Goal: Task Accomplishment & Management: Complete application form

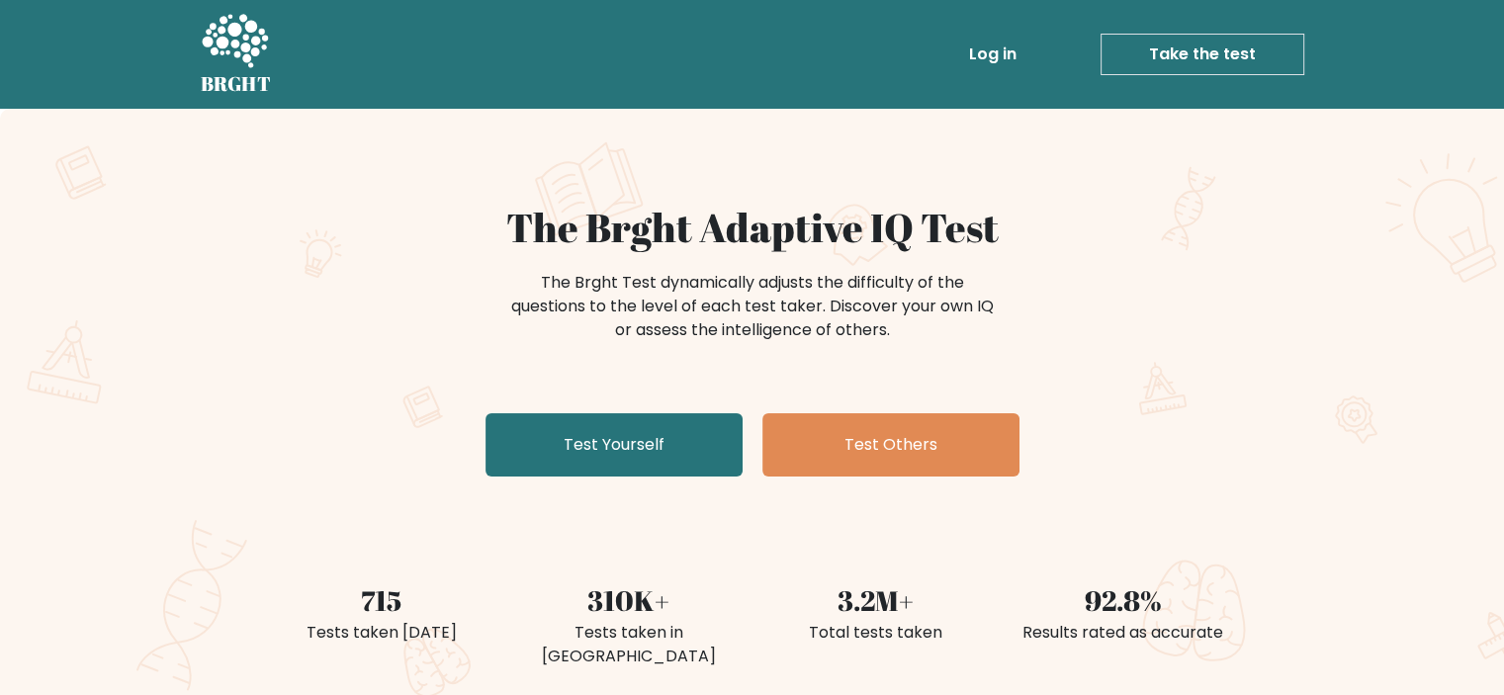
click at [572, 442] on link "Test Yourself" at bounding box center [614, 444] width 257 height 63
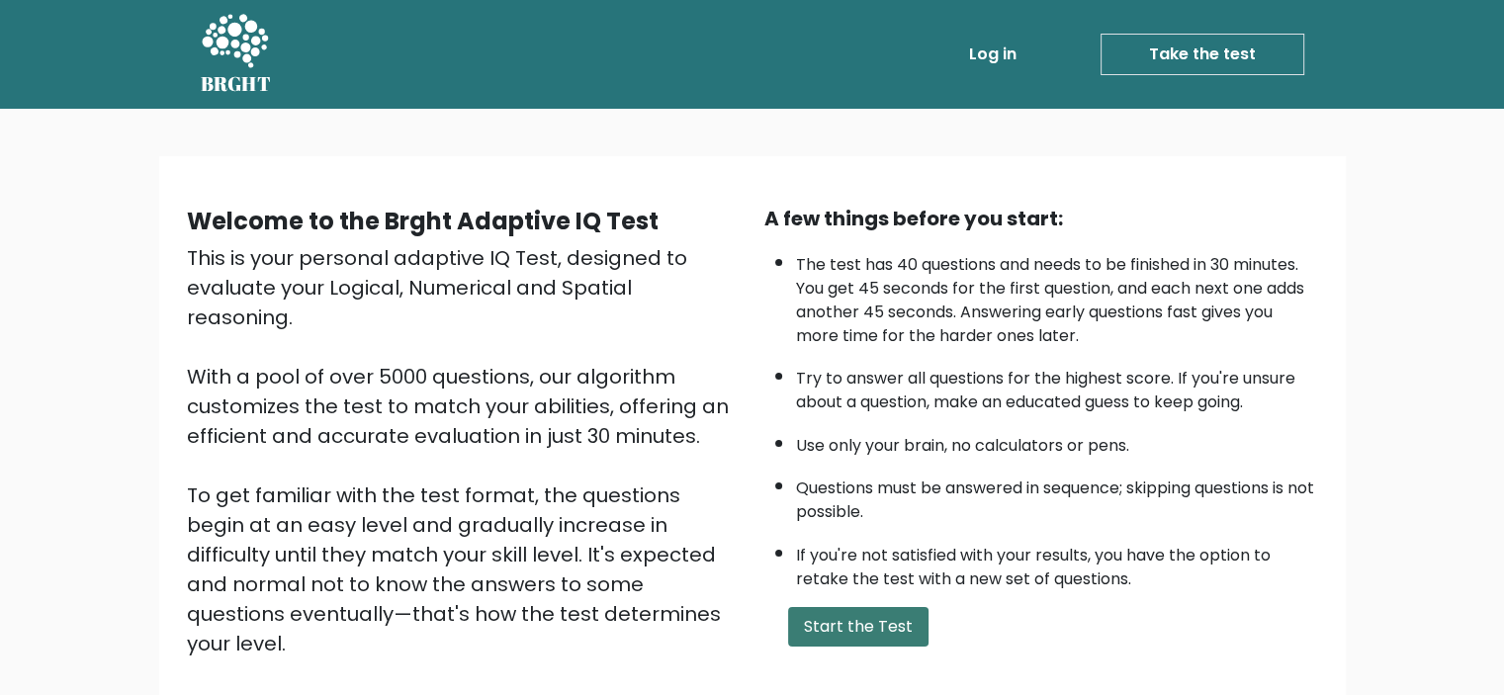
click at [831, 627] on button "Start the Test" at bounding box center [858, 627] width 140 height 40
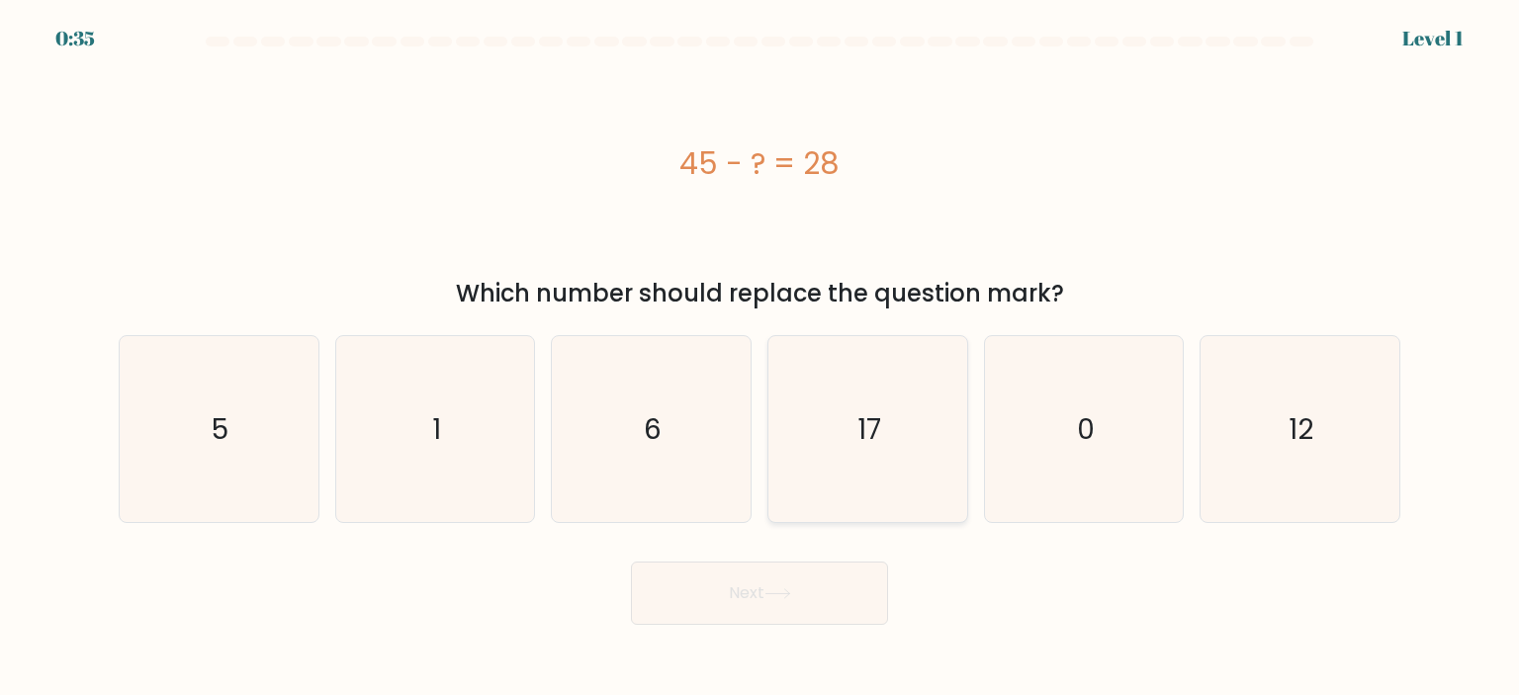
click at [875, 464] on icon "17" at bounding box center [867, 429] width 186 height 186
click at [760, 358] on input "d. 17" at bounding box center [759, 353] width 1 height 10
radio input "true"
click at [802, 598] on button "Next" at bounding box center [759, 593] width 257 height 63
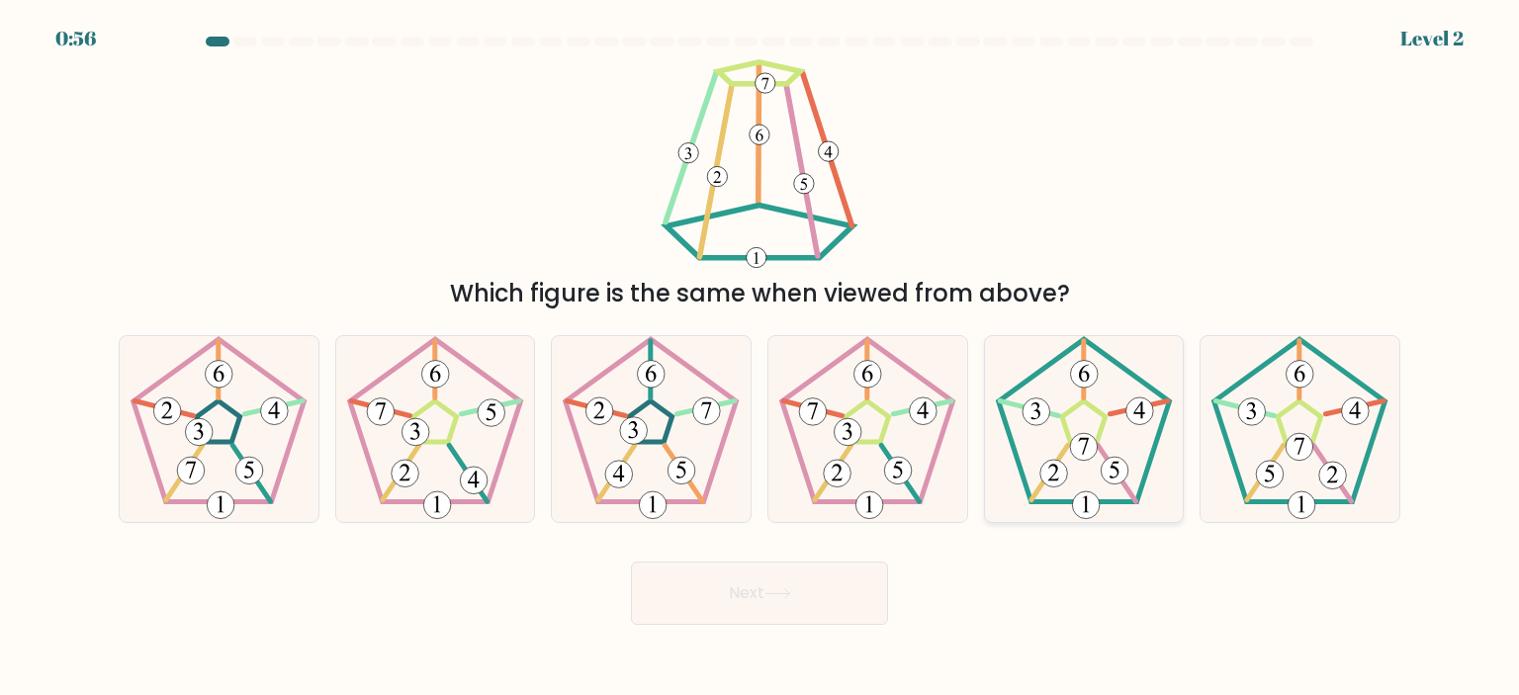
click at [1088, 446] on 180 at bounding box center [1084, 447] width 28 height 28
click at [760, 358] on input "e." at bounding box center [759, 353] width 1 height 10
radio input "true"
click at [781, 597] on icon at bounding box center [777, 593] width 27 height 11
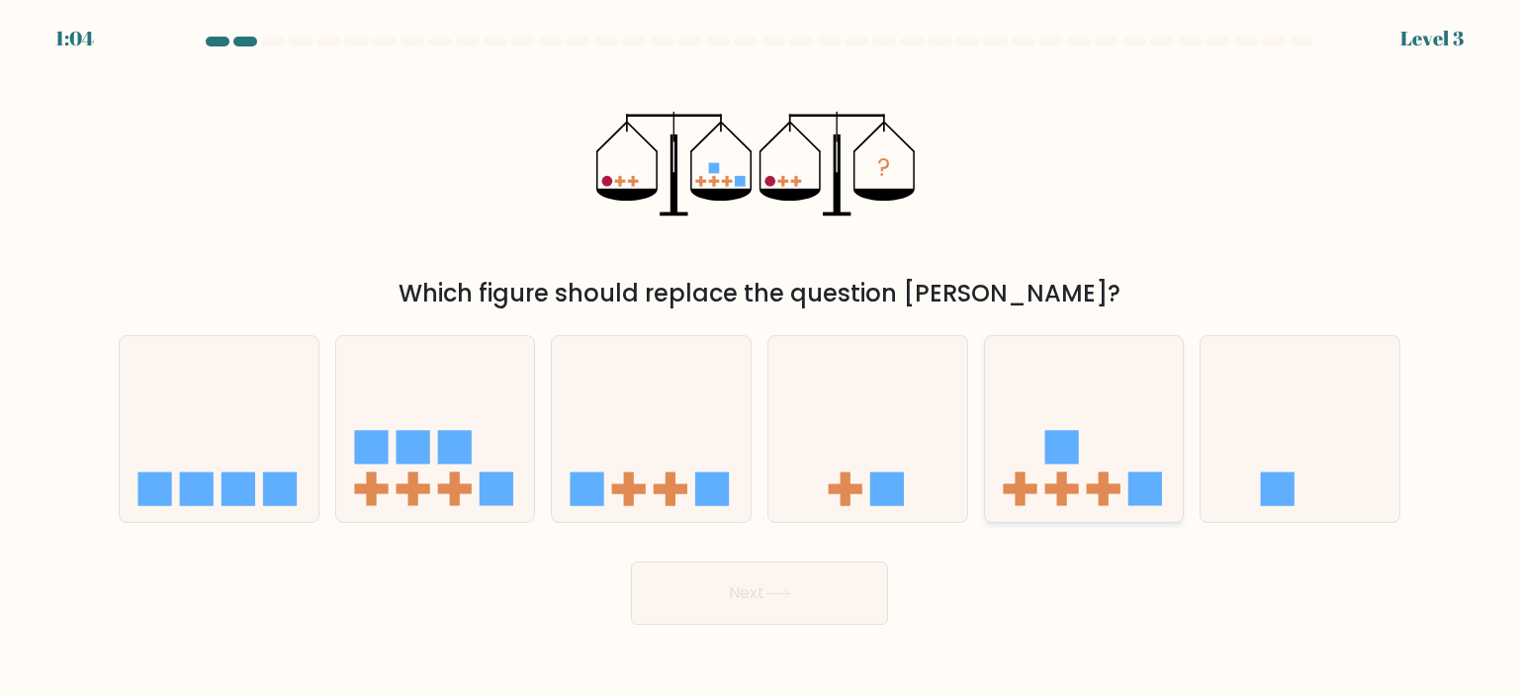
click at [1056, 457] on rect at bounding box center [1061, 447] width 34 height 34
click at [760, 358] on input "e." at bounding box center [759, 353] width 1 height 10
radio input "true"
click at [743, 606] on button "Next" at bounding box center [759, 593] width 257 height 63
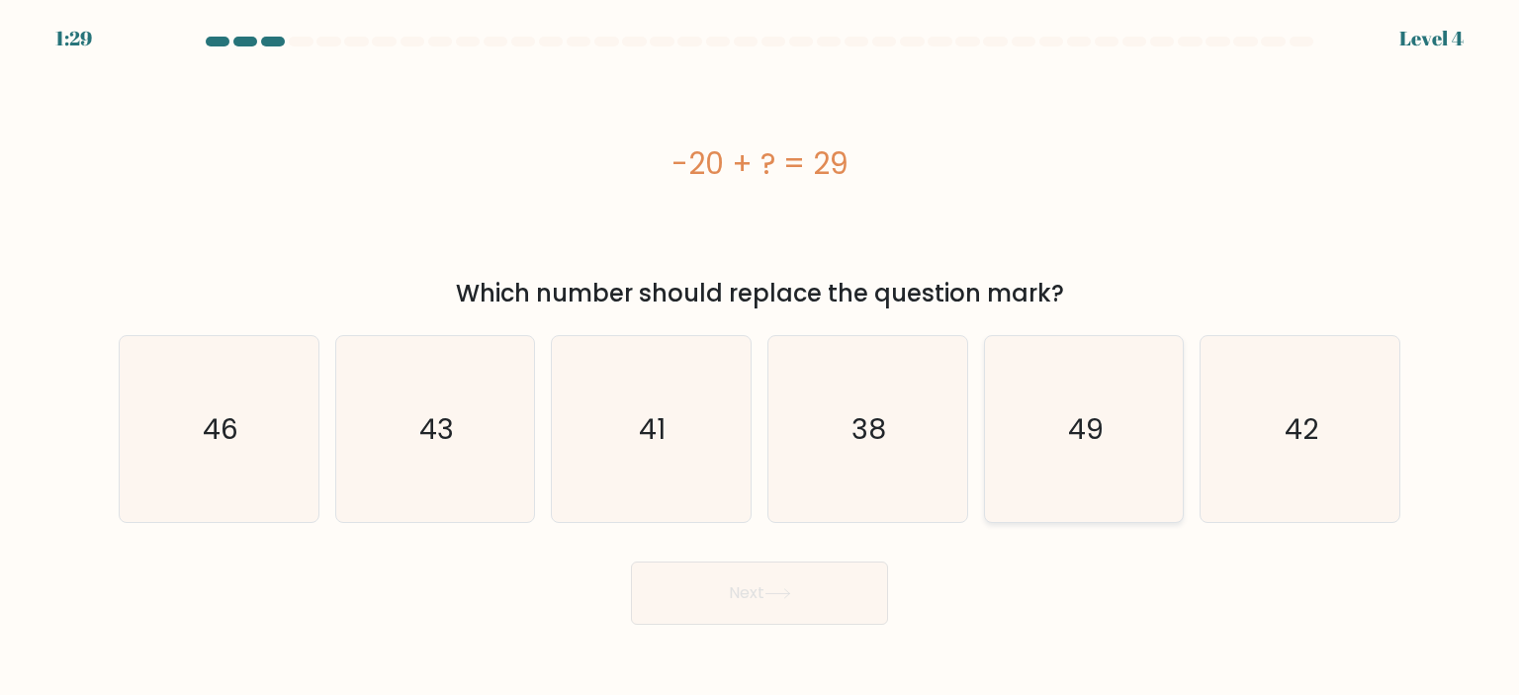
click at [1098, 402] on icon "49" at bounding box center [1084, 429] width 186 height 186
click at [760, 358] on input "e. 49" at bounding box center [759, 353] width 1 height 10
radio input "true"
click at [755, 609] on button "Next" at bounding box center [759, 593] width 257 height 63
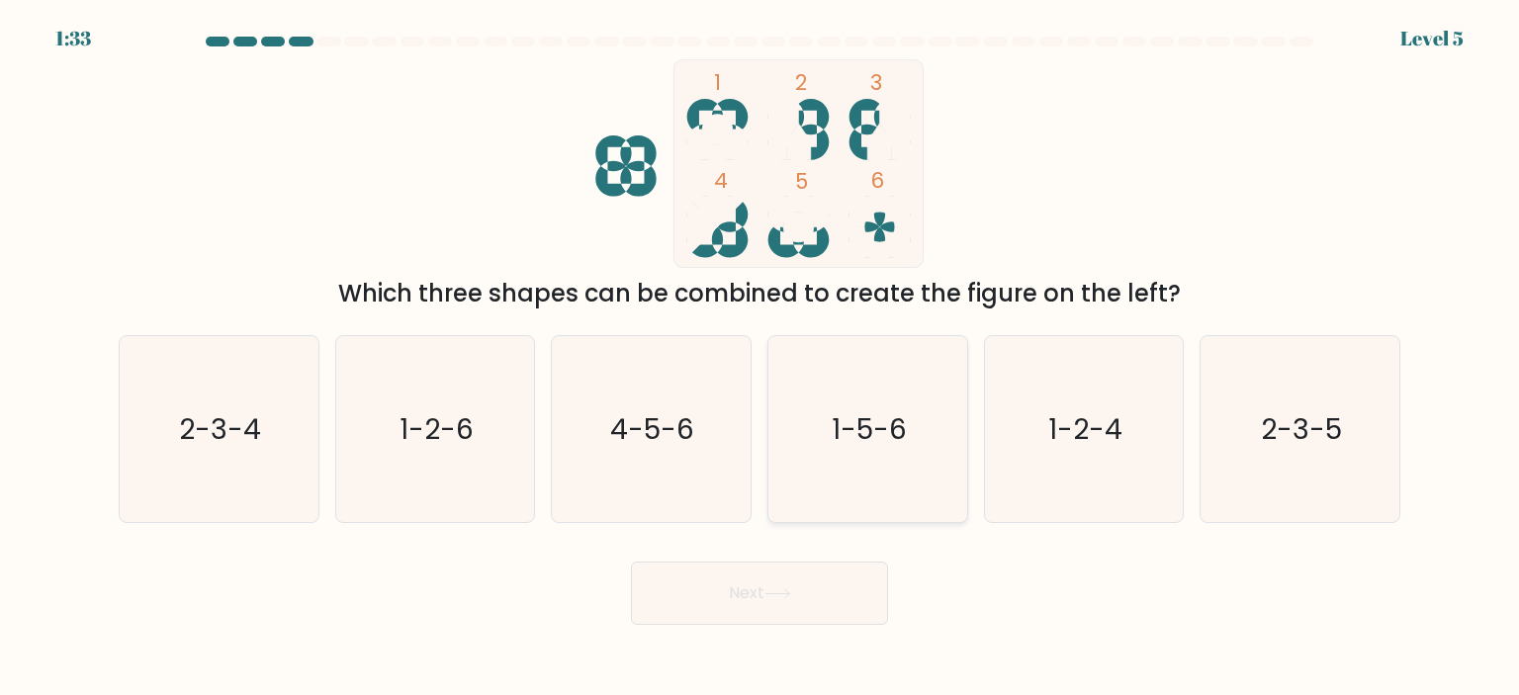
click at [873, 430] on text "1-5-6" at bounding box center [869, 429] width 75 height 40
click at [760, 358] on input "d. 1-5-6" at bounding box center [759, 353] width 1 height 10
radio input "true"
click at [749, 612] on button "Next" at bounding box center [759, 593] width 257 height 63
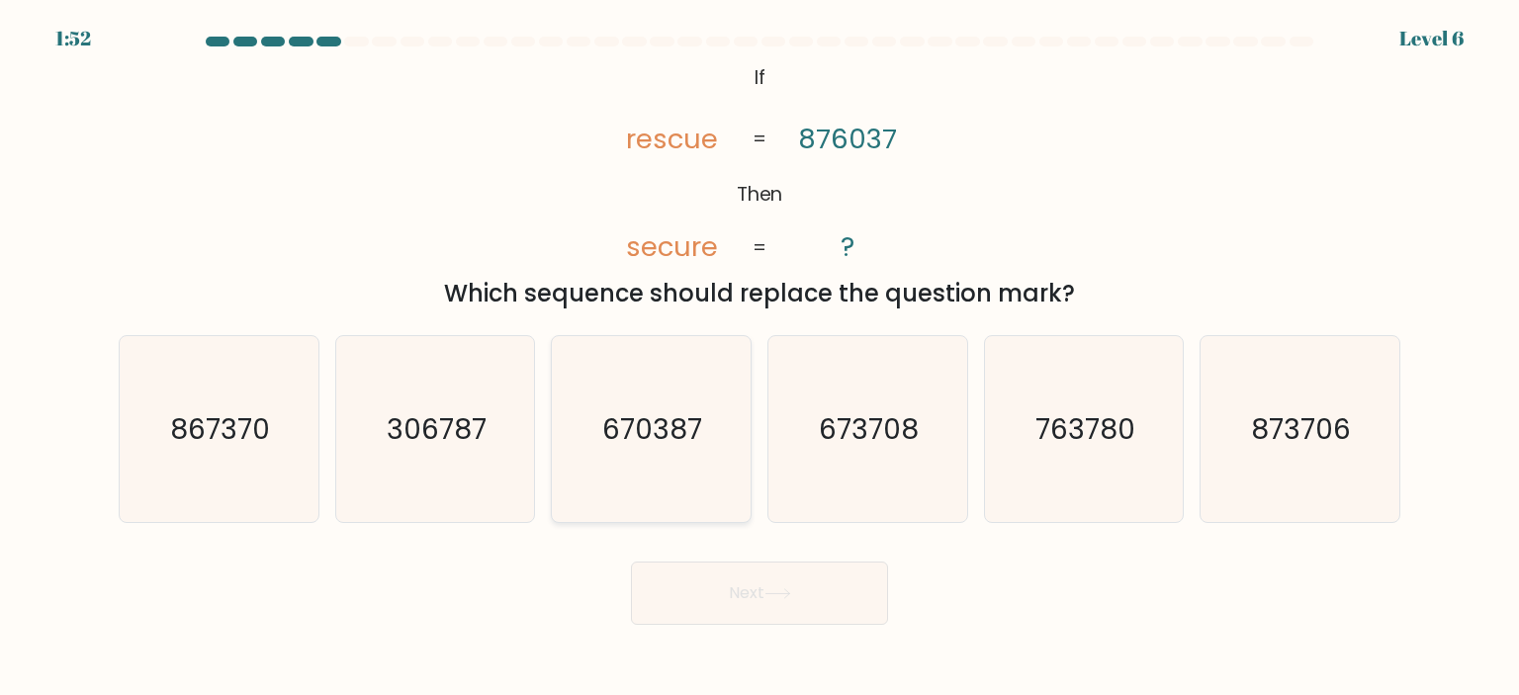
click at [653, 438] on text "670387" at bounding box center [653, 429] width 100 height 40
click at [759, 358] on input "c. 670387" at bounding box center [759, 353] width 1 height 10
radio input "true"
click at [685, 590] on button "Next" at bounding box center [759, 593] width 257 height 63
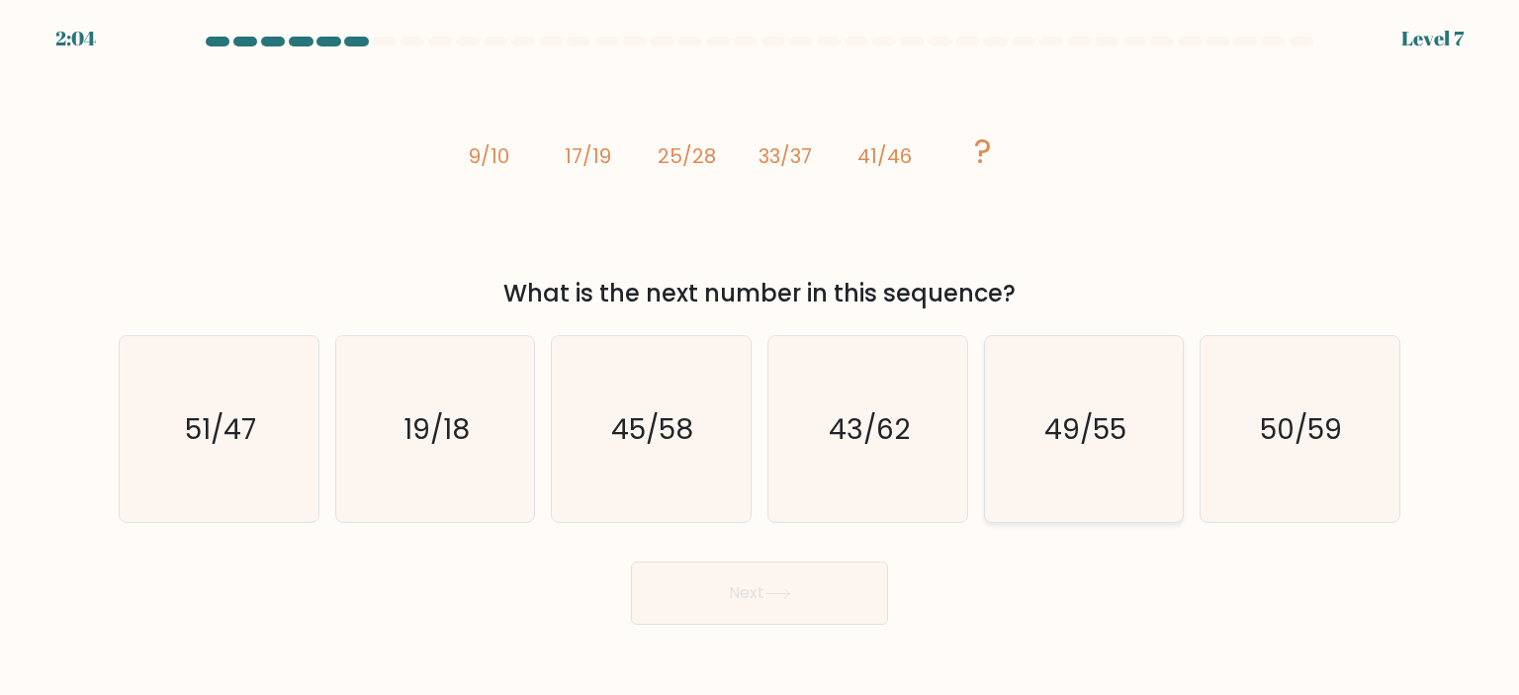
click at [1107, 417] on text "49/55" at bounding box center [1085, 429] width 82 height 40
click at [760, 358] on input "e. 49/55" at bounding box center [759, 353] width 1 height 10
radio input "true"
click at [770, 581] on button "Next" at bounding box center [759, 593] width 257 height 63
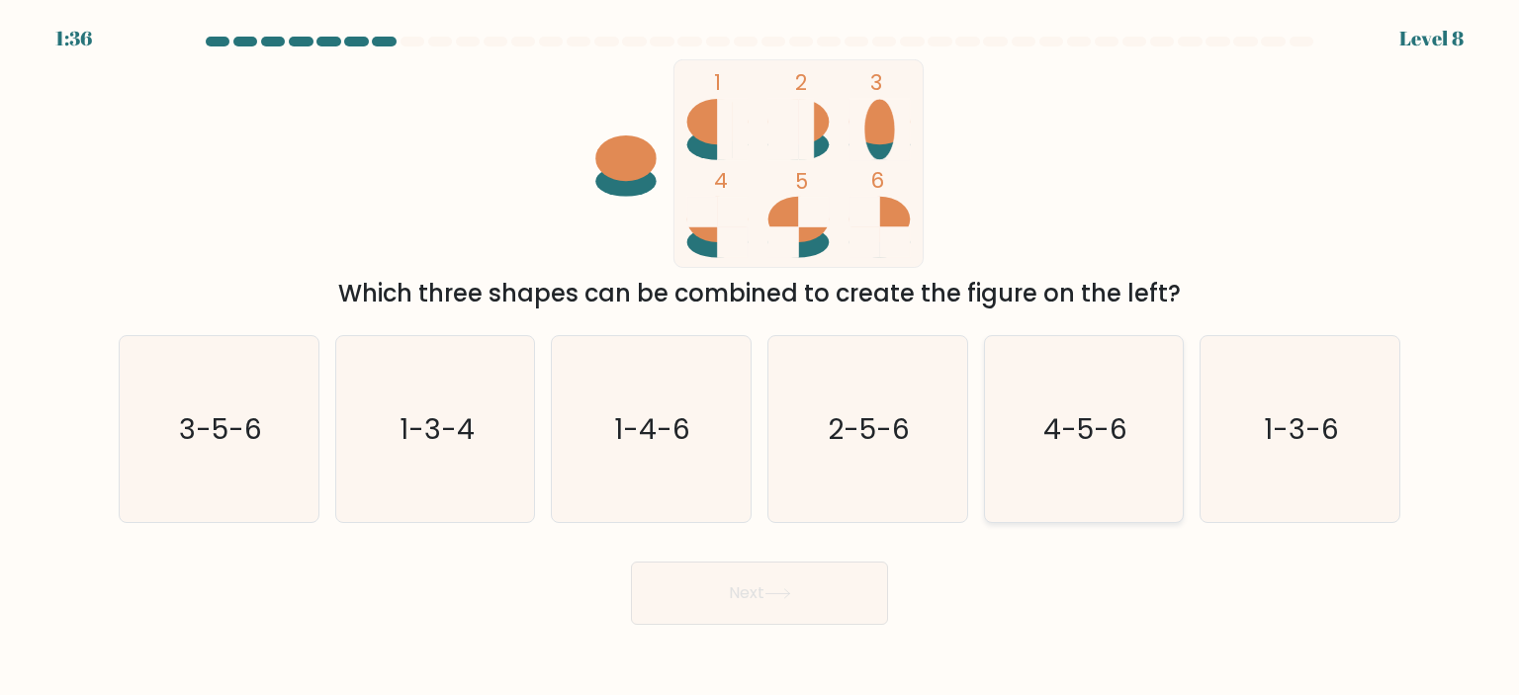
click at [1038, 377] on icon "4-5-6" at bounding box center [1084, 429] width 186 height 186
click at [760, 358] on input "e. 4-5-6" at bounding box center [759, 353] width 1 height 10
radio input "true"
click at [779, 620] on button "Next" at bounding box center [759, 593] width 257 height 63
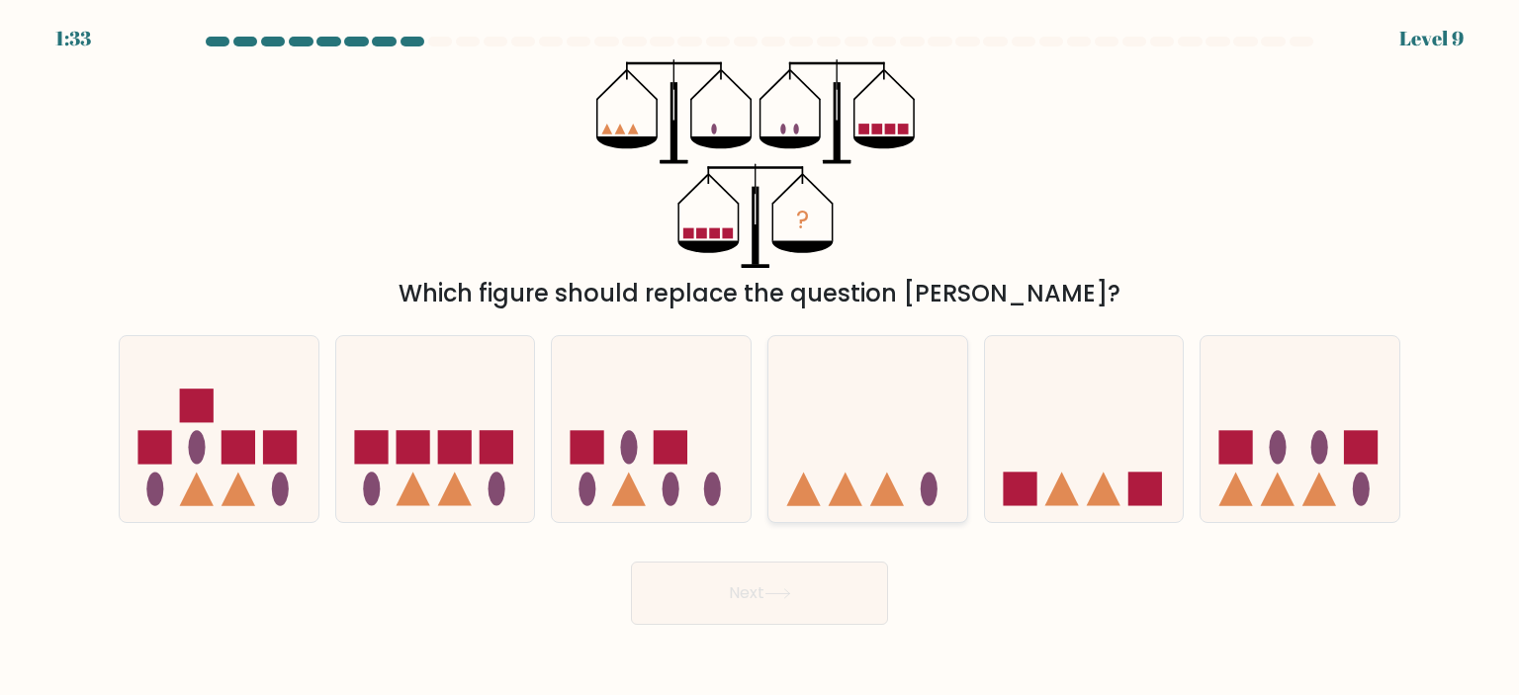
click at [828, 489] on icon at bounding box center [867, 429] width 199 height 164
click at [760, 358] on input "d." at bounding box center [759, 353] width 1 height 10
radio input "true"
click at [750, 600] on button "Next" at bounding box center [759, 593] width 257 height 63
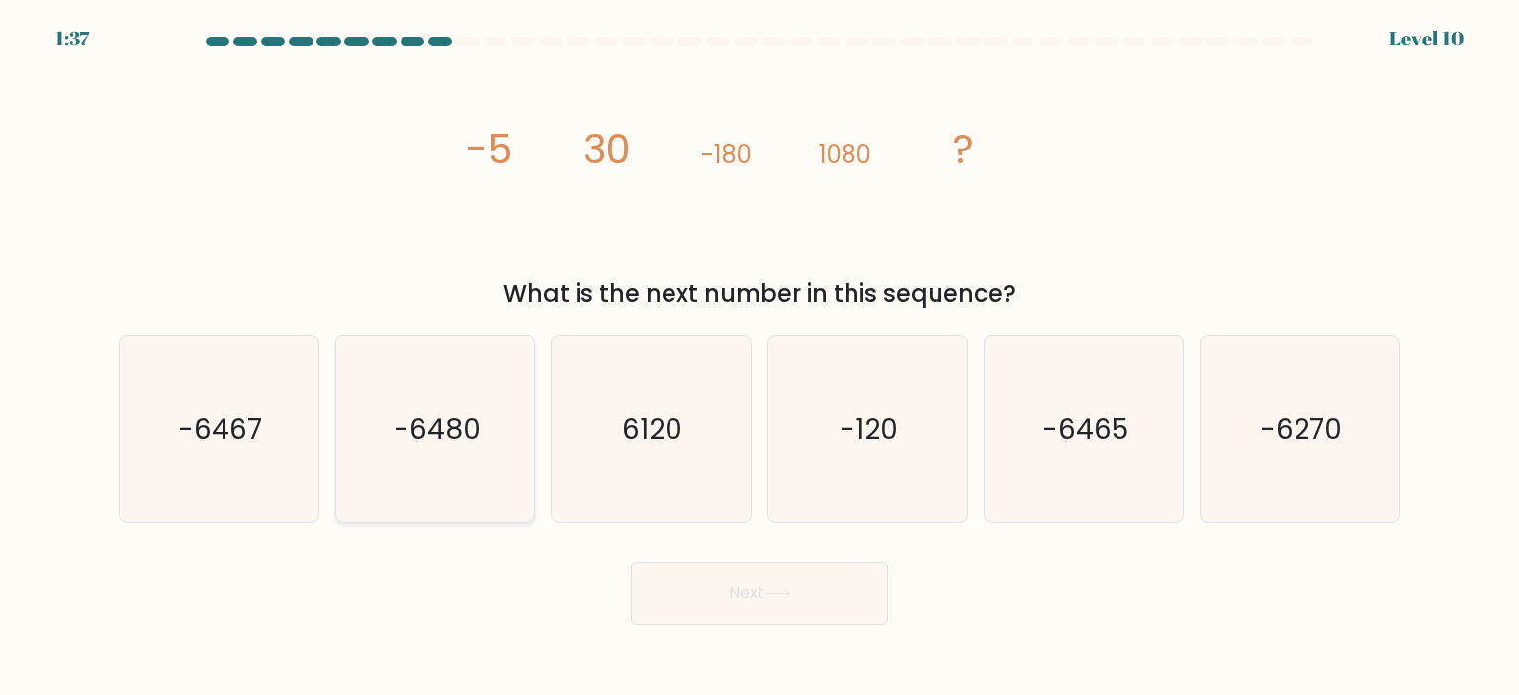
click at [476, 438] on text "-6480" at bounding box center [437, 429] width 87 height 40
click at [759, 358] on input "b. -6480" at bounding box center [759, 353] width 1 height 10
radio input "true"
click at [695, 579] on button "Next" at bounding box center [759, 593] width 257 height 63
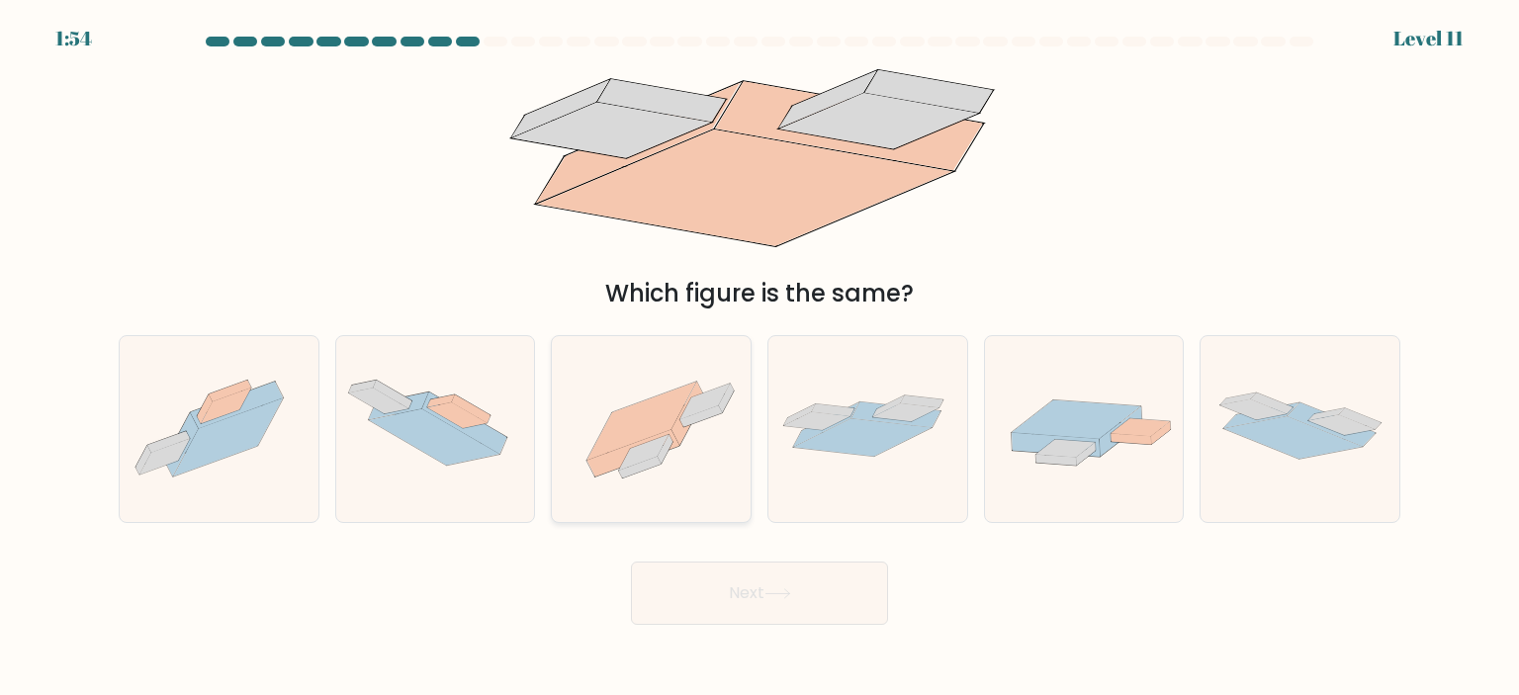
click at [629, 446] on icon at bounding box center [633, 453] width 93 height 46
click at [759, 358] on input "c." at bounding box center [759, 353] width 1 height 10
radio input "true"
click at [668, 609] on button "Next" at bounding box center [759, 593] width 257 height 63
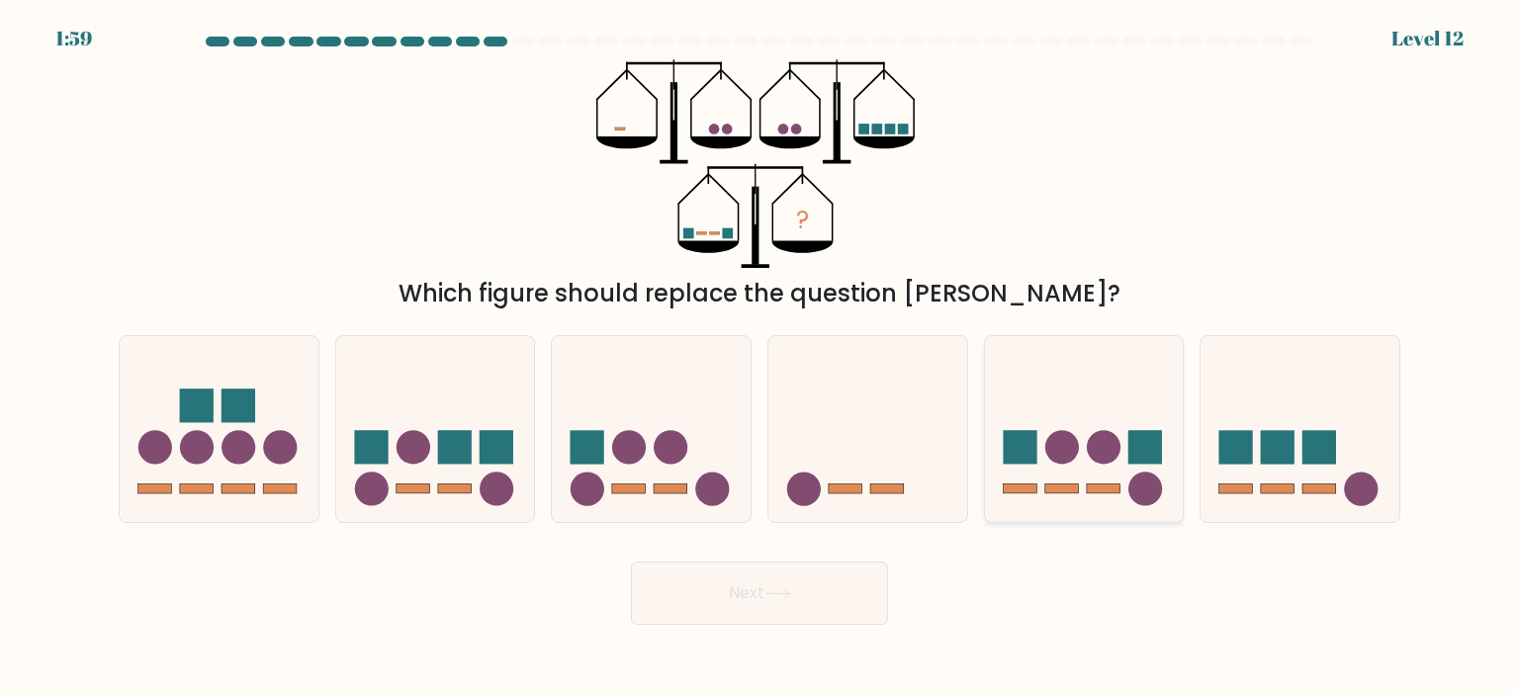
click at [1057, 462] on circle at bounding box center [1062, 447] width 34 height 34
click at [760, 358] on input "e." at bounding box center [759, 353] width 1 height 10
radio input "true"
click at [784, 608] on button "Next" at bounding box center [759, 593] width 257 height 63
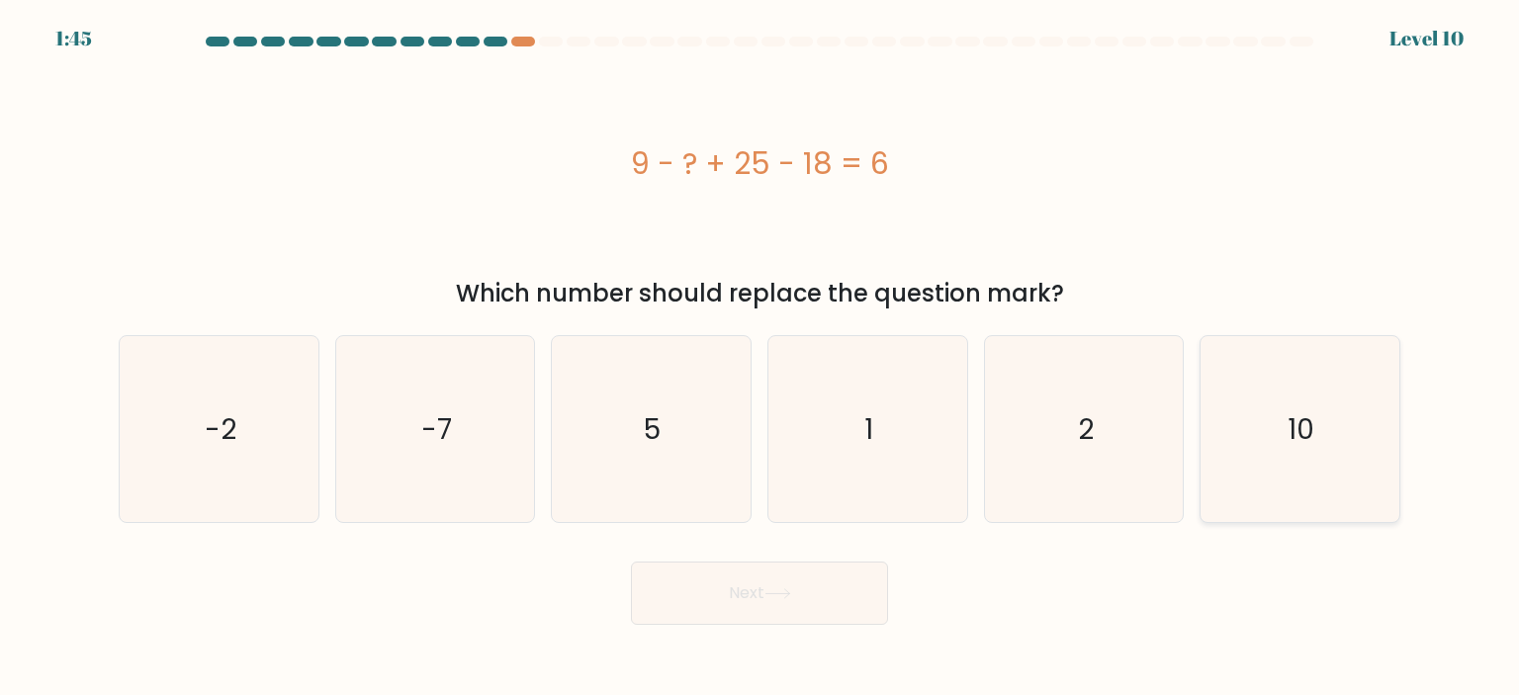
click at [1333, 438] on icon "10" at bounding box center [1299, 429] width 186 height 186
click at [760, 358] on input "f. 10" at bounding box center [759, 353] width 1 height 10
radio input "true"
click at [821, 591] on button "Next" at bounding box center [759, 593] width 257 height 63
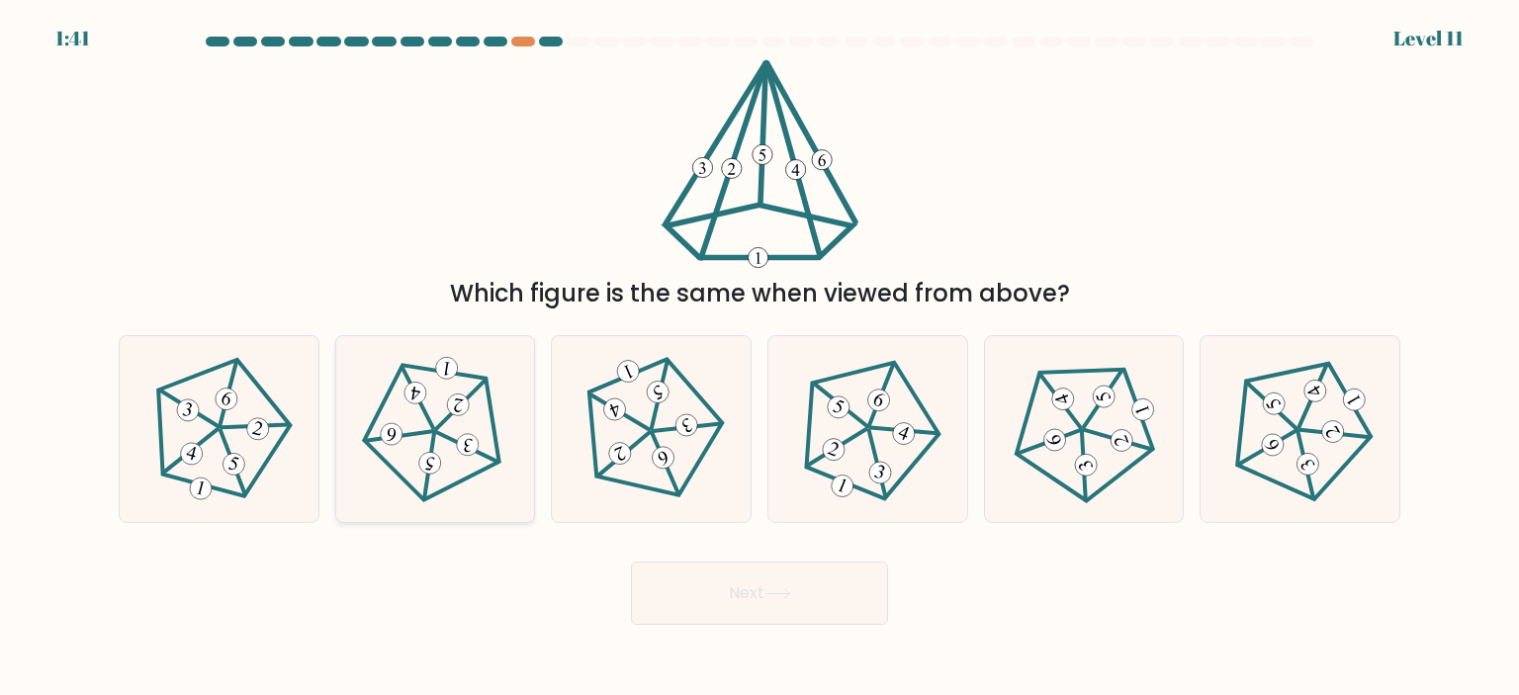
click at [410, 424] on icon at bounding box center [435, 429] width 149 height 149
click at [759, 358] on input "b." at bounding box center [759, 353] width 1 height 10
radio input "true"
click at [670, 597] on button "Next" at bounding box center [759, 593] width 257 height 63
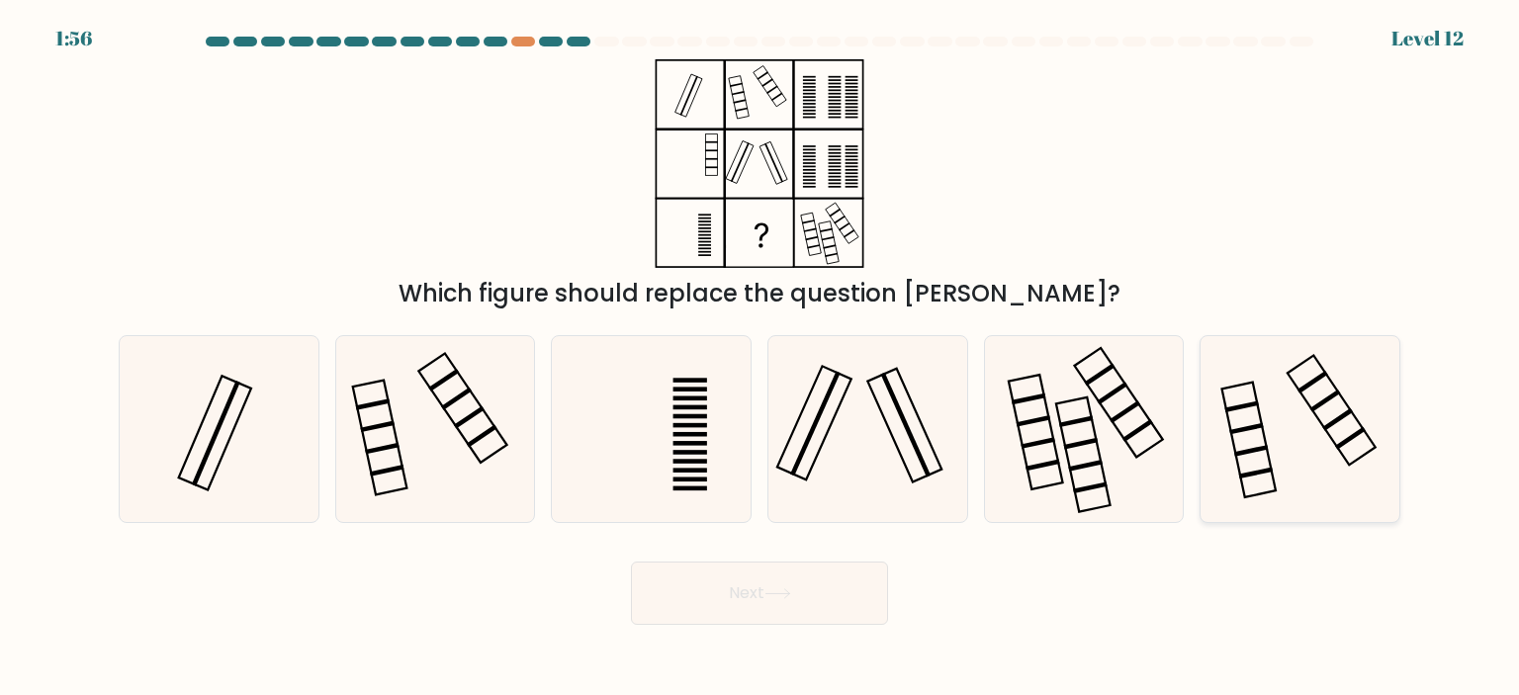
click at [1329, 447] on icon at bounding box center [1299, 429] width 186 height 186
click at [760, 358] on input "f." at bounding box center [759, 353] width 1 height 10
radio input "true"
click at [760, 594] on button "Next" at bounding box center [759, 593] width 257 height 63
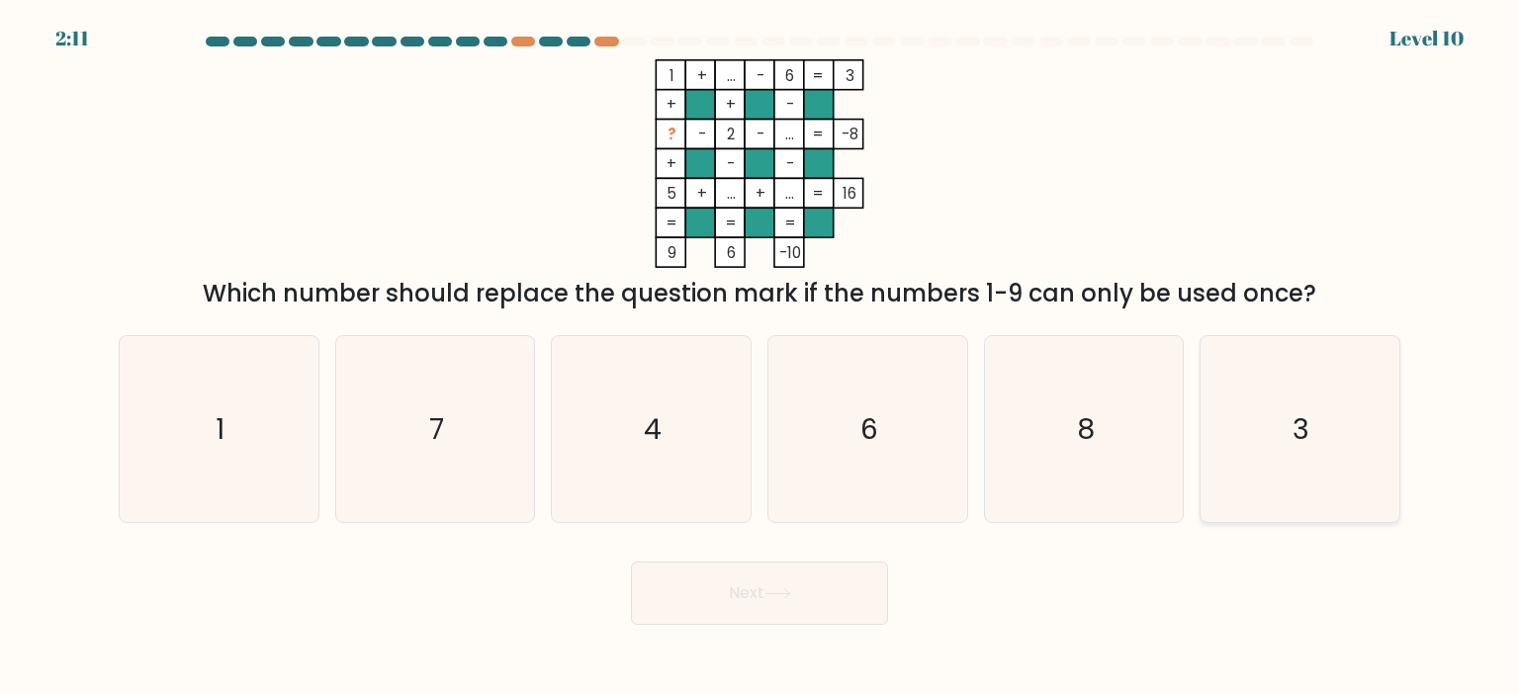
click at [1355, 446] on icon "3" at bounding box center [1299, 429] width 186 height 186
click at [760, 358] on input "f. 3" at bounding box center [759, 353] width 1 height 10
radio input "true"
click at [790, 588] on icon at bounding box center [777, 593] width 27 height 11
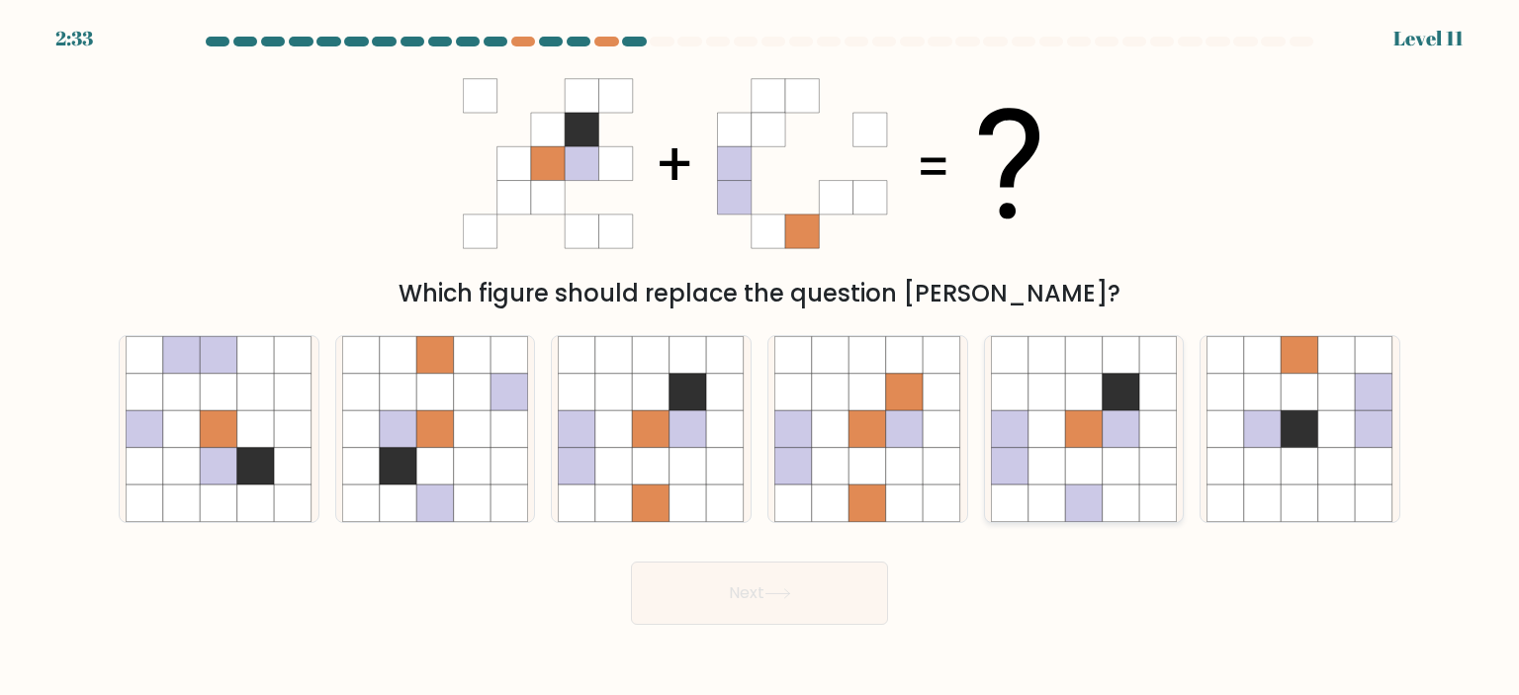
click at [1036, 418] on icon at bounding box center [1047, 429] width 38 height 38
click at [760, 358] on input "e." at bounding box center [759, 353] width 1 height 10
radio input "true"
click at [769, 597] on icon at bounding box center [777, 593] width 27 height 11
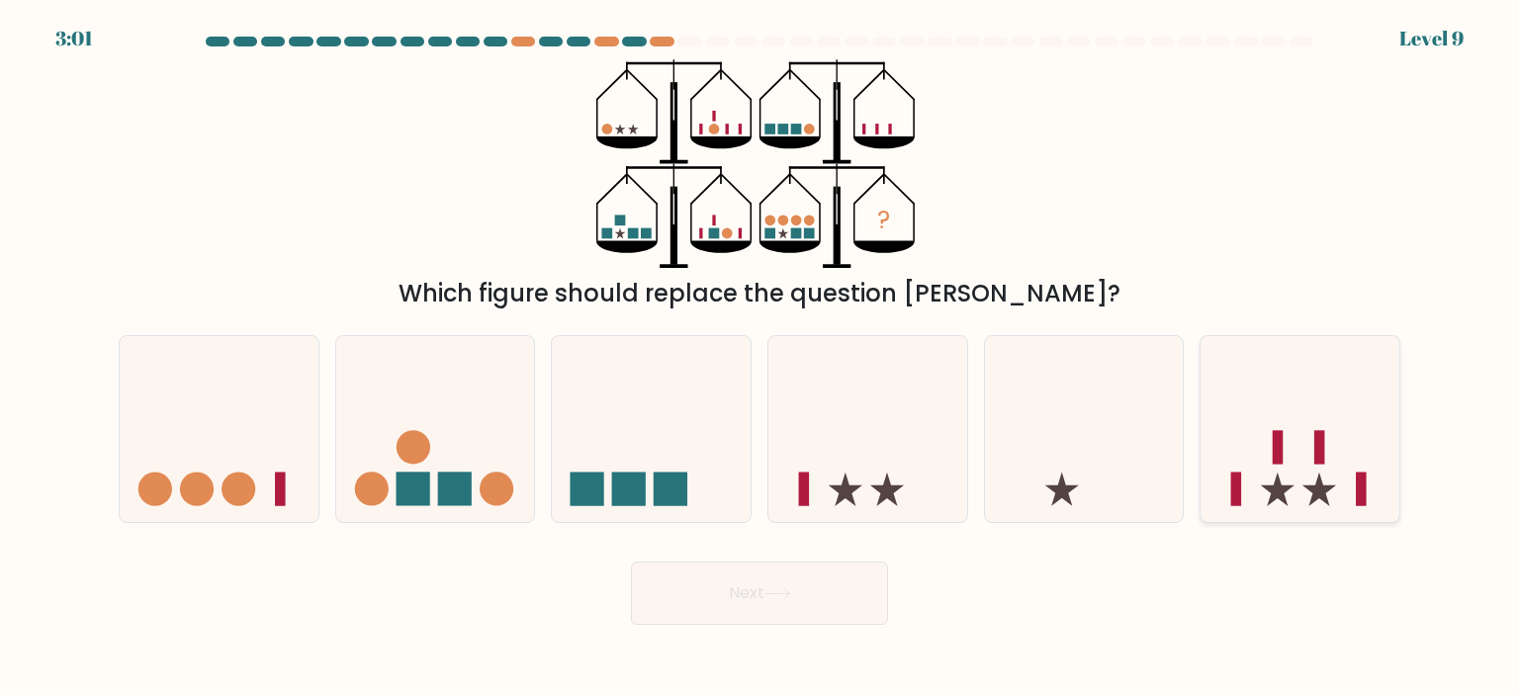
click at [1304, 439] on icon at bounding box center [1299, 429] width 199 height 164
click at [760, 358] on input "f." at bounding box center [759, 353] width 1 height 10
radio input "true"
click at [796, 592] on button "Next" at bounding box center [759, 593] width 257 height 63
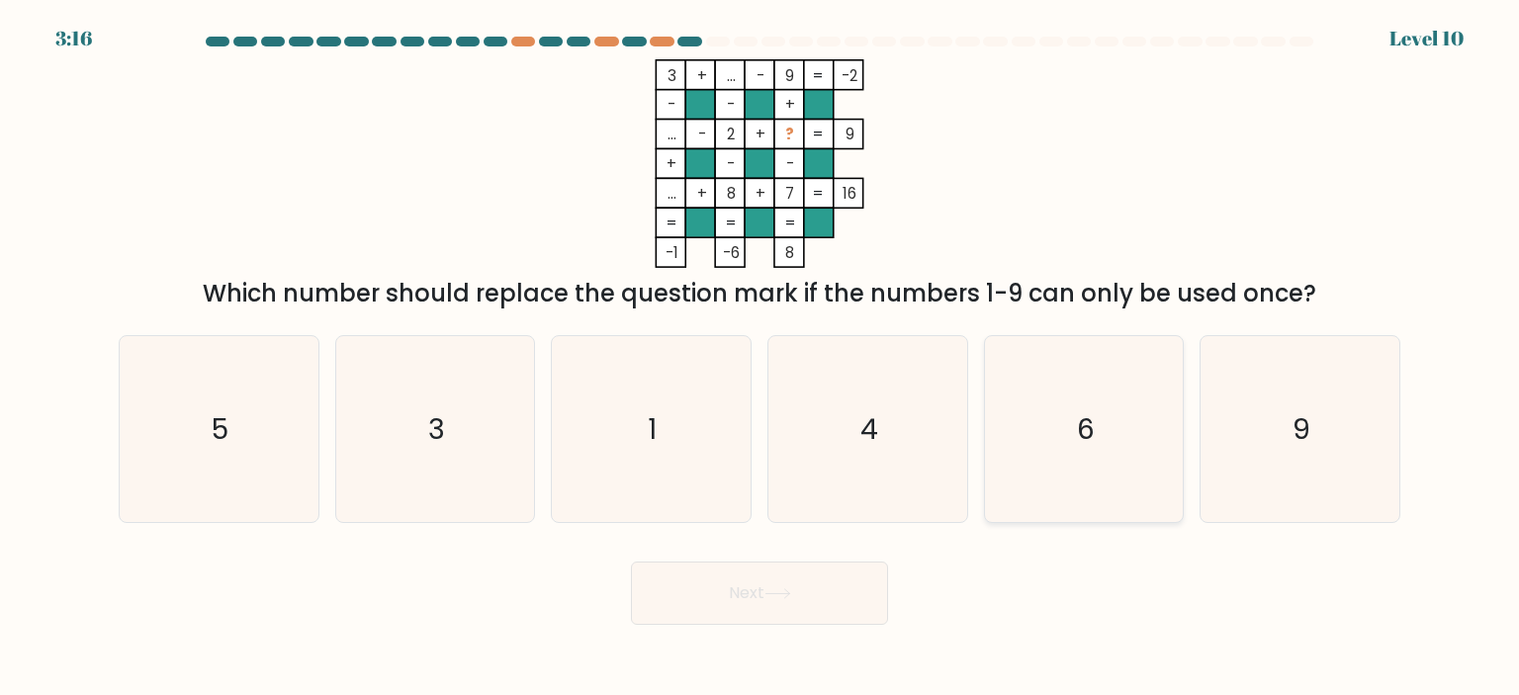
click at [1091, 441] on text "6" at bounding box center [1086, 429] width 18 height 40
click at [760, 358] on input "e. 6" at bounding box center [759, 353] width 1 height 10
radio input "true"
click at [736, 621] on button "Next" at bounding box center [759, 593] width 257 height 63
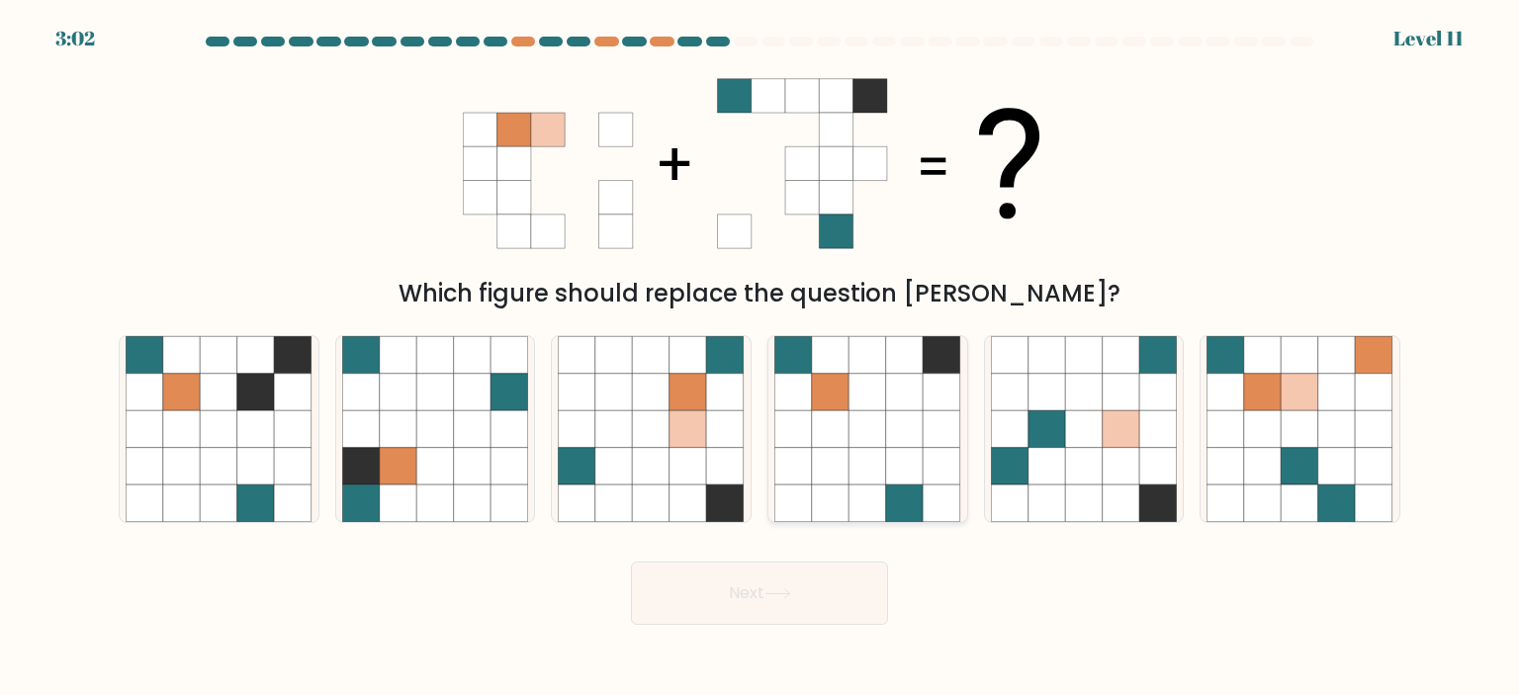
click at [842, 478] on icon at bounding box center [831, 467] width 38 height 38
click at [760, 358] on input "d." at bounding box center [759, 353] width 1 height 10
radio input "true"
click at [745, 592] on button "Next" at bounding box center [759, 593] width 257 height 63
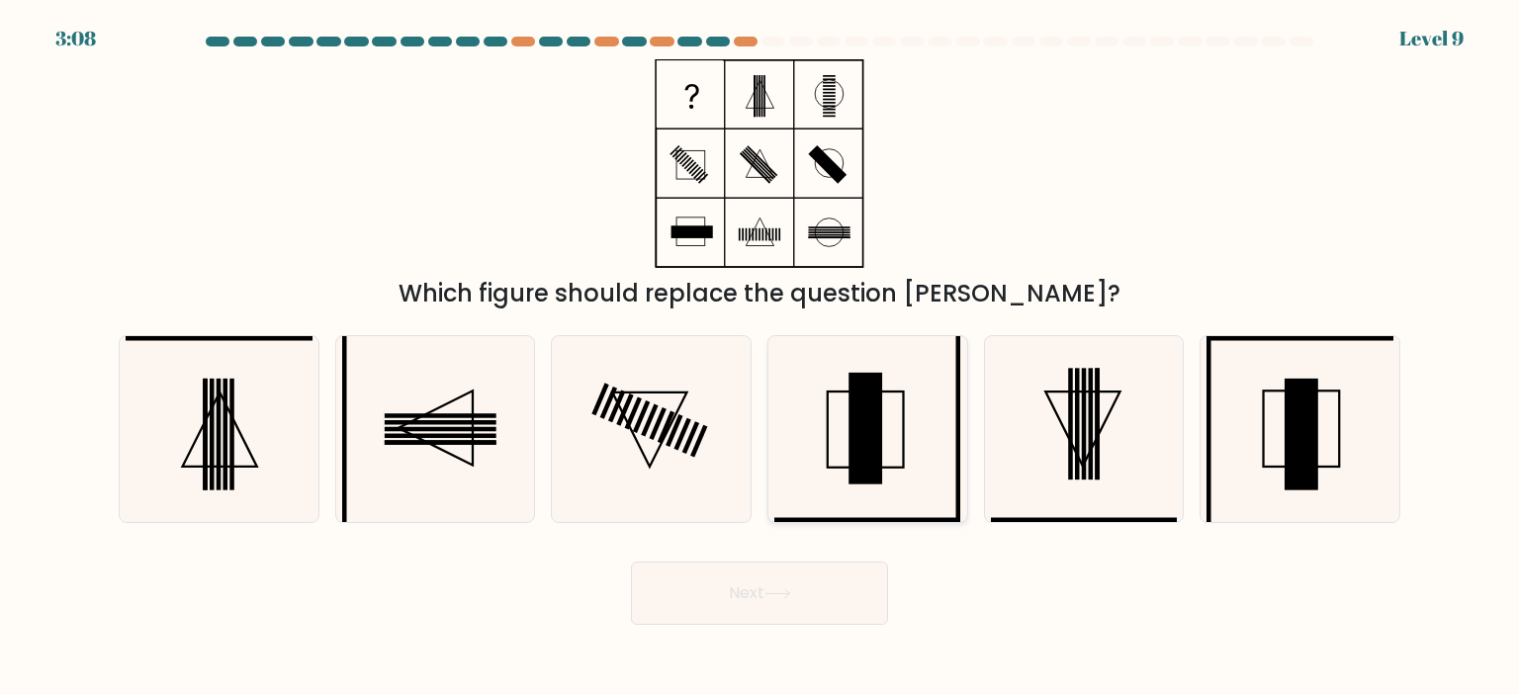
click at [842, 417] on icon at bounding box center [867, 429] width 186 height 186
click at [760, 358] on input "d." at bounding box center [759, 353] width 1 height 10
radio input "true"
click at [767, 600] on button "Next" at bounding box center [759, 593] width 257 height 63
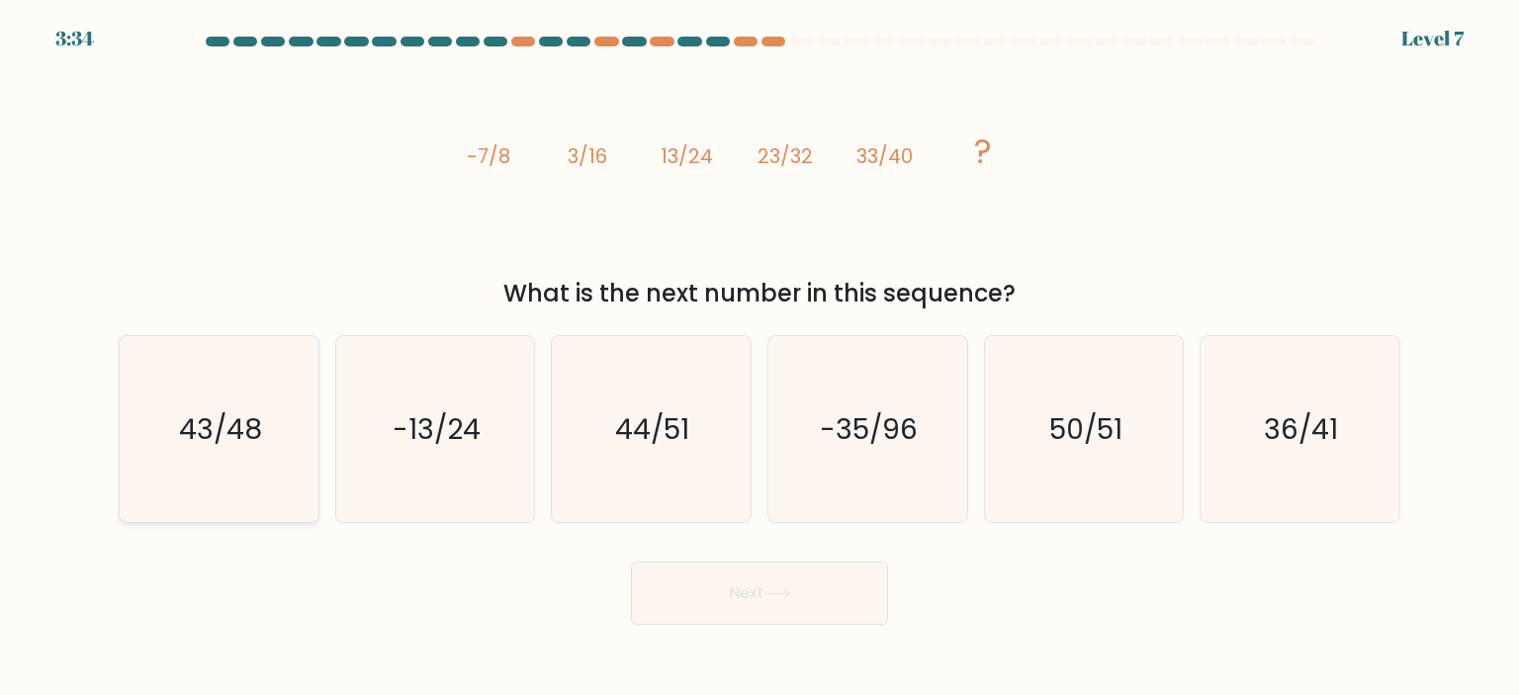
click at [201, 437] on text "43/48" at bounding box center [220, 429] width 83 height 40
click at [759, 358] on input "a. 43/48" at bounding box center [759, 353] width 1 height 10
radio input "true"
click at [715, 611] on button "Next" at bounding box center [759, 593] width 257 height 63
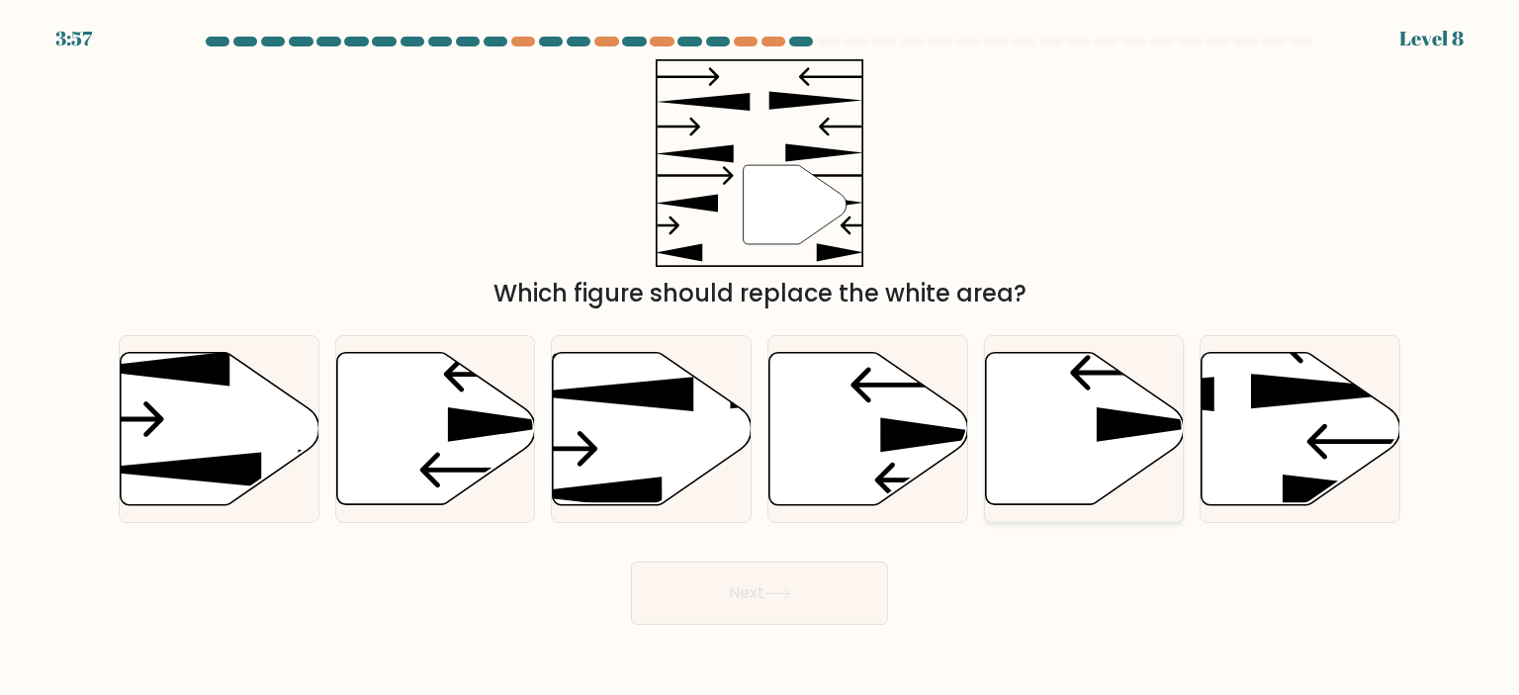
click at [1051, 429] on icon at bounding box center [1084, 428] width 199 height 152
click at [760, 358] on input "e." at bounding box center [759, 353] width 1 height 10
radio input "true"
click at [771, 589] on icon at bounding box center [777, 593] width 27 height 11
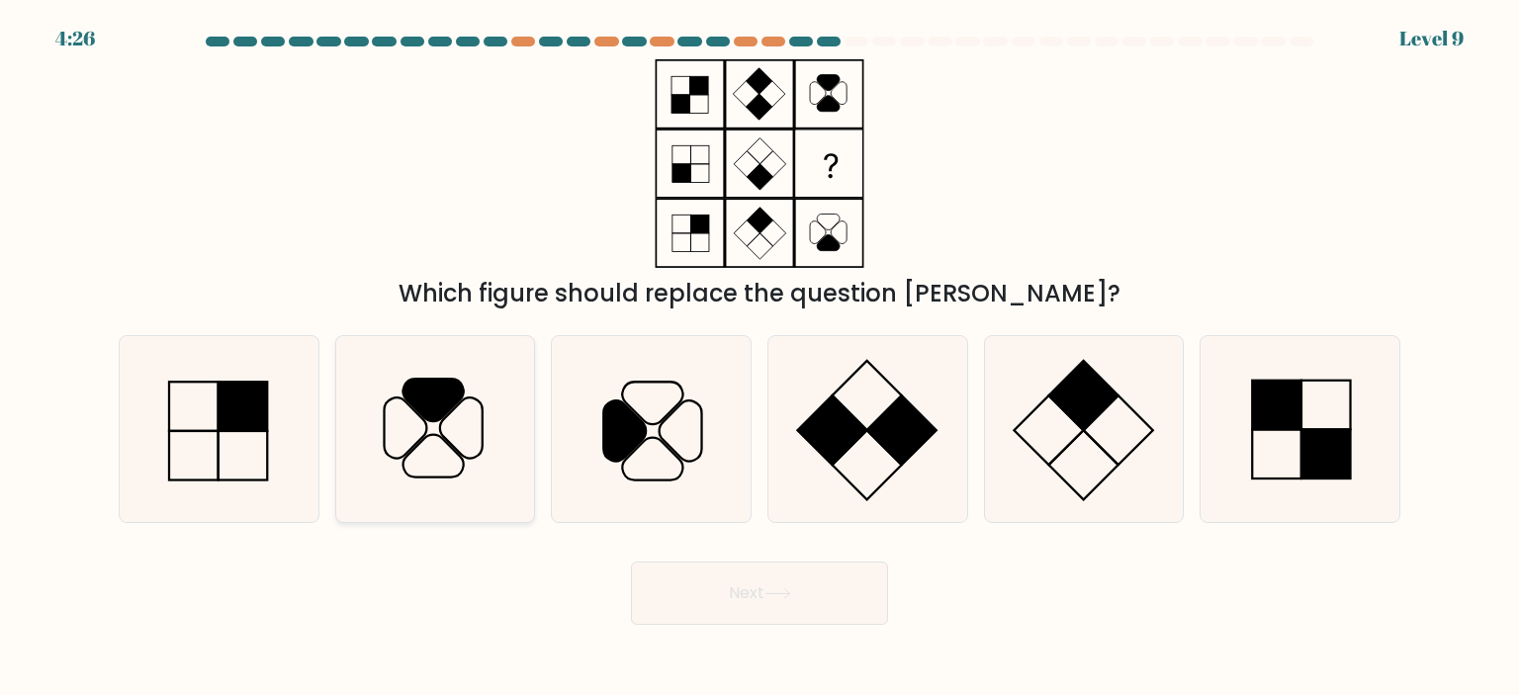
click at [453, 414] on icon at bounding box center [435, 429] width 186 height 186
click at [759, 358] on input "b." at bounding box center [759, 353] width 1 height 10
radio input "true"
click at [700, 604] on button "Next" at bounding box center [759, 593] width 257 height 63
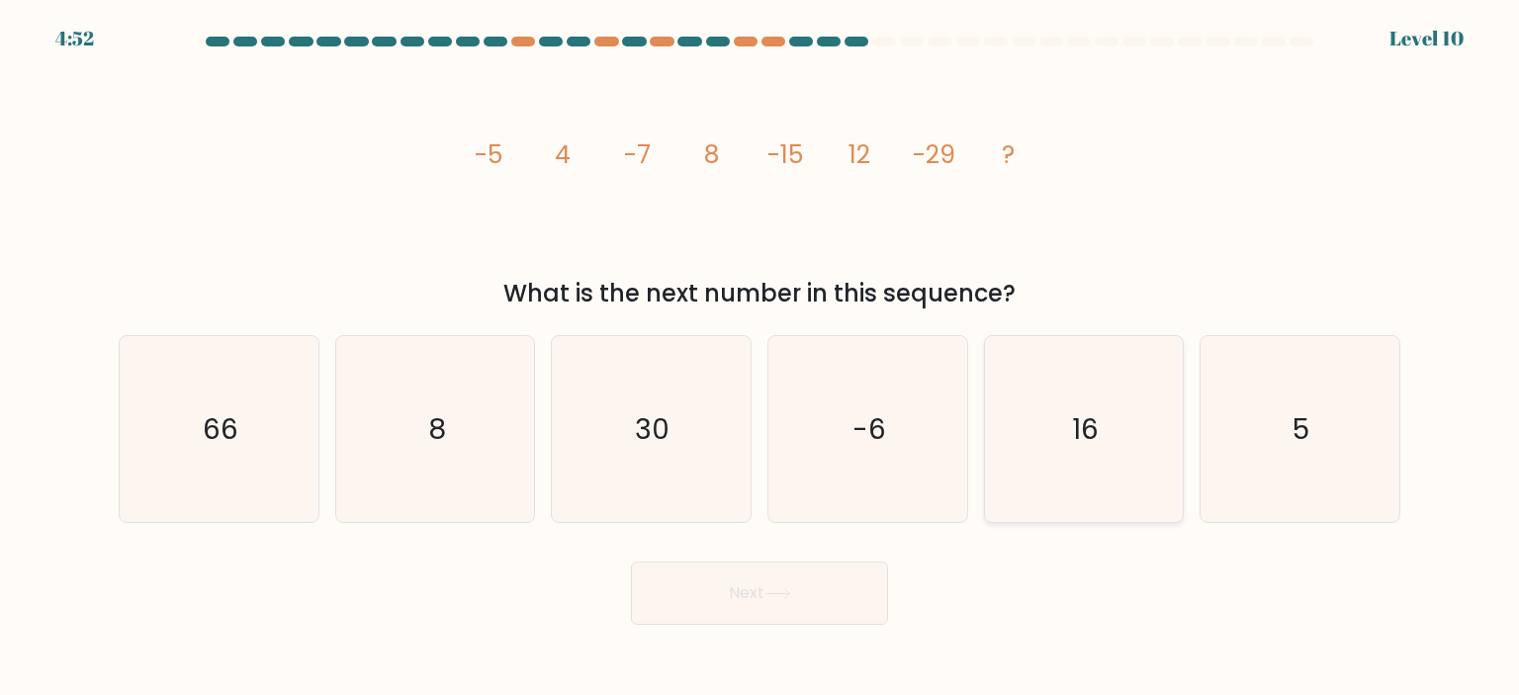
click at [1104, 440] on icon "16" at bounding box center [1084, 429] width 186 height 186
click at [760, 358] on input "e. 16" at bounding box center [759, 353] width 1 height 10
radio input "true"
click at [803, 601] on button "Next" at bounding box center [759, 593] width 257 height 63
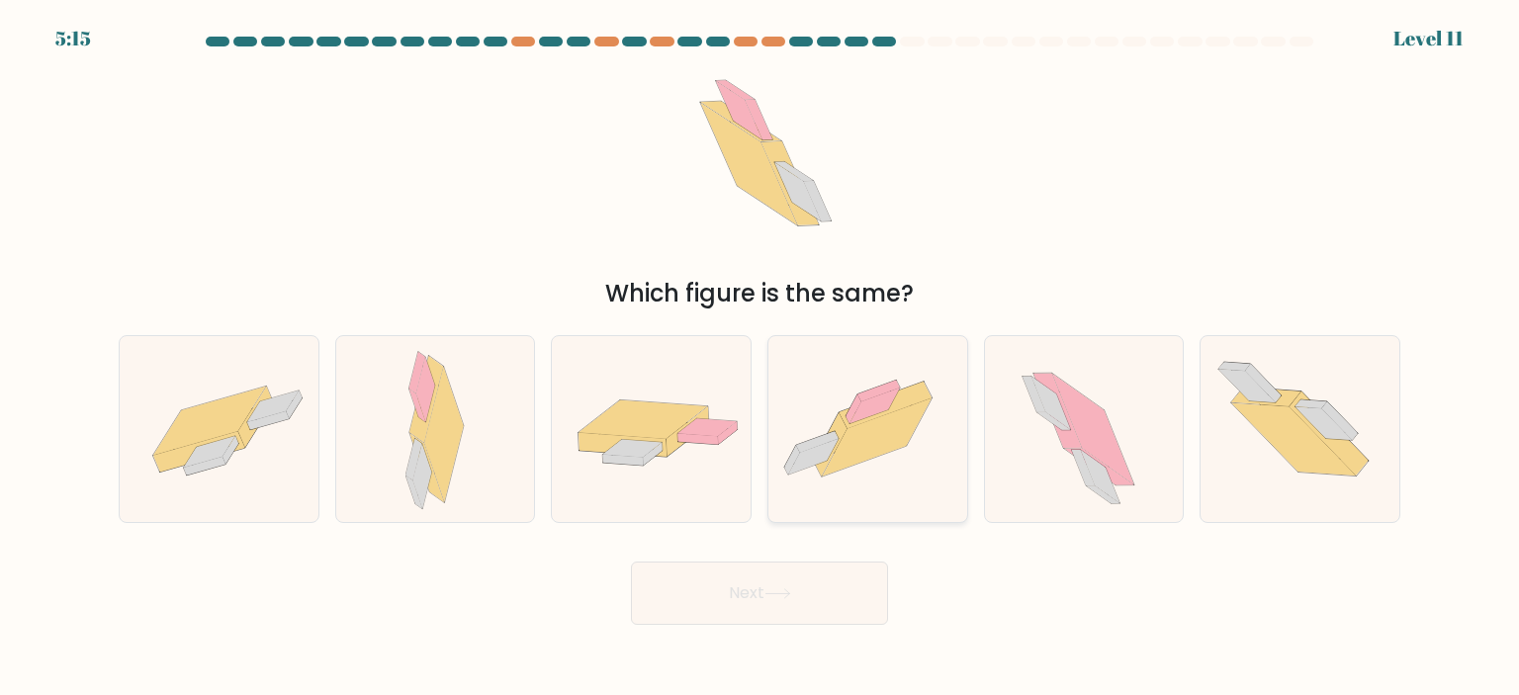
click at [911, 474] on icon at bounding box center [867, 429] width 199 height 148
click at [760, 358] on input "d." at bounding box center [759, 353] width 1 height 10
radio input "true"
click at [765, 600] on button "Next" at bounding box center [759, 593] width 257 height 63
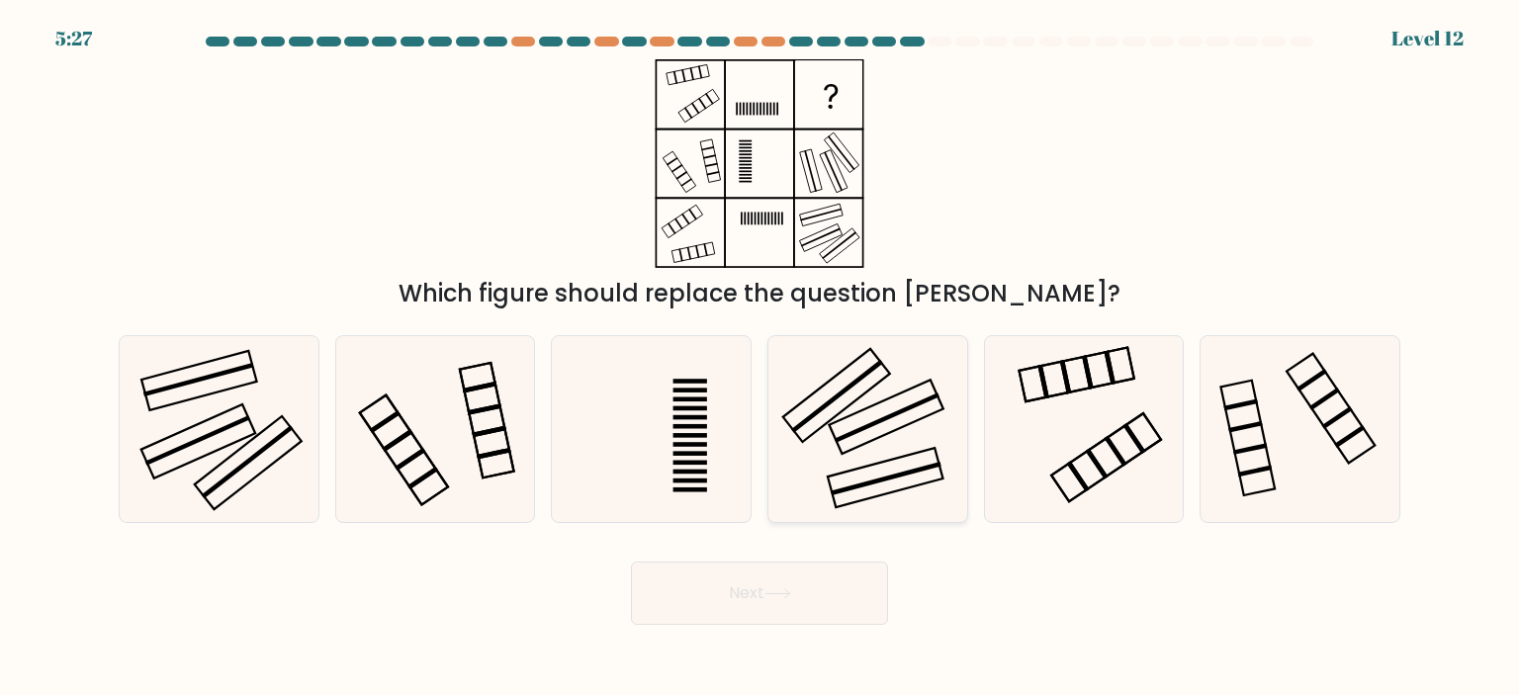
click at [902, 426] on rect at bounding box center [887, 417] width 115 height 74
click at [760, 358] on input "d." at bounding box center [759, 353] width 1 height 10
radio input "true"
click at [751, 610] on button "Next" at bounding box center [759, 593] width 257 height 63
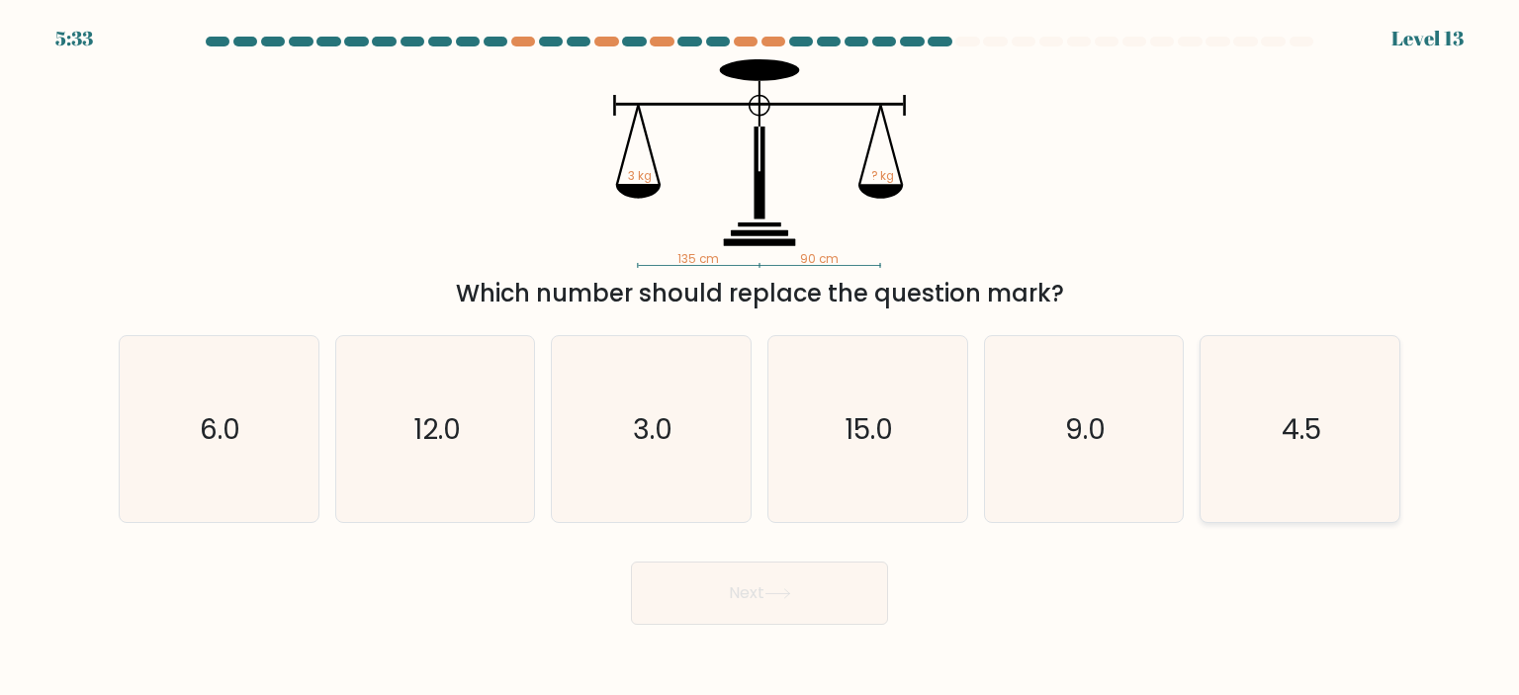
click at [1293, 439] on text "4.5" at bounding box center [1301, 429] width 40 height 40
click at [760, 358] on input "f. 4.5" at bounding box center [759, 353] width 1 height 10
radio input "true"
click at [749, 584] on button "Next" at bounding box center [759, 593] width 257 height 63
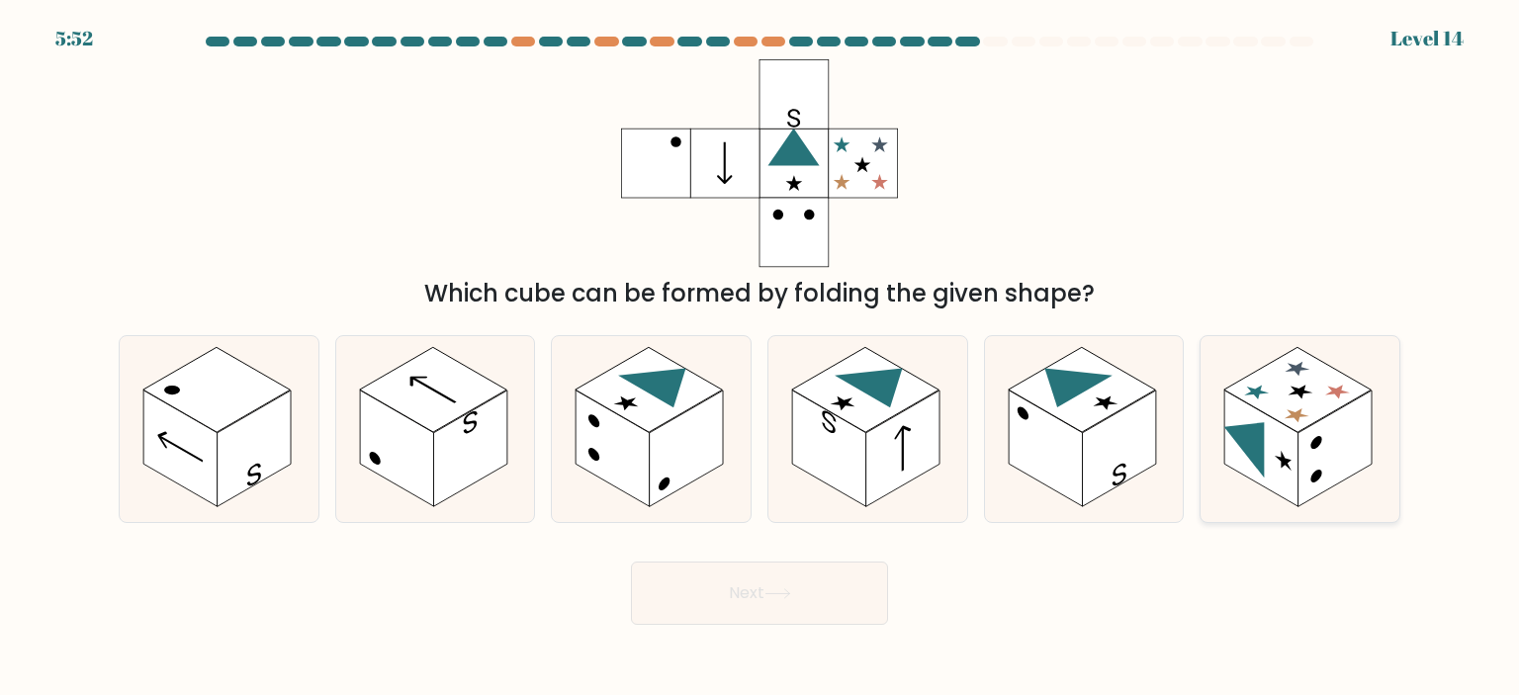
click at [1265, 398] on rect at bounding box center [1297, 389] width 147 height 85
click at [760, 358] on input "f." at bounding box center [759, 353] width 1 height 10
radio input "true"
click at [740, 597] on button "Next" at bounding box center [759, 593] width 257 height 63
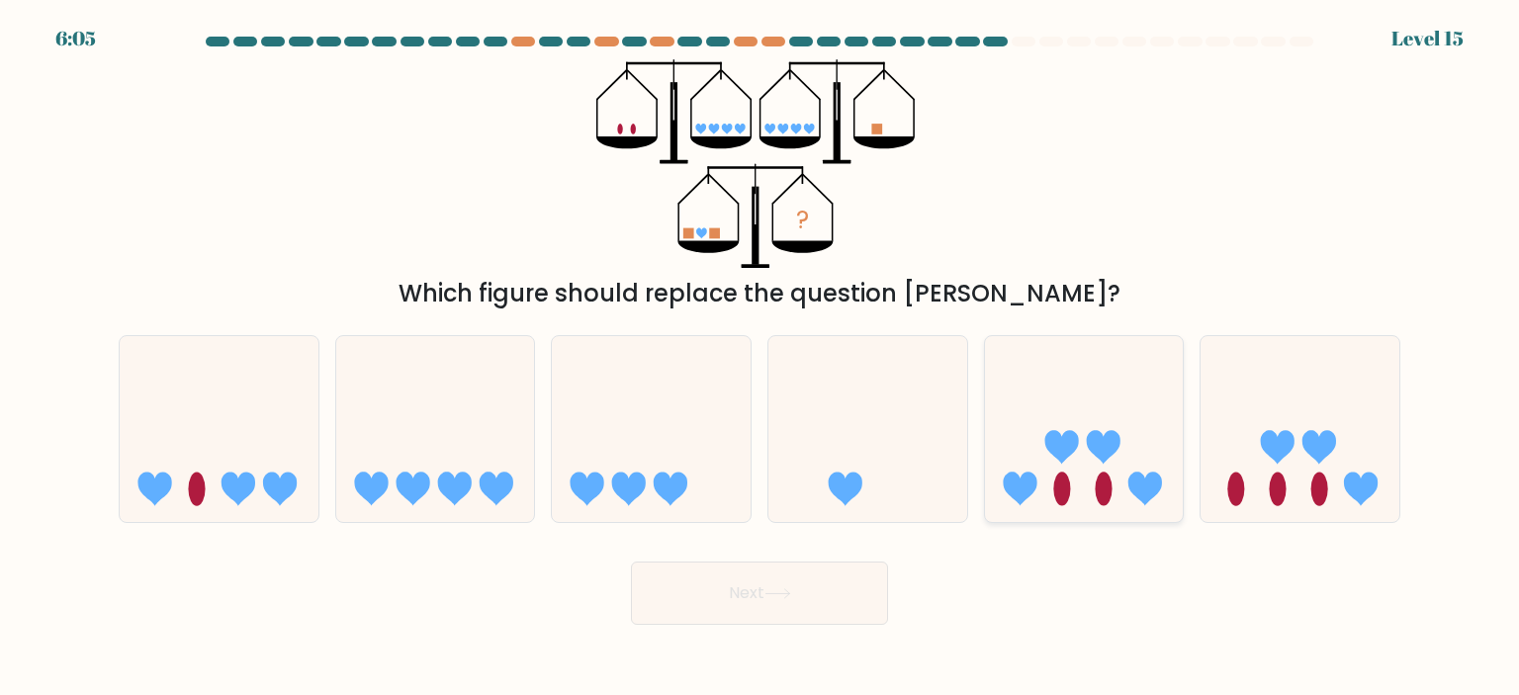
click at [1109, 518] on div at bounding box center [1084, 429] width 201 height 188
click at [760, 358] on input "e." at bounding box center [759, 353] width 1 height 10
radio input "true"
click at [749, 599] on button "Next" at bounding box center [759, 593] width 257 height 63
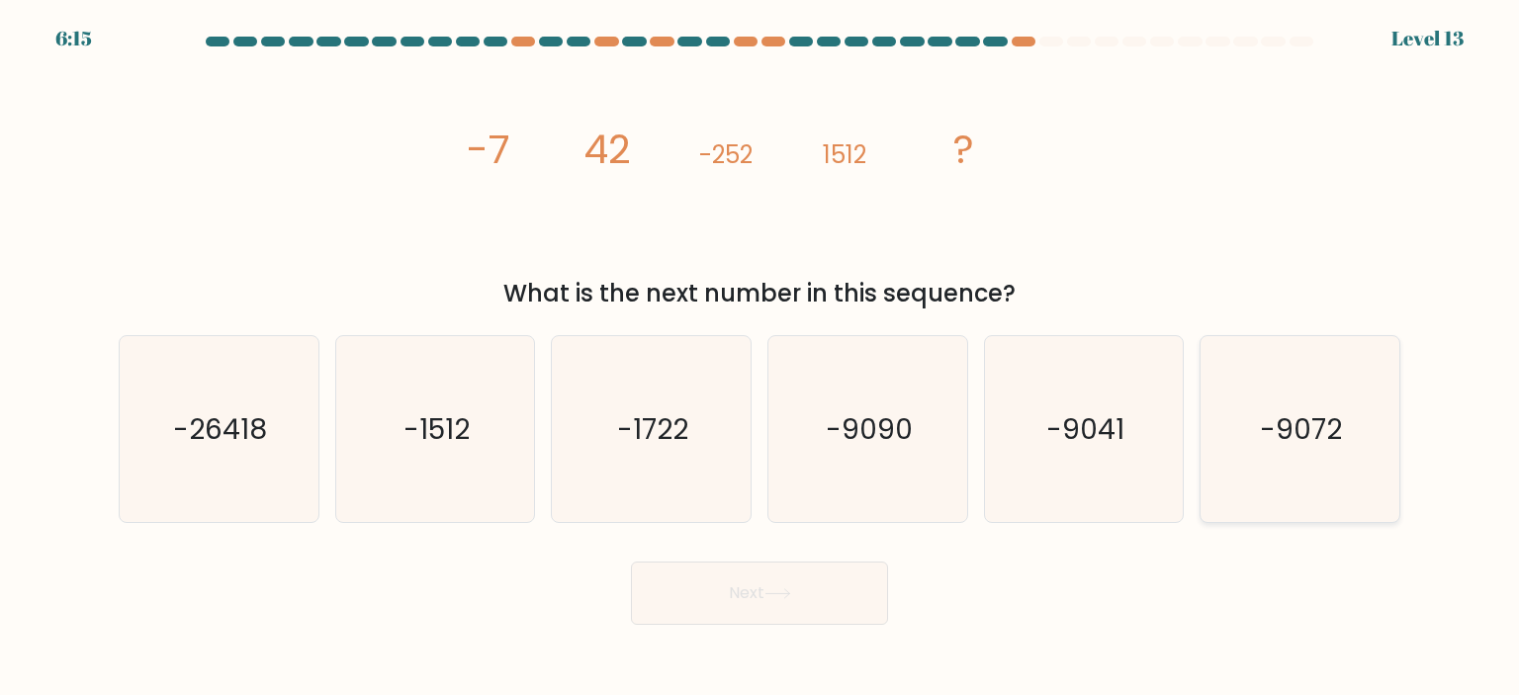
click at [1268, 443] on text "-9072" at bounding box center [1302, 429] width 82 height 40
click at [760, 358] on input "f. -9072" at bounding box center [759, 353] width 1 height 10
radio input "true"
click at [746, 589] on button "Next" at bounding box center [759, 593] width 257 height 63
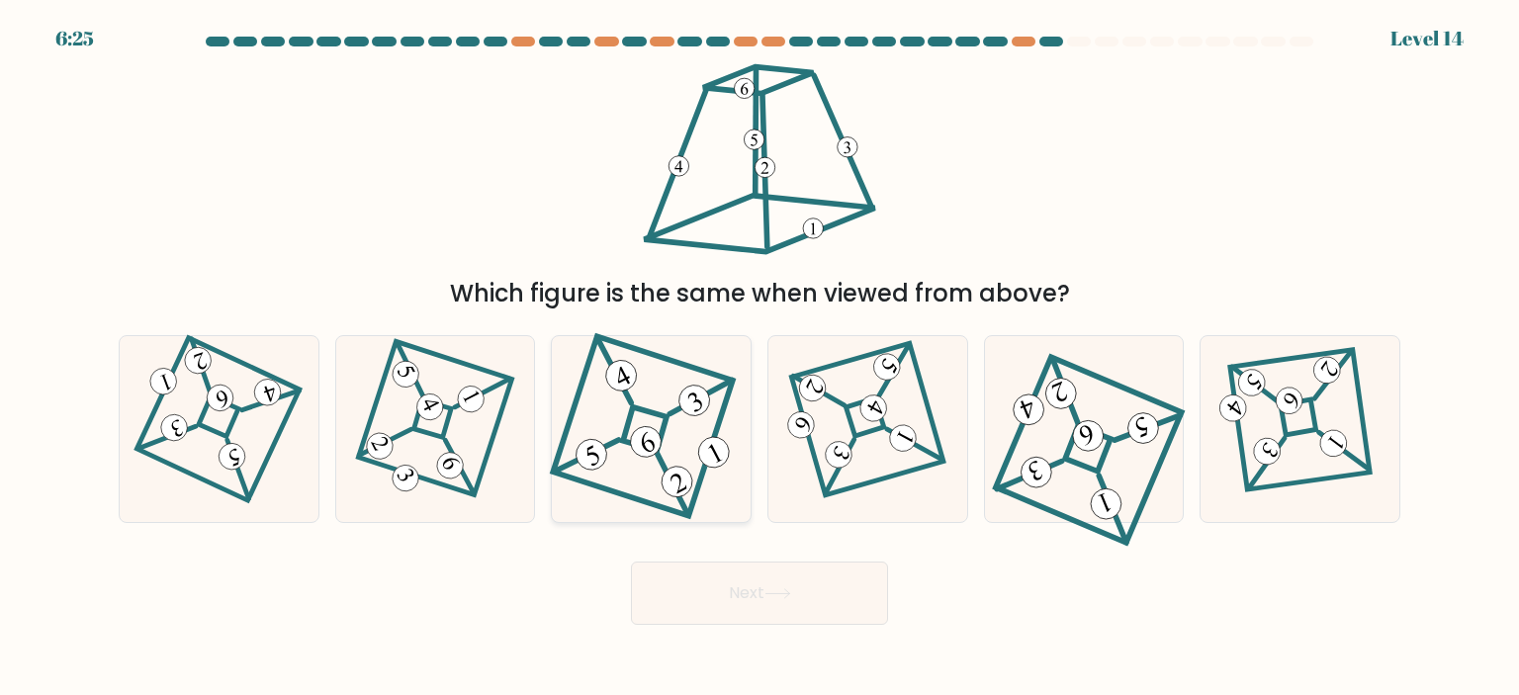
click at [589, 409] on icon at bounding box center [651, 429] width 172 height 149
click at [759, 358] on input "c." at bounding box center [759, 353] width 1 height 10
radio input "true"
click at [748, 609] on button "Next" at bounding box center [759, 593] width 257 height 63
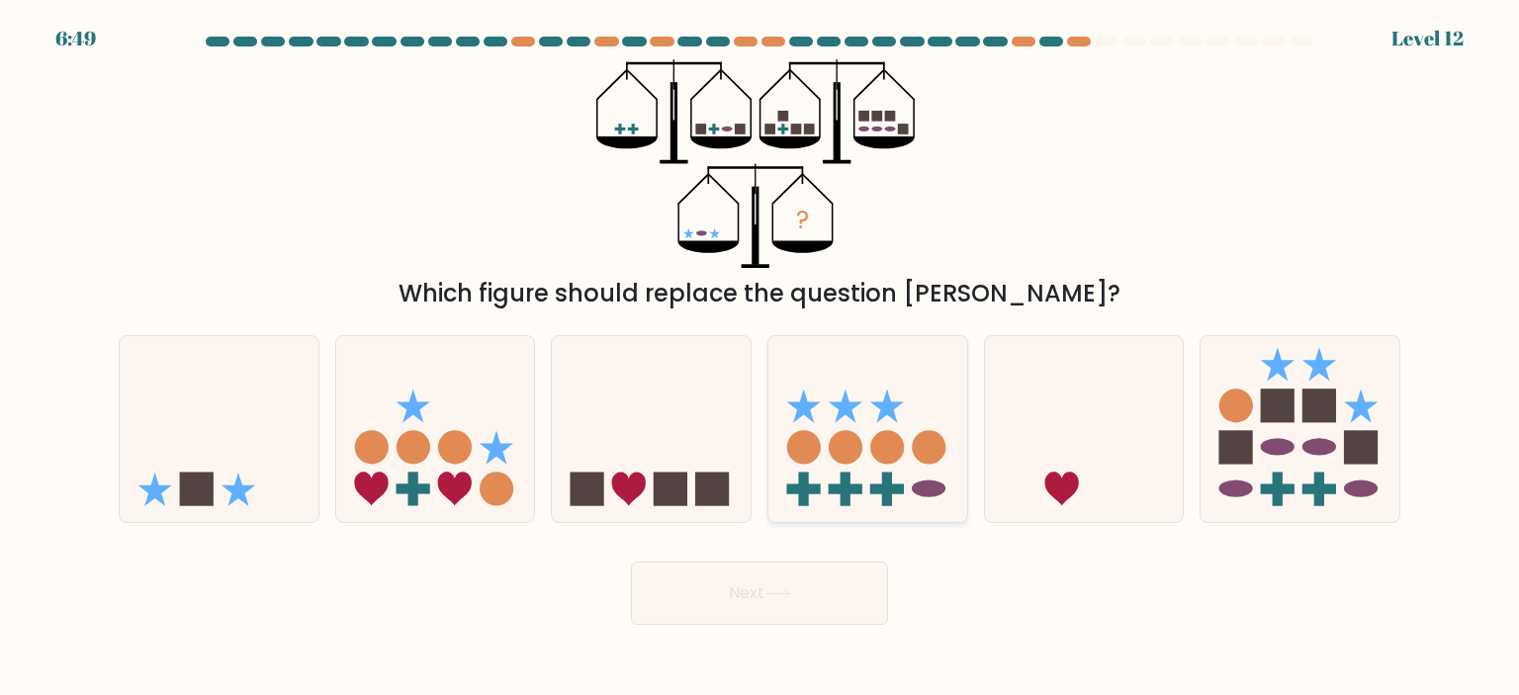
click at [840, 462] on circle at bounding box center [846, 447] width 34 height 34
click at [760, 358] on input "d." at bounding box center [759, 353] width 1 height 10
radio input "true"
click at [692, 611] on button "Next" at bounding box center [759, 593] width 257 height 63
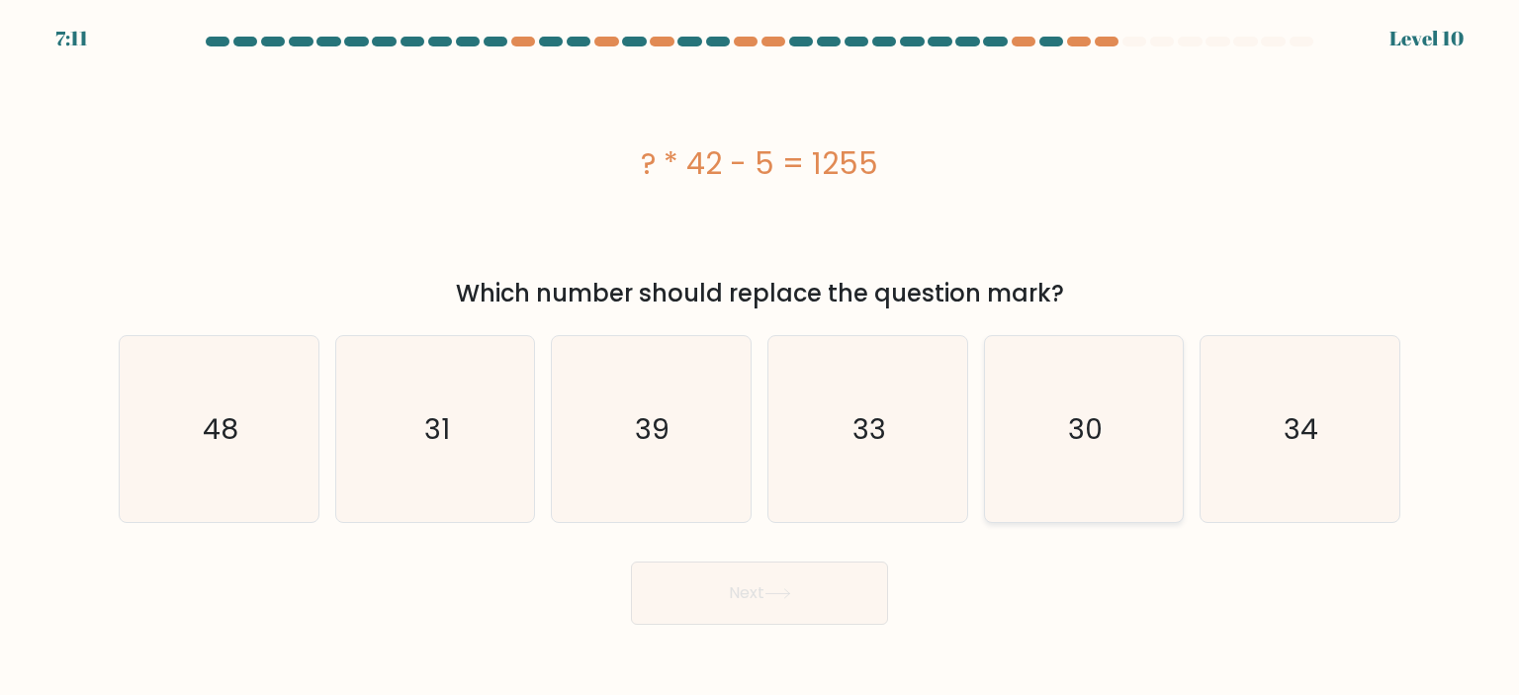
click at [1110, 426] on icon "30" at bounding box center [1084, 429] width 186 height 186
click at [760, 358] on input "e. 30" at bounding box center [759, 353] width 1 height 10
radio input "true"
click at [774, 580] on button "Next" at bounding box center [759, 593] width 257 height 63
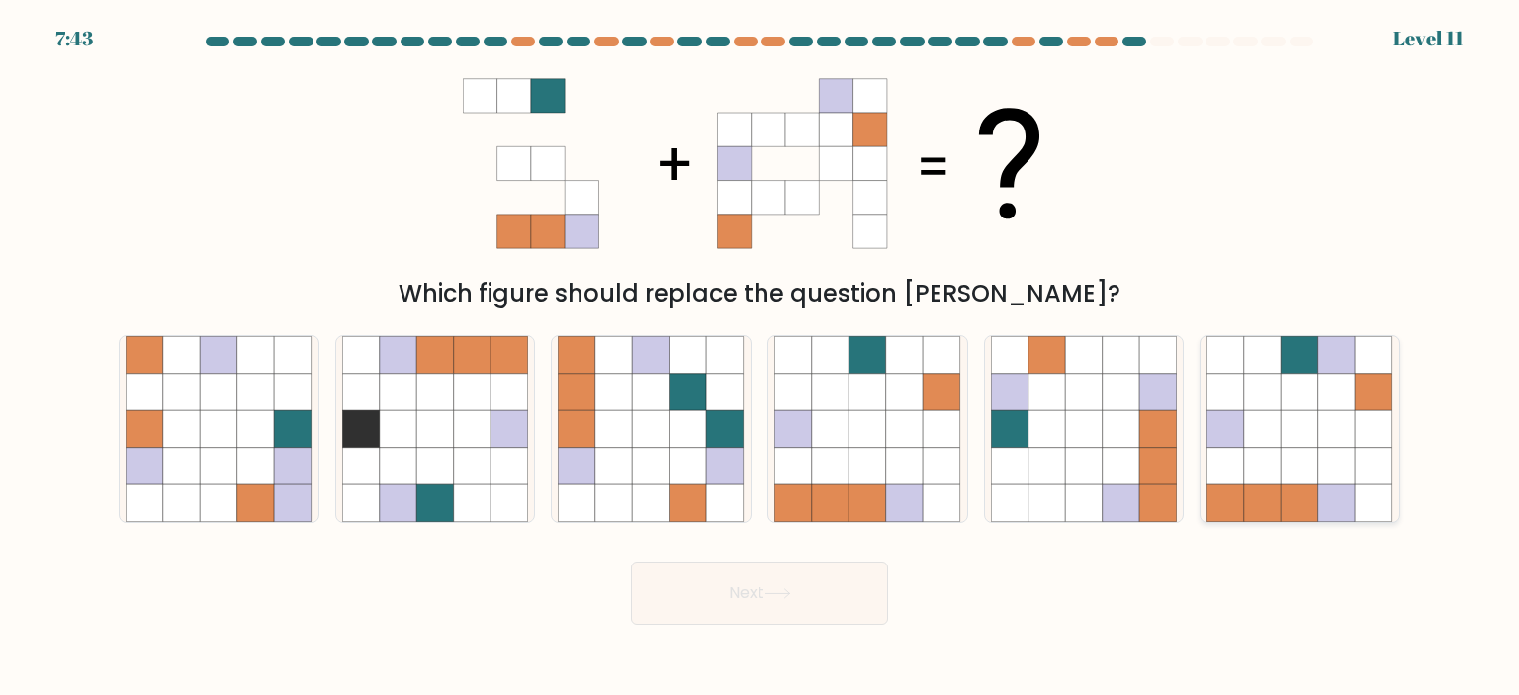
click at [1297, 453] on icon at bounding box center [1300, 467] width 38 height 38
click at [760, 358] on input "f." at bounding box center [759, 353] width 1 height 10
radio input "true"
click at [736, 604] on button "Next" at bounding box center [759, 593] width 257 height 63
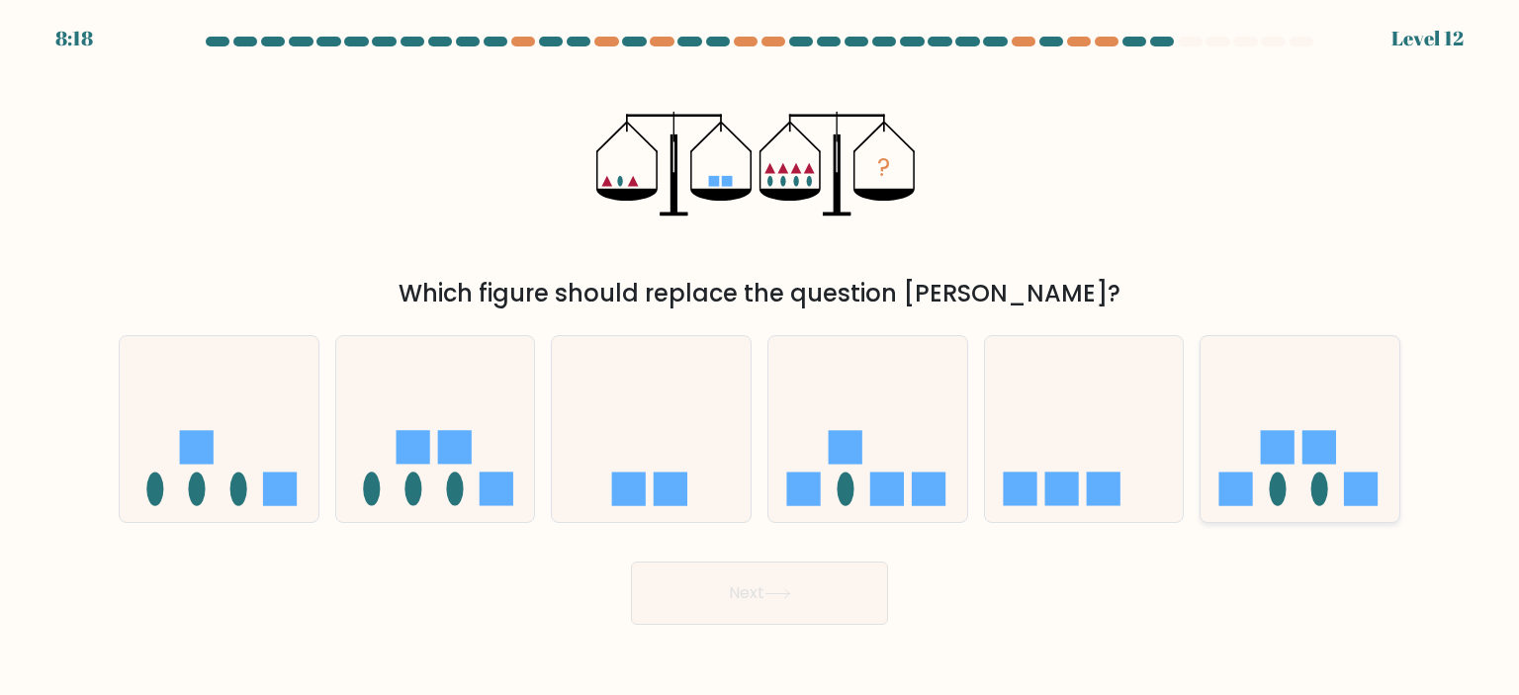
click at [1235, 489] on rect at bounding box center [1236, 490] width 34 height 34
click at [760, 358] on input "f." at bounding box center [759, 353] width 1 height 10
radio input "true"
click at [668, 609] on button "Next" at bounding box center [759, 593] width 257 height 63
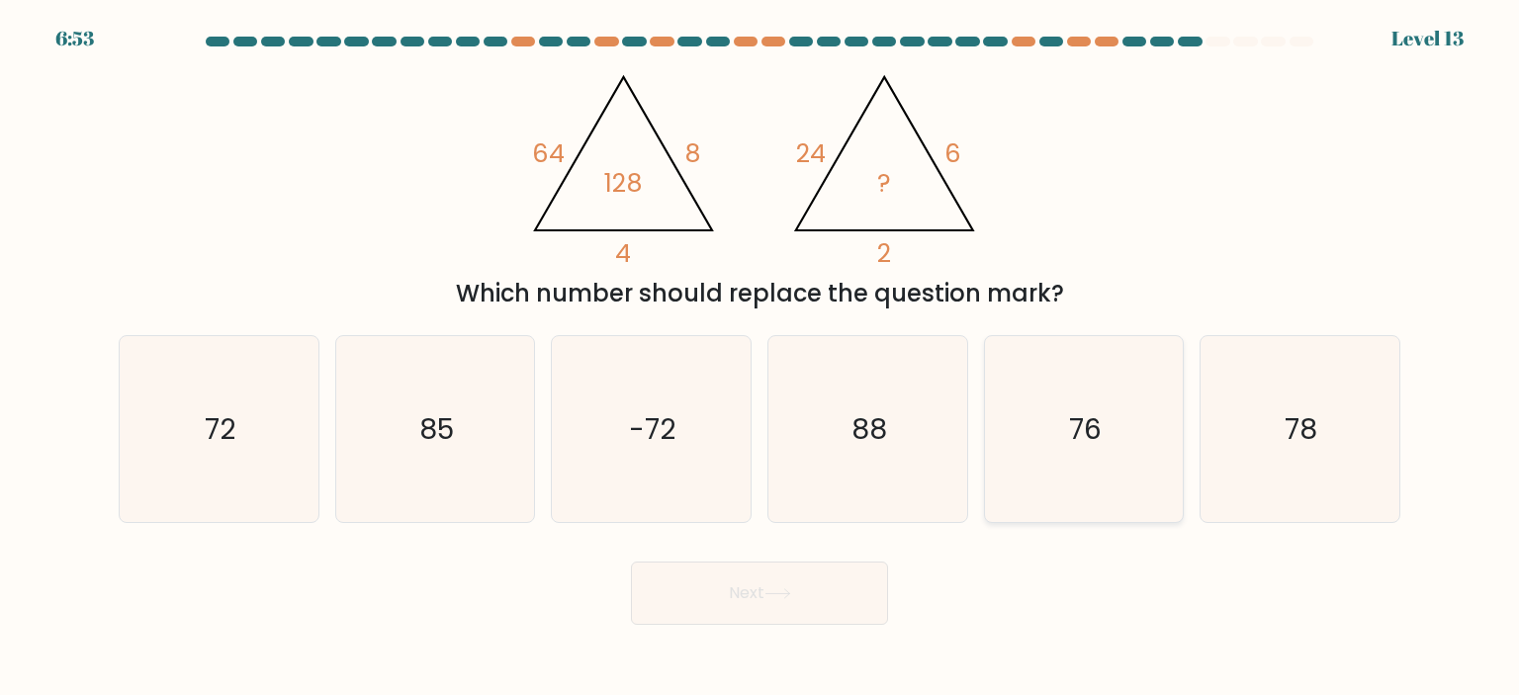
click at [1032, 438] on icon "76" at bounding box center [1084, 429] width 186 height 186
click at [760, 358] on input "e. 76" at bounding box center [759, 353] width 1 height 10
radio input "true"
click at [720, 584] on button "Next" at bounding box center [759, 593] width 257 height 63
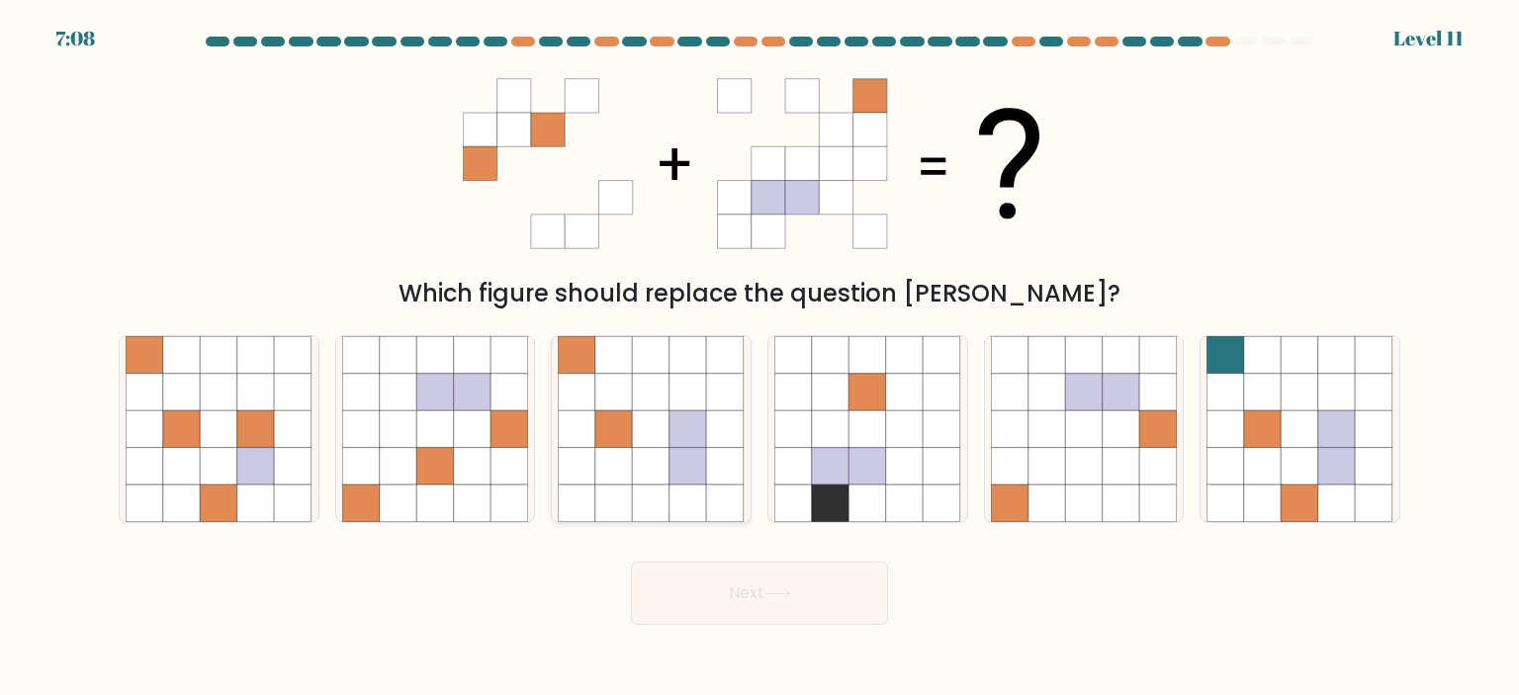
click at [651, 386] on icon at bounding box center [652, 393] width 38 height 38
click at [759, 358] on input "c." at bounding box center [759, 353] width 1 height 10
radio input "true"
click at [683, 592] on button "Next" at bounding box center [759, 593] width 257 height 63
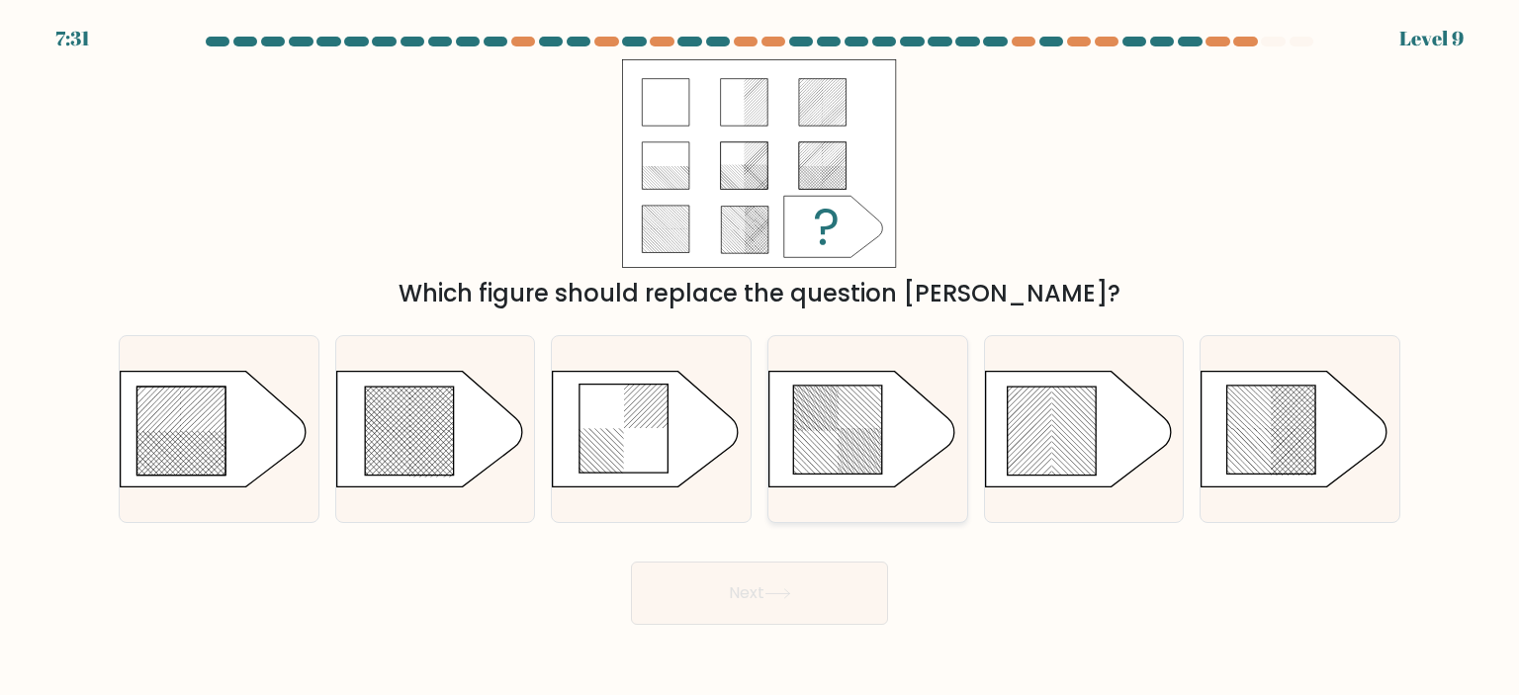
click at [838, 443] on icon at bounding box center [837, 430] width 89 height 89
click at [760, 358] on input "d." at bounding box center [759, 353] width 1 height 10
radio input "true"
click at [726, 598] on button "Next" at bounding box center [759, 593] width 257 height 63
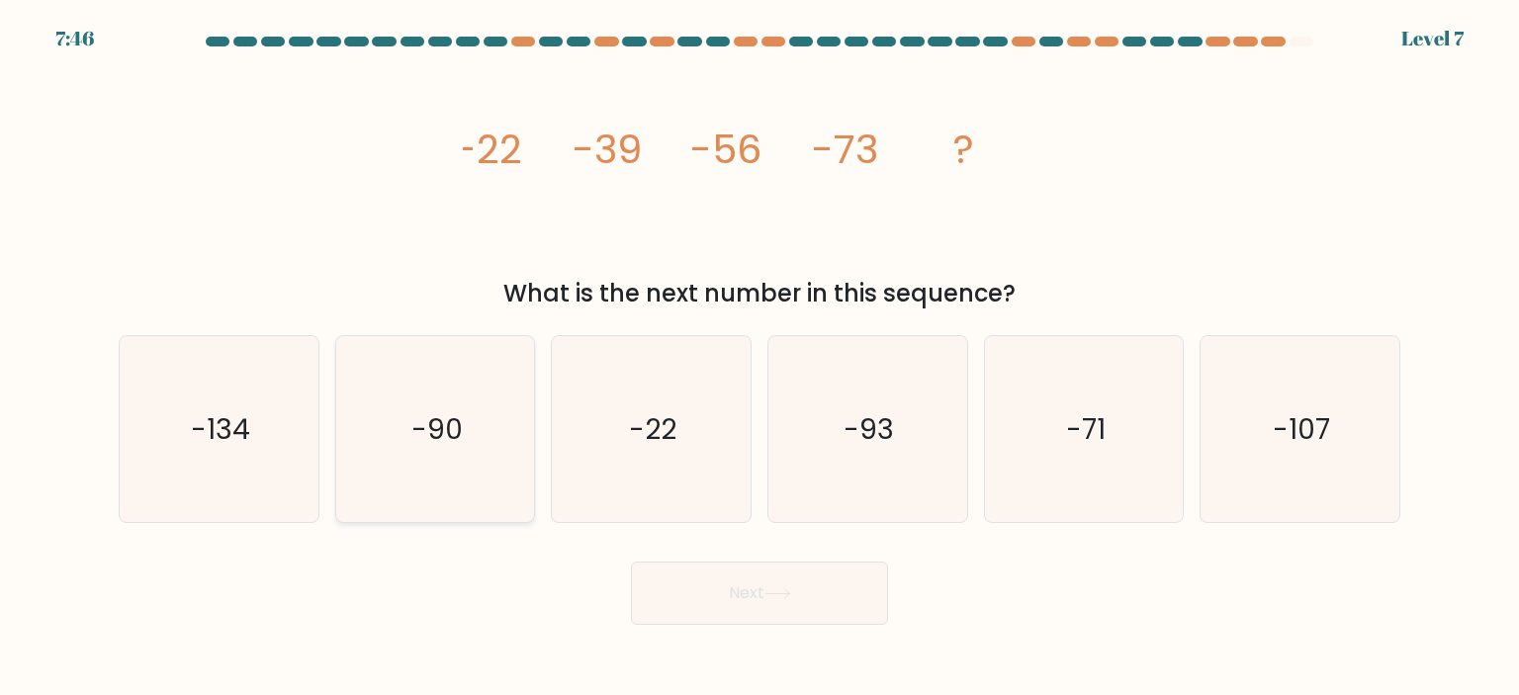
click at [396, 466] on icon "-90" at bounding box center [435, 429] width 186 height 186
click at [759, 358] on input "b. -90" at bounding box center [759, 353] width 1 height 10
radio input "true"
click at [662, 583] on button "Next" at bounding box center [759, 593] width 257 height 63
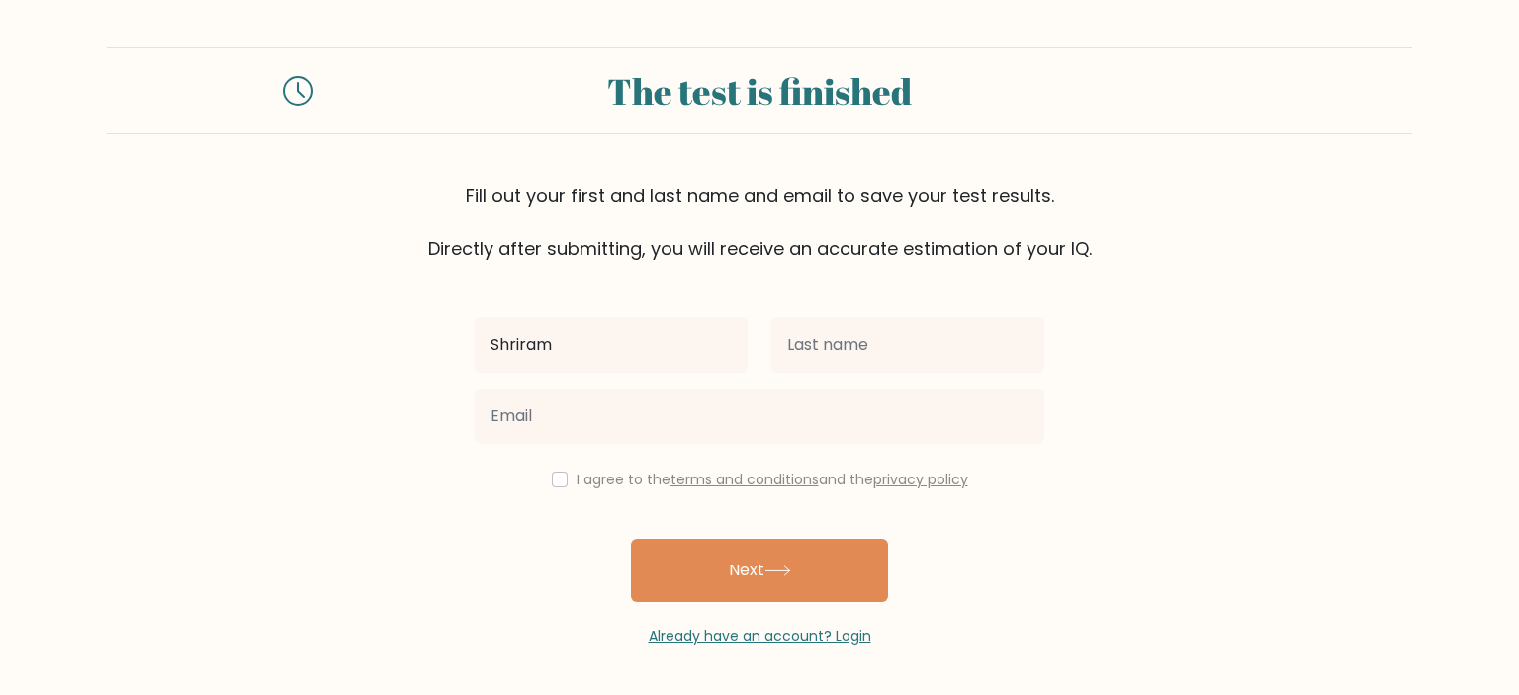
type input "Shriram"
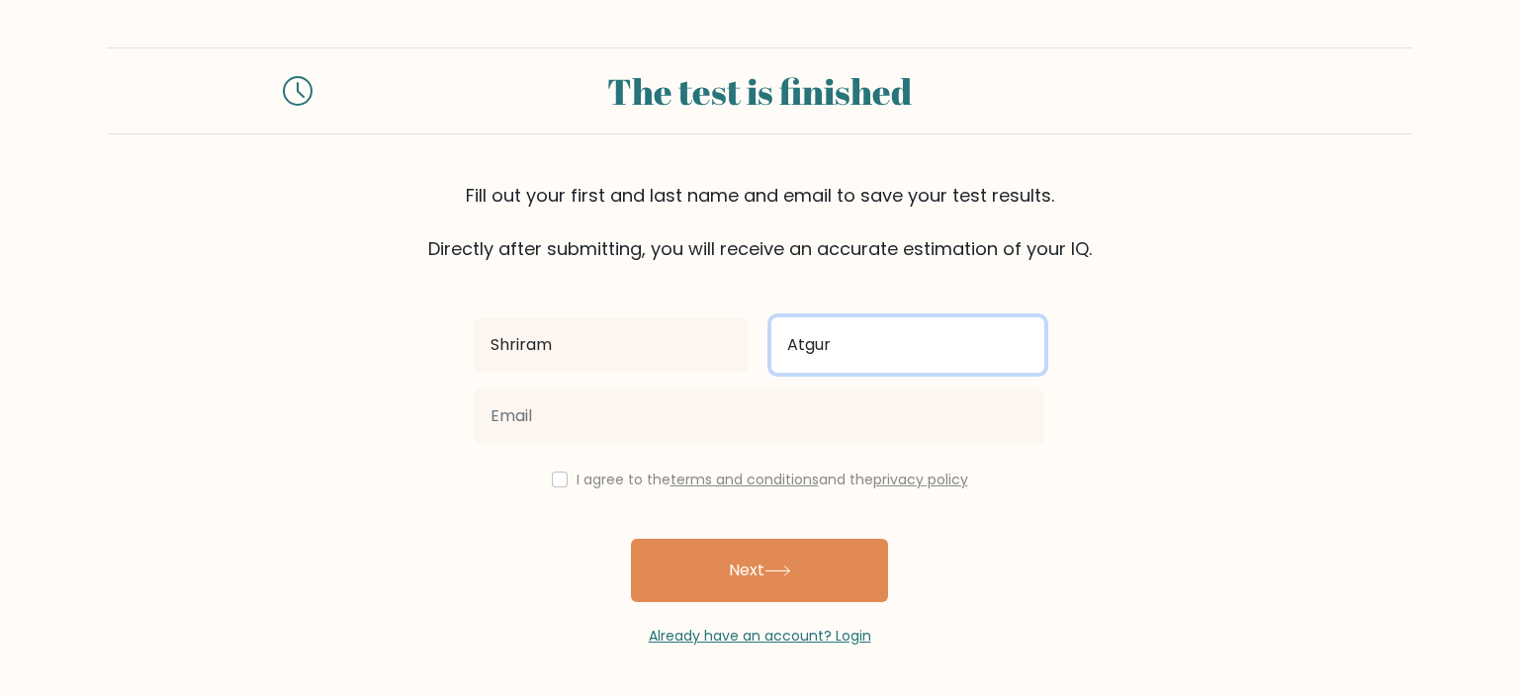
type input "Atgur"
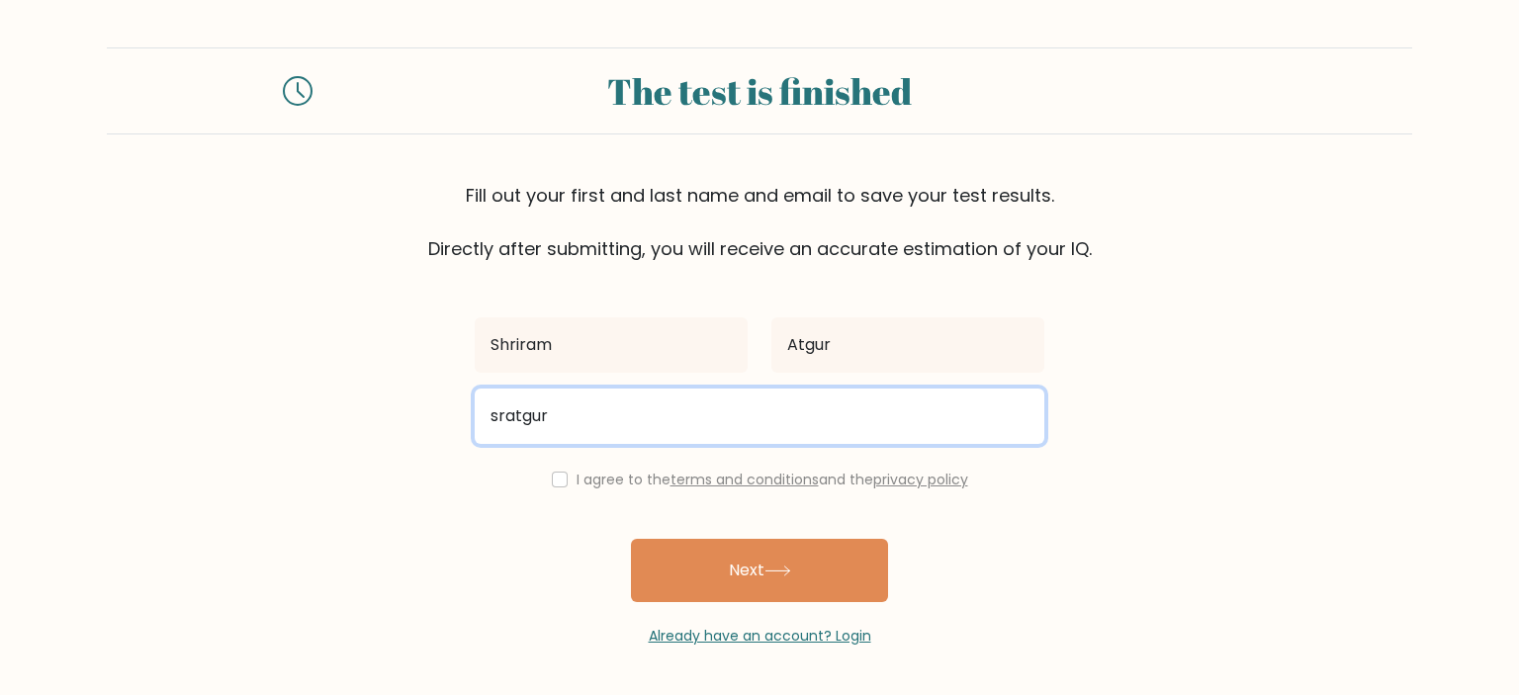
type input "sratgur@yahoo.com"
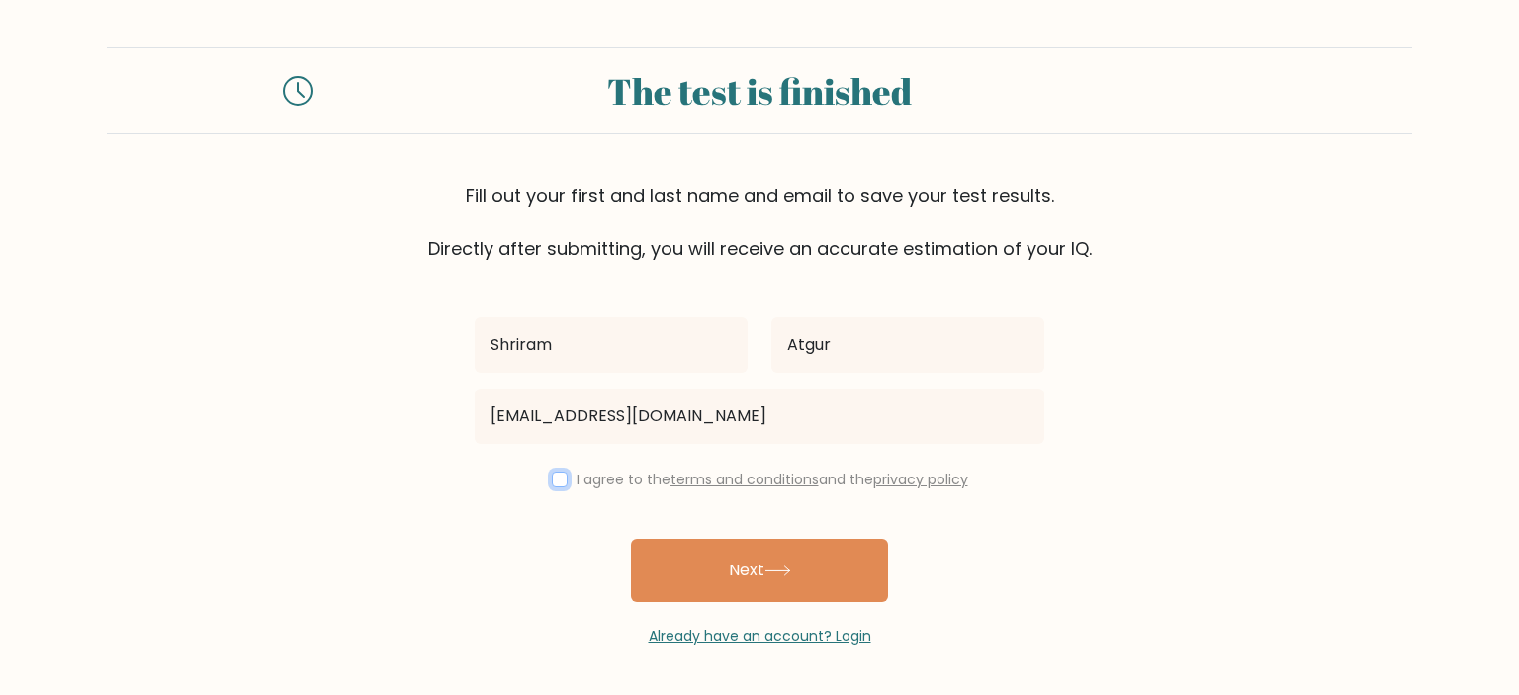
click at [556, 484] on input "checkbox" at bounding box center [560, 480] width 16 height 16
checkbox input "true"
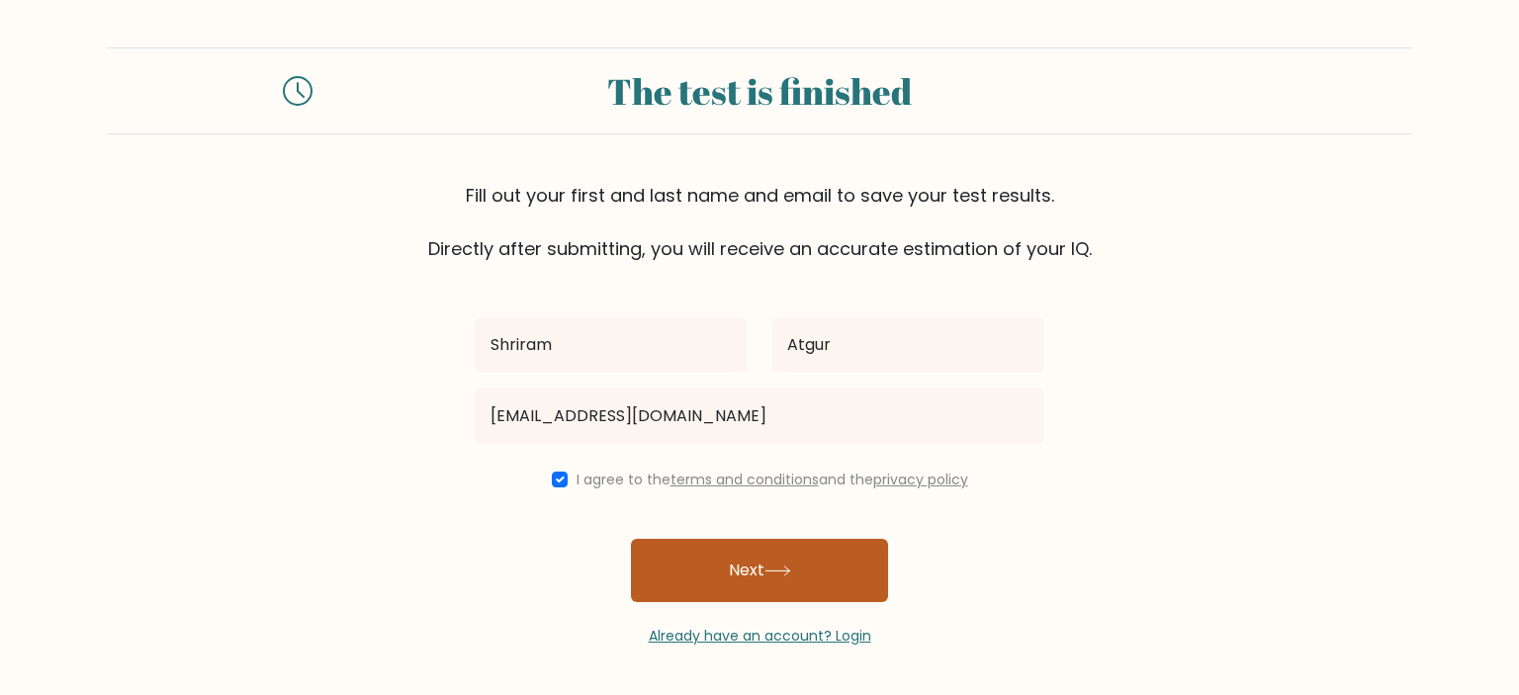
click at [659, 573] on button "Next" at bounding box center [759, 570] width 257 height 63
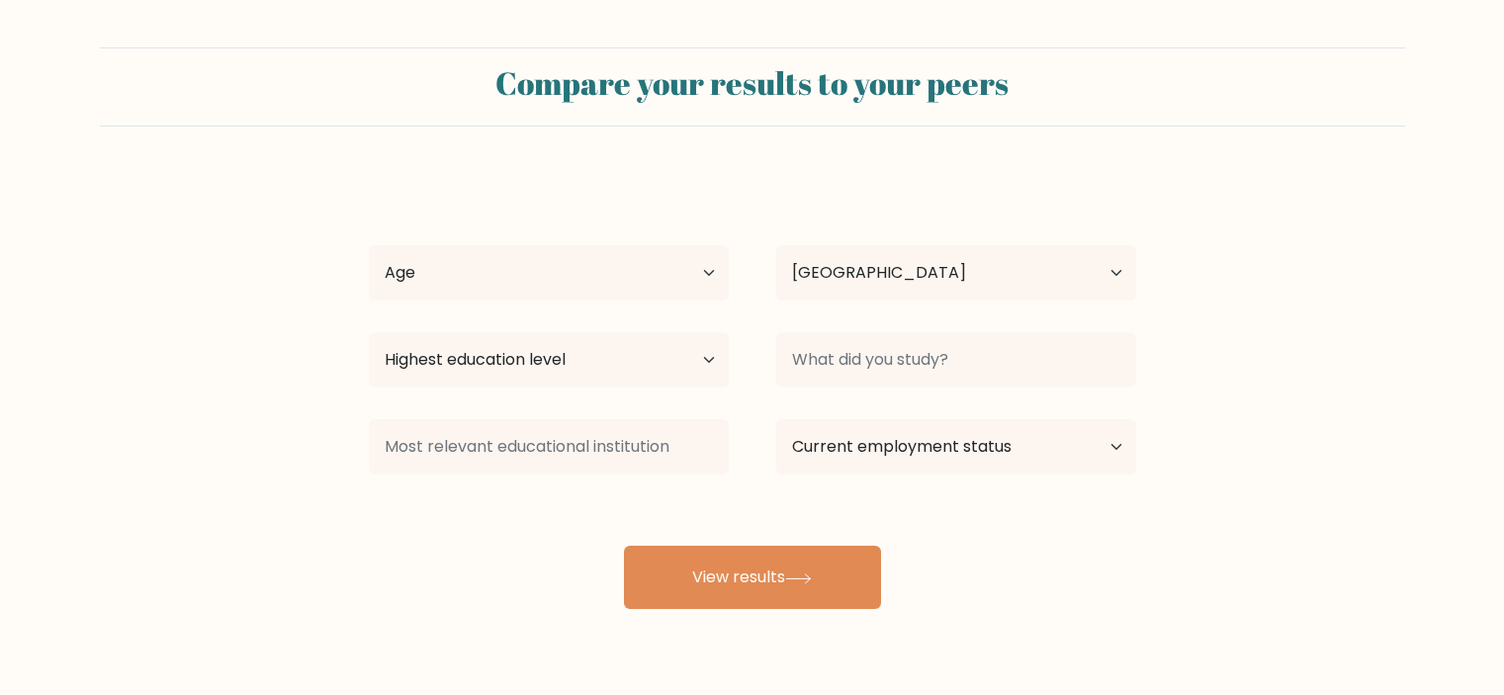
select select "IN"
click at [467, 276] on select "Age Under 18 years old 18-24 years old 25-34 years old 35-44 years old 45-54 ye…" at bounding box center [549, 272] width 360 height 55
select select "45_54"
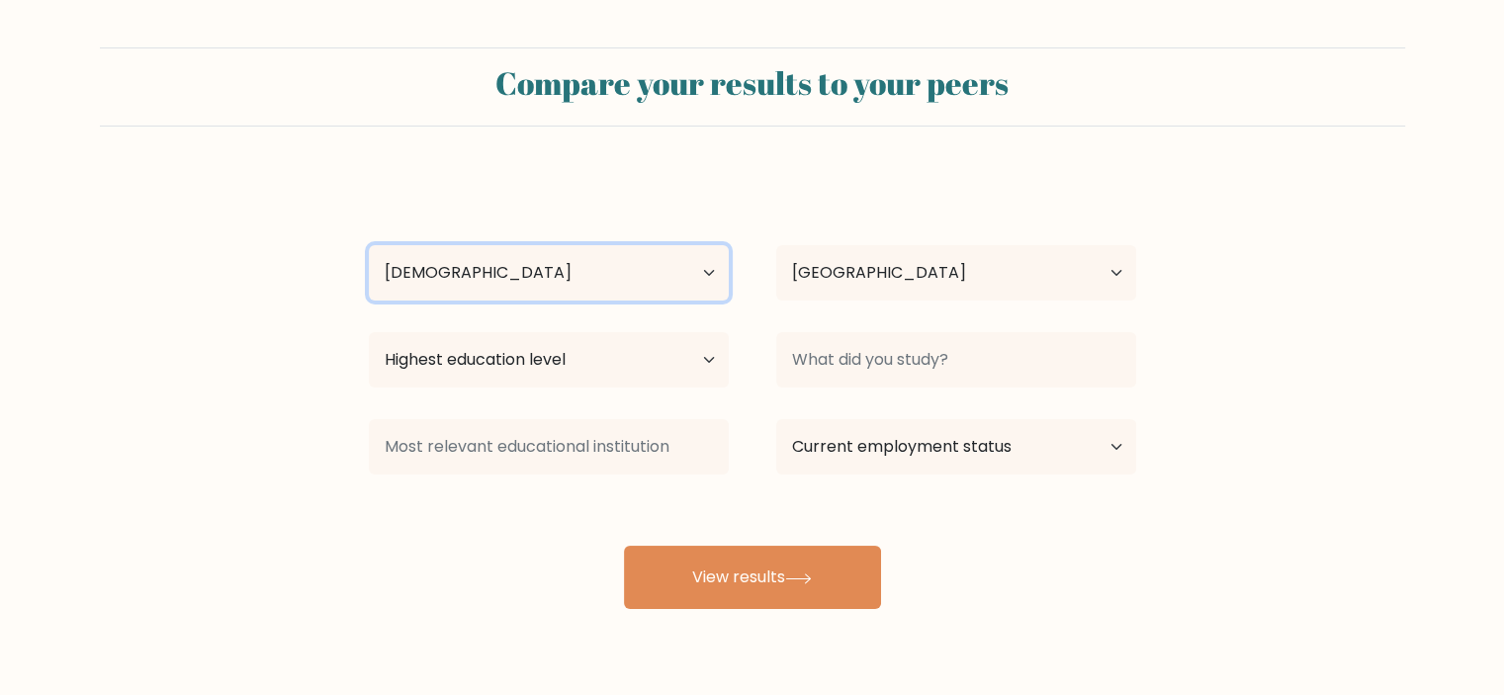
click at [369, 245] on select "Age Under 18 years old 18-24 years old 25-34 years old 35-44 years old 45-54 ye…" at bounding box center [549, 272] width 360 height 55
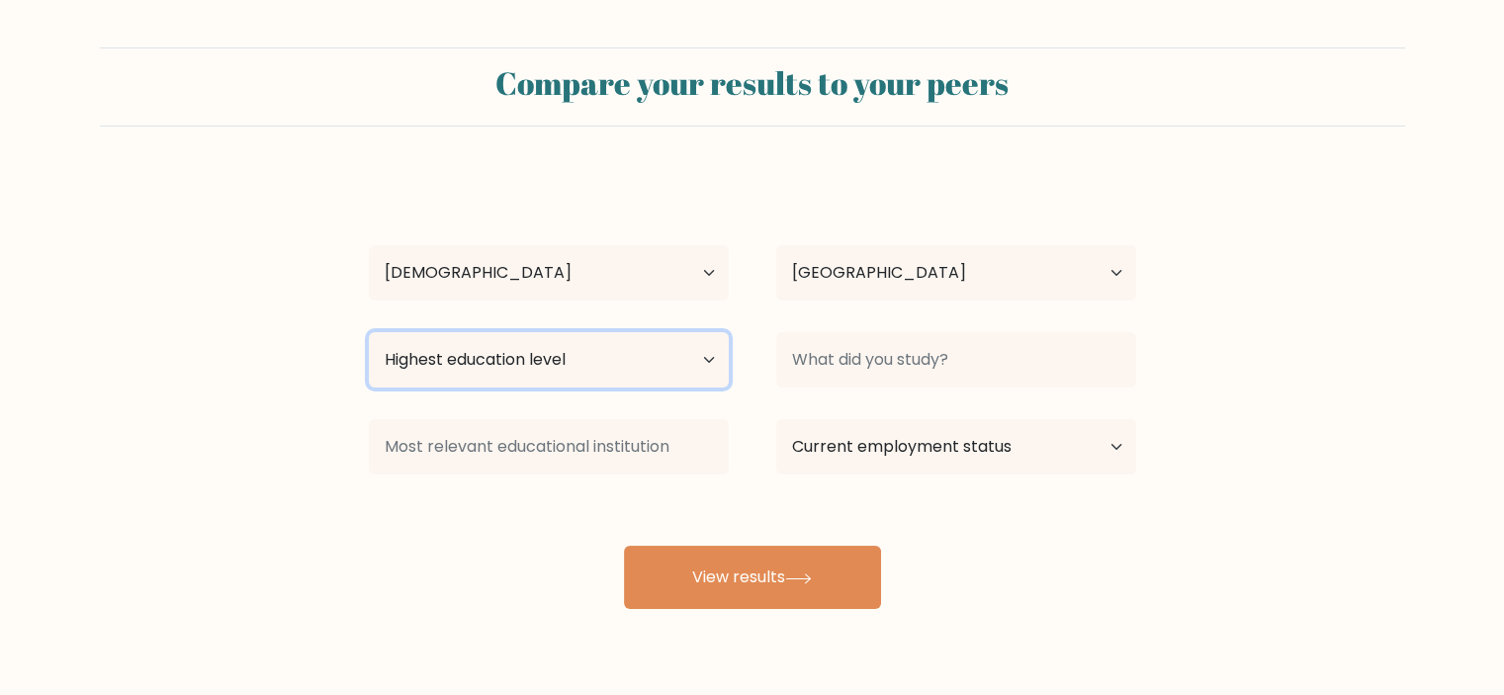
click at [609, 372] on select "Highest education level No schooling Primary Lower Secondary Upper Secondary Oc…" at bounding box center [549, 359] width 360 height 55
select select "bachelors_degree"
click at [369, 332] on select "Highest education level No schooling Primary Lower Secondary Upper Secondary Oc…" at bounding box center [549, 359] width 360 height 55
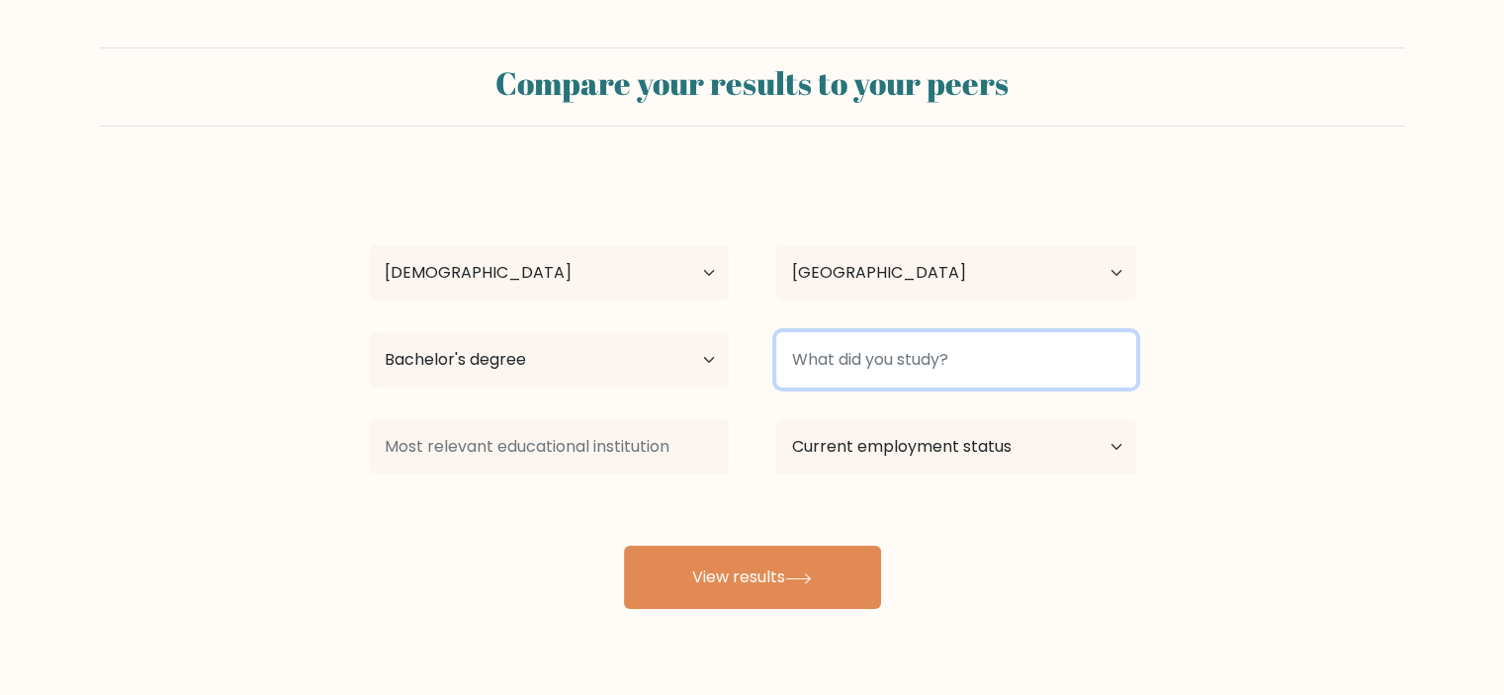
click at [798, 377] on input at bounding box center [956, 359] width 360 height 55
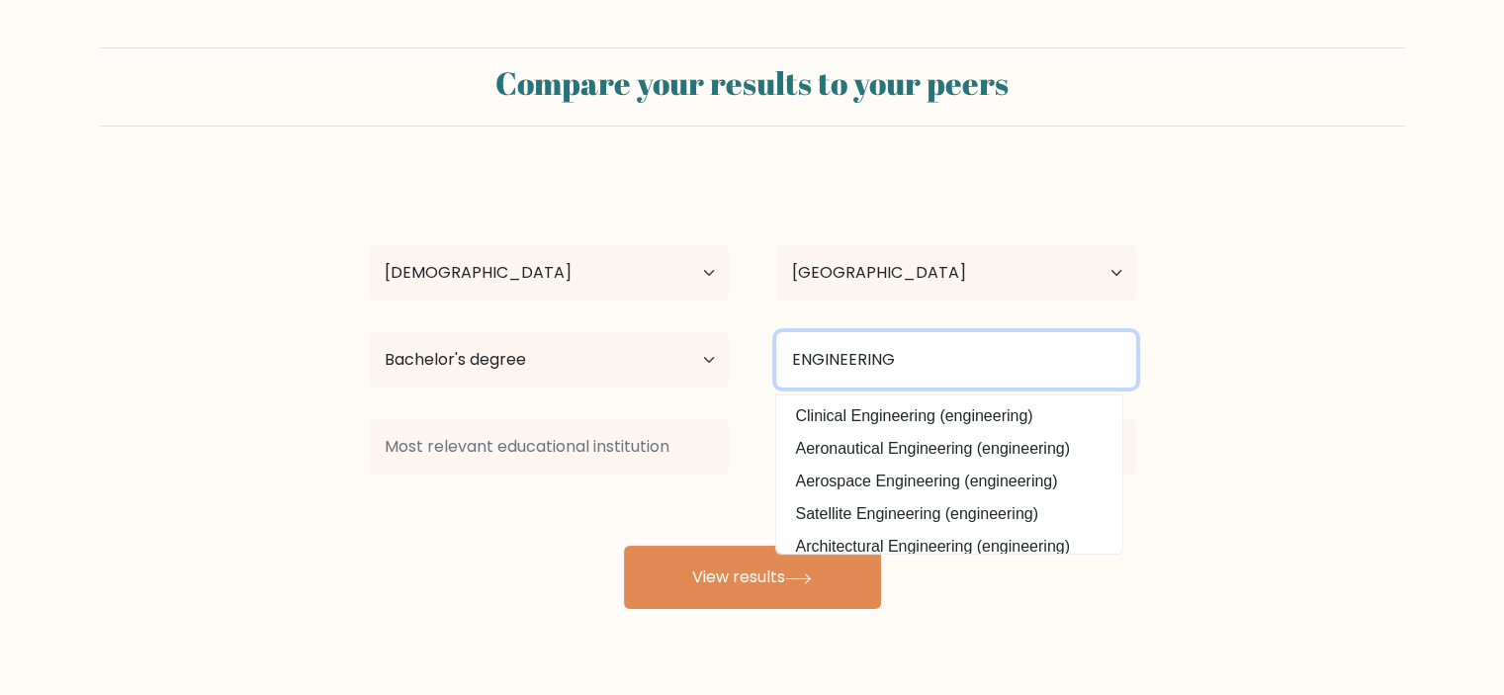
type input "ENGINEERING"
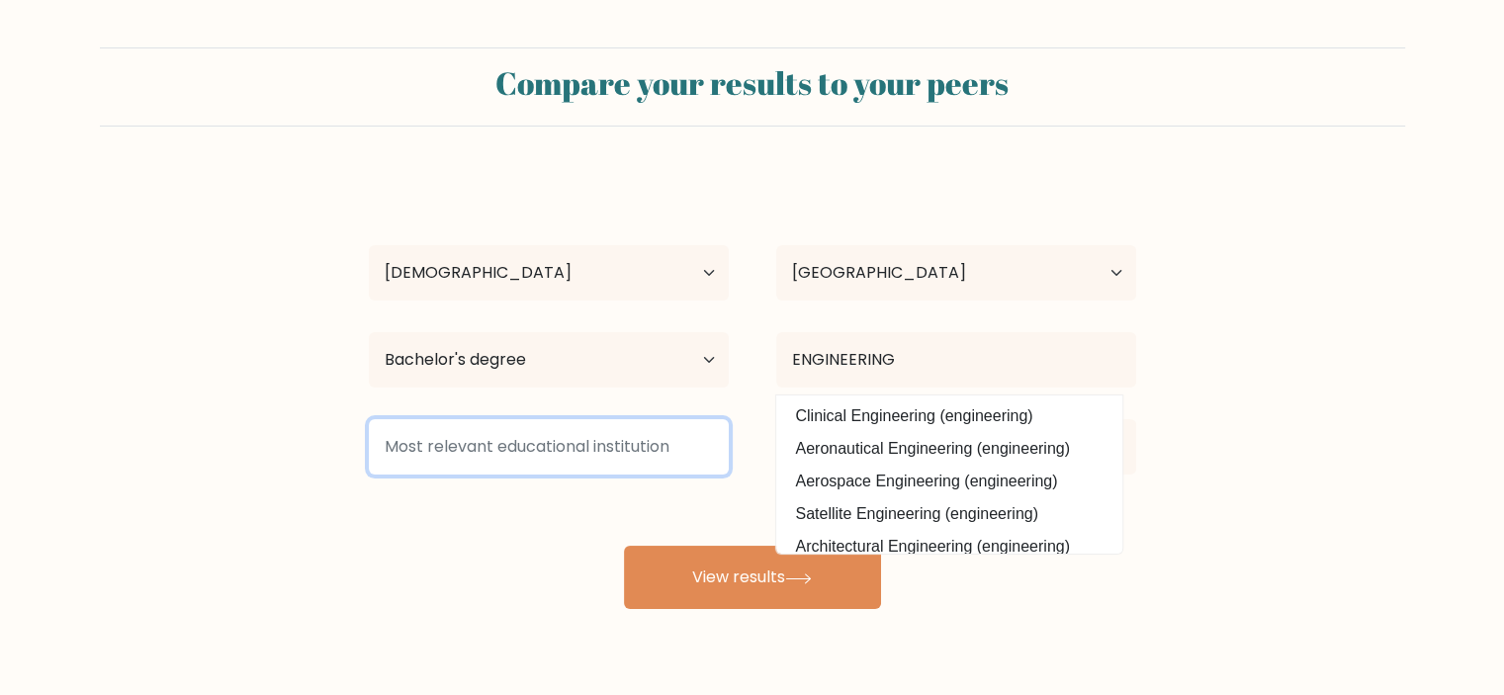
click at [561, 438] on input at bounding box center [549, 446] width 360 height 55
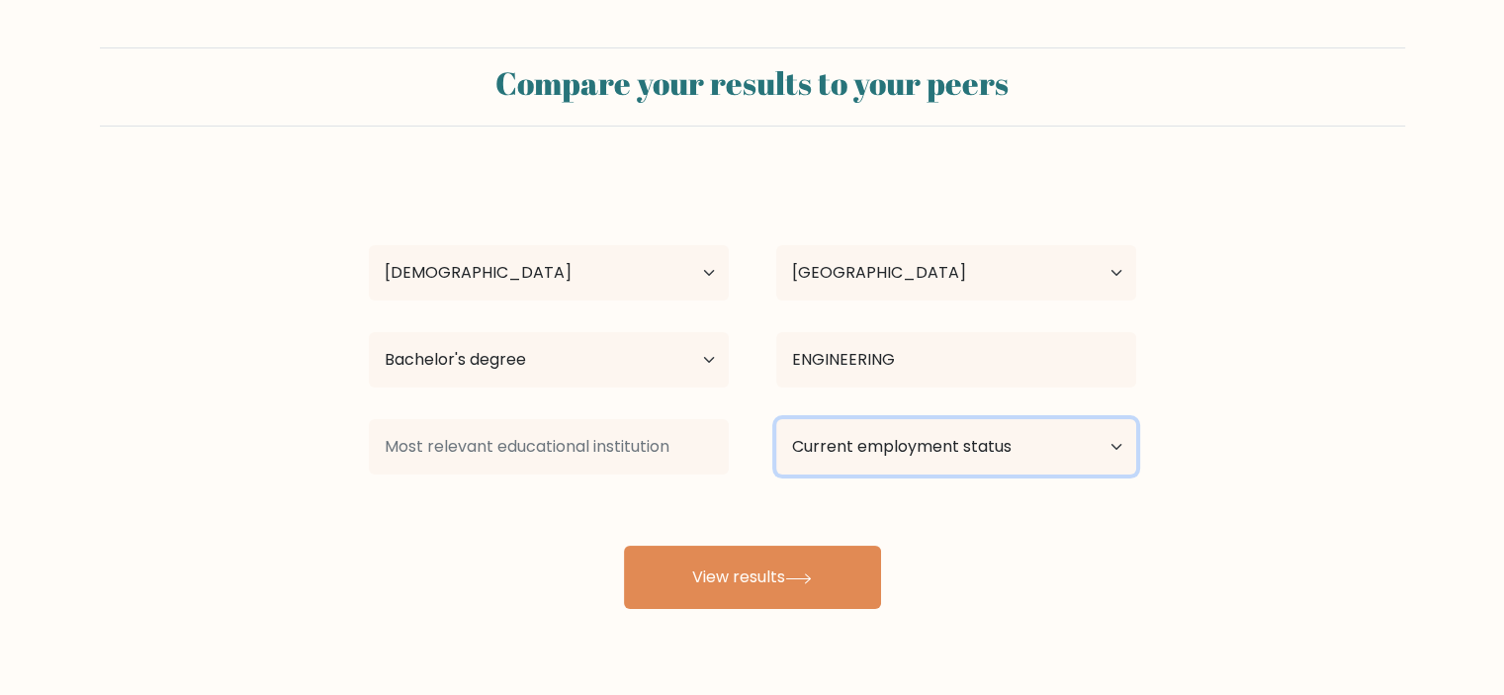
click at [893, 450] on select "Current employment status Employed Student Retired Other / prefer not to answer" at bounding box center [956, 446] width 360 height 55
select select "employed"
click at [776, 419] on select "Current employment status Employed Student Retired Other / prefer not to answer" at bounding box center [956, 446] width 360 height 55
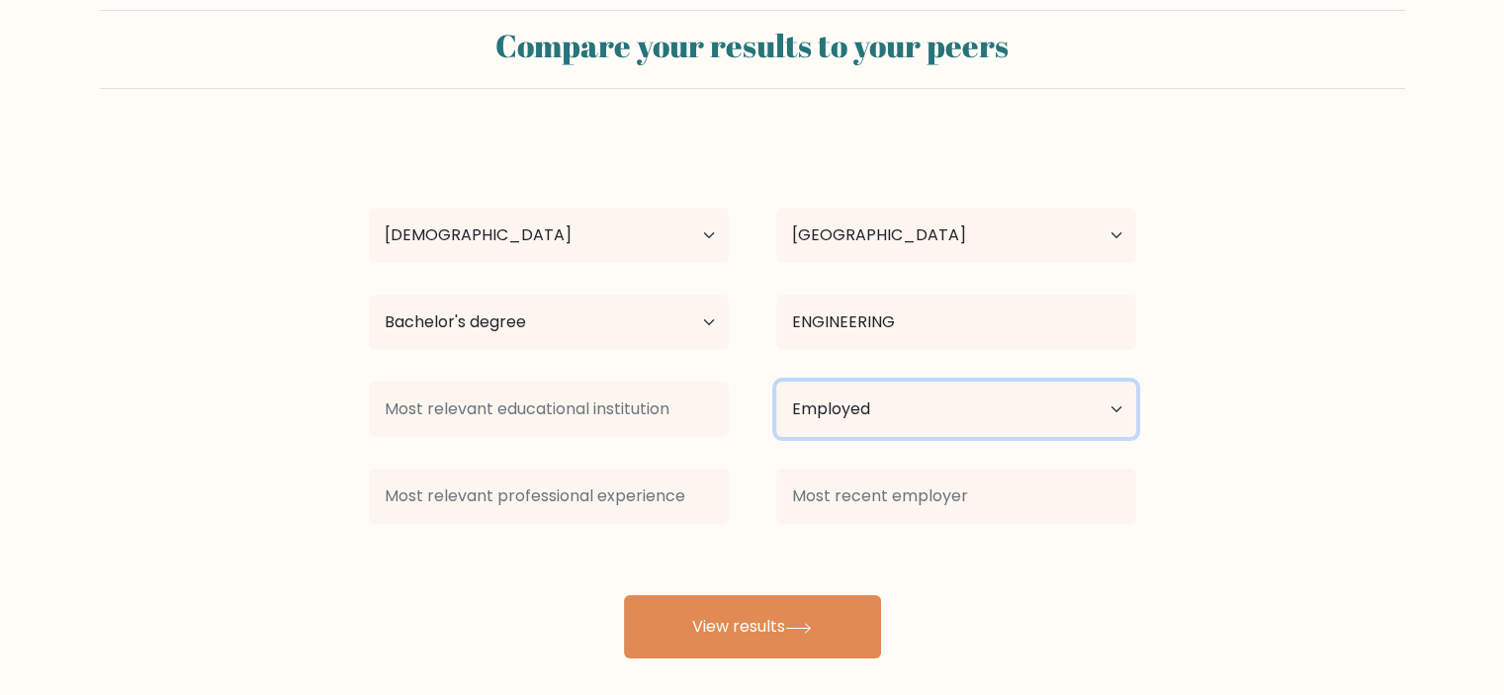
scroll to position [54, 0]
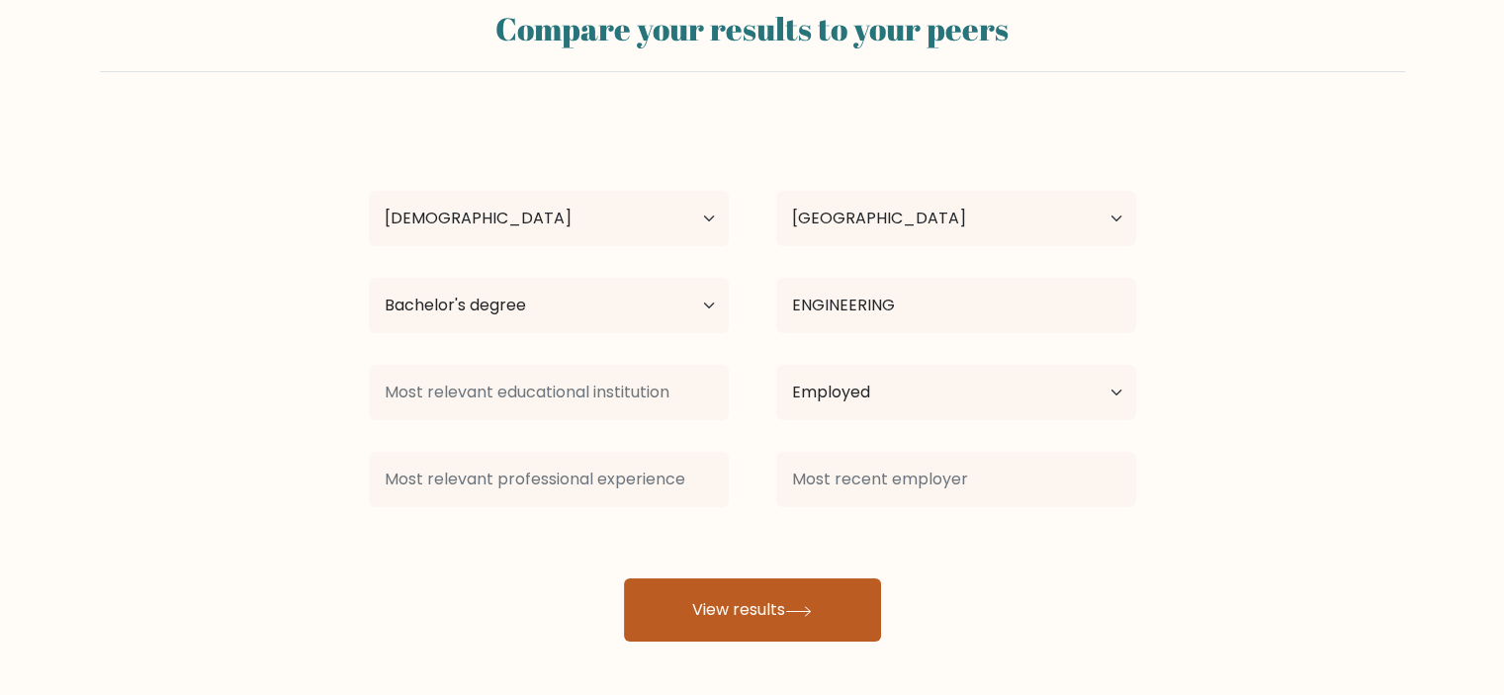
click at [709, 602] on button "View results" at bounding box center [752, 609] width 257 height 63
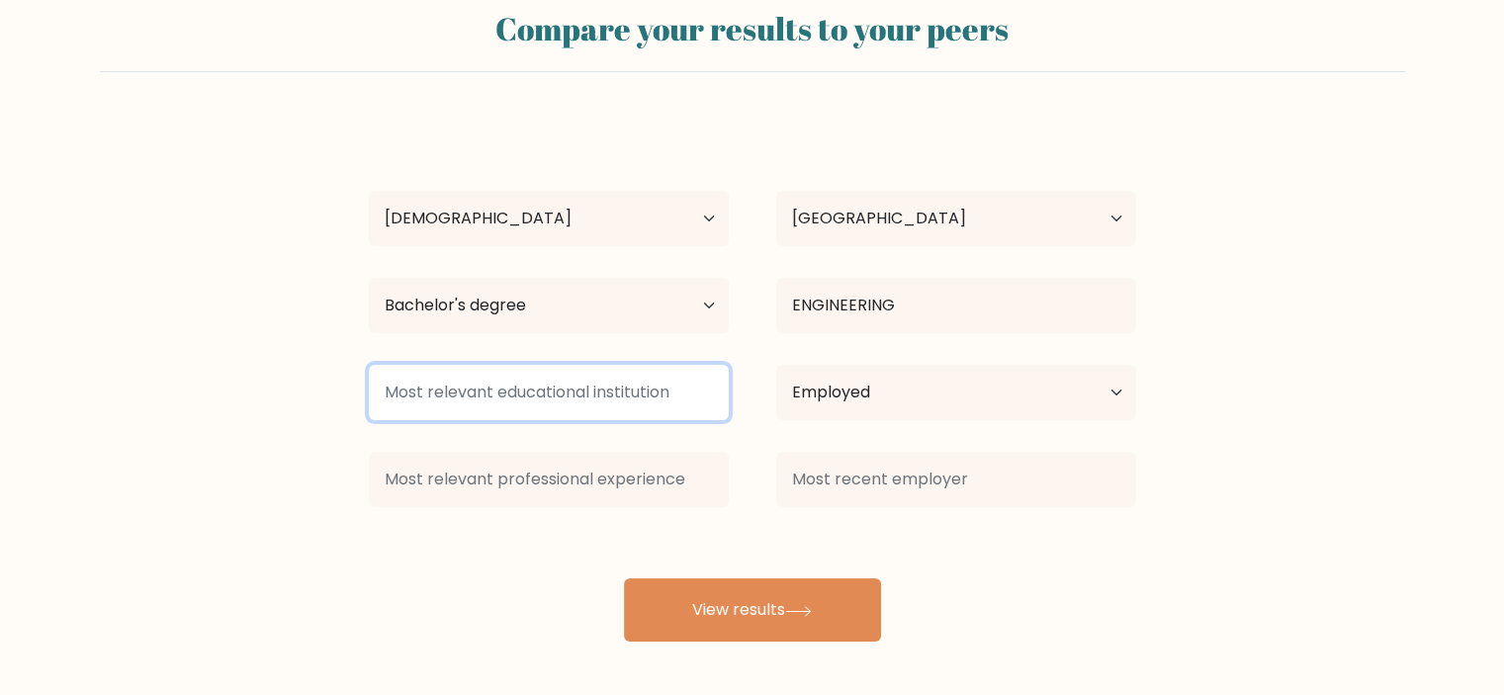
click at [445, 390] on input at bounding box center [549, 392] width 360 height 55
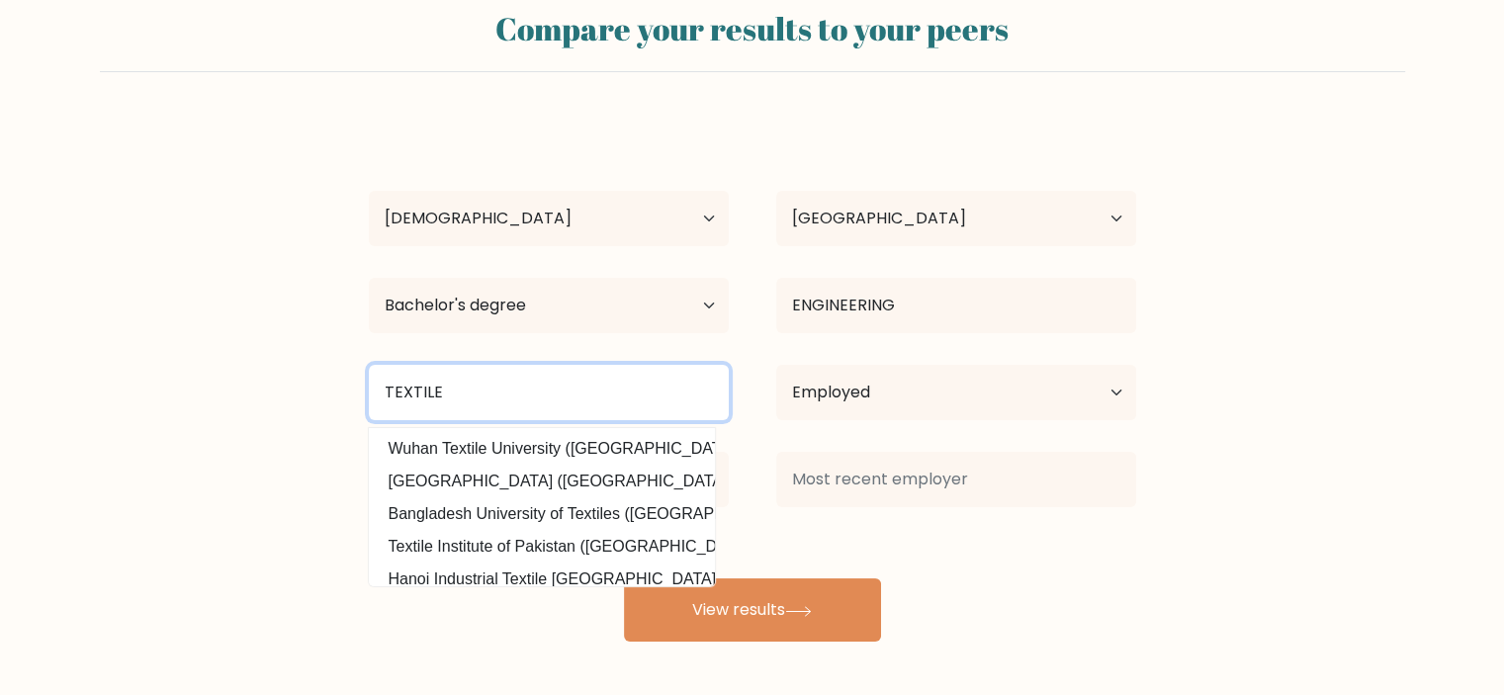
type input "TEXTILE"
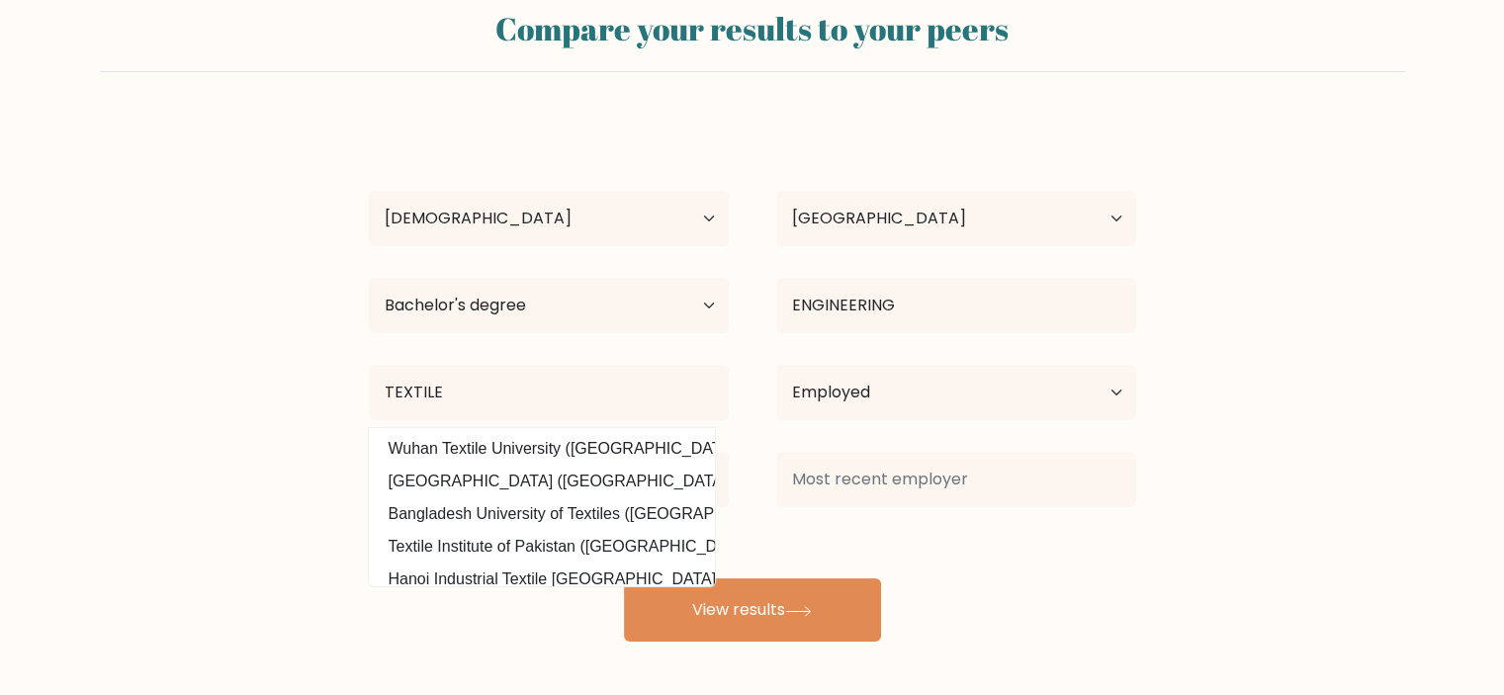
click at [138, 425] on form "Compare your results to your peers Shriram Atgur Age Under 18 years old 18-24 y…" at bounding box center [752, 317] width 1504 height 649
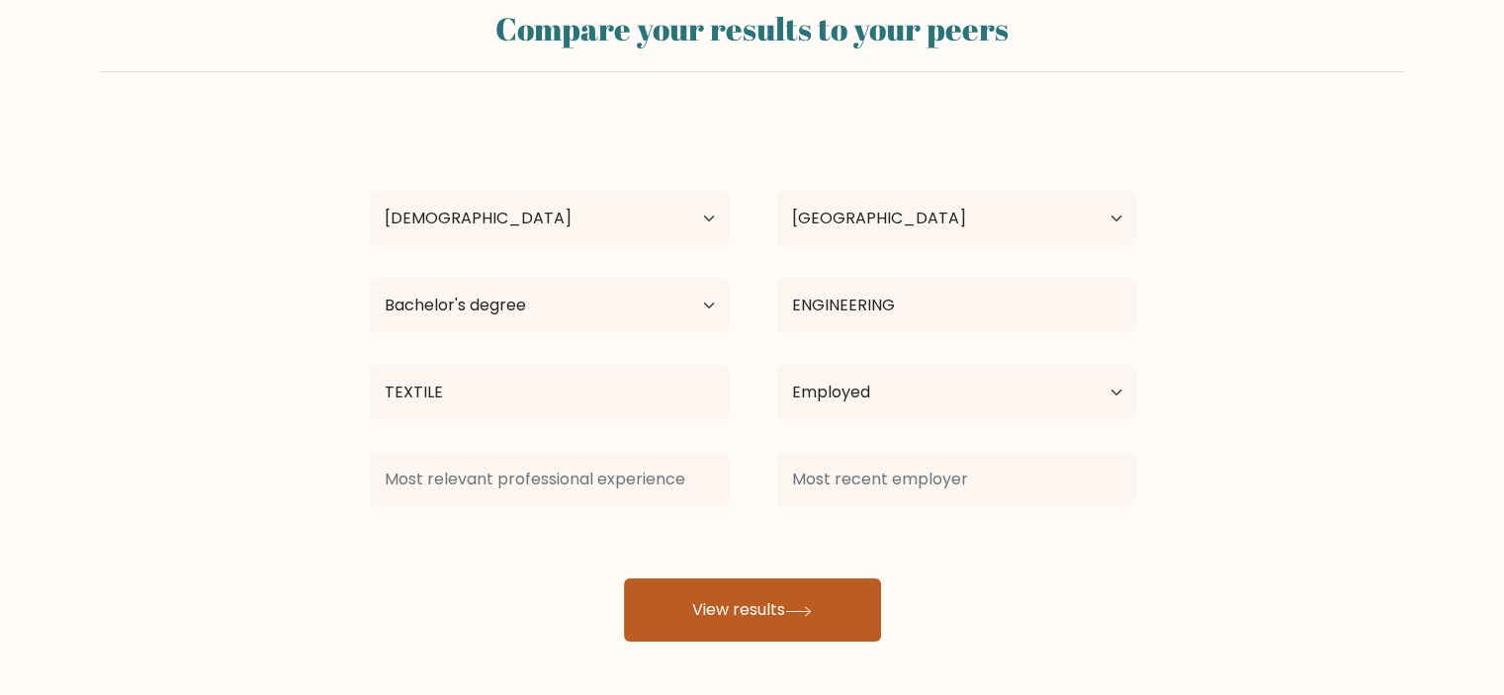
click at [711, 602] on button "View results" at bounding box center [752, 609] width 257 height 63
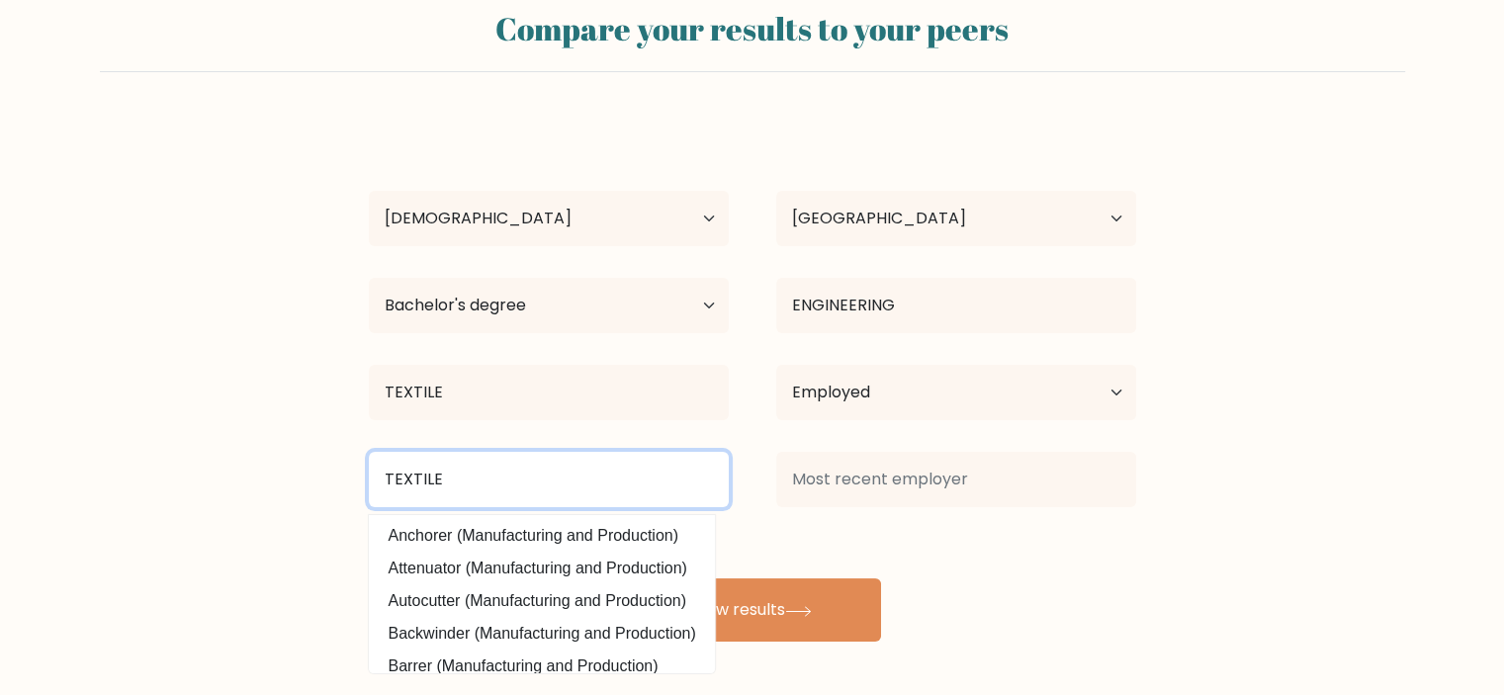
type input "TEXTILE"
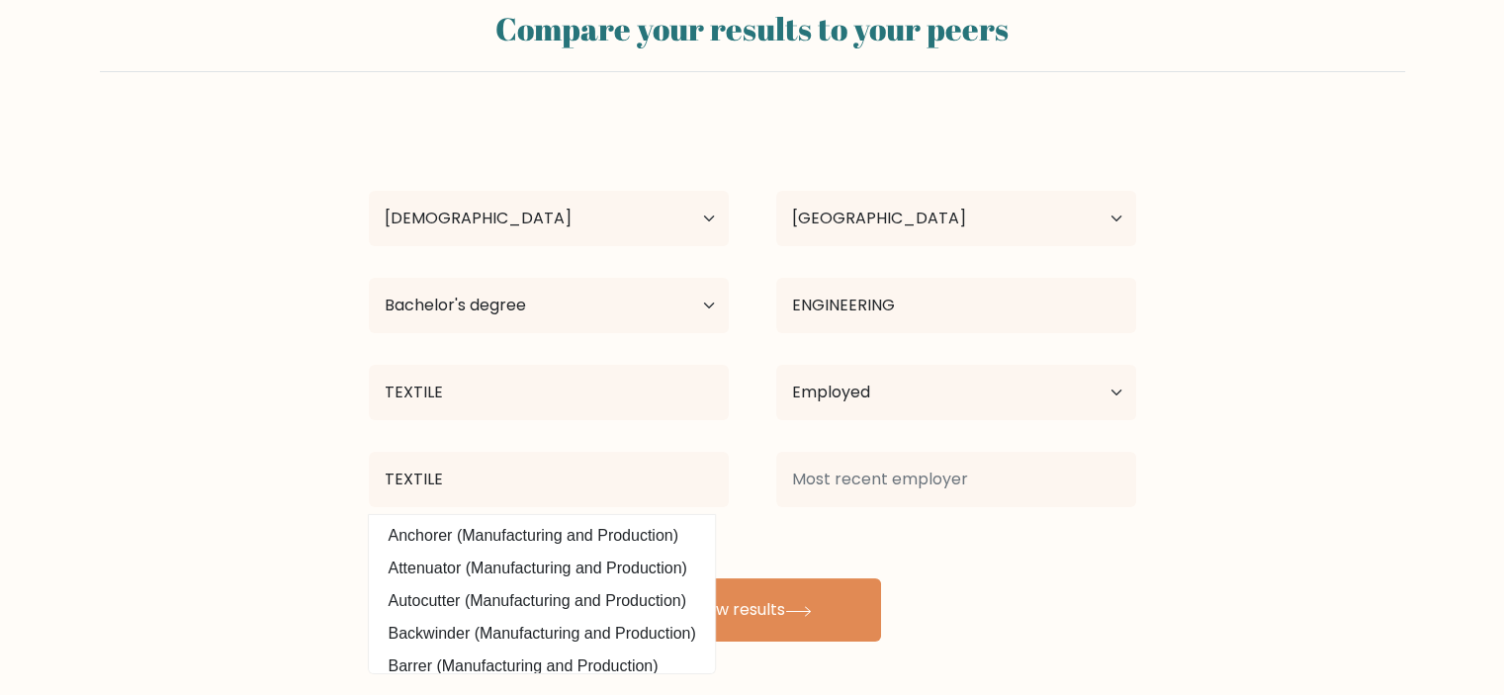
click at [249, 442] on form "Compare your results to your peers Shriram Atgur Age Under 18 years old 18-24 y…" at bounding box center [752, 317] width 1504 height 649
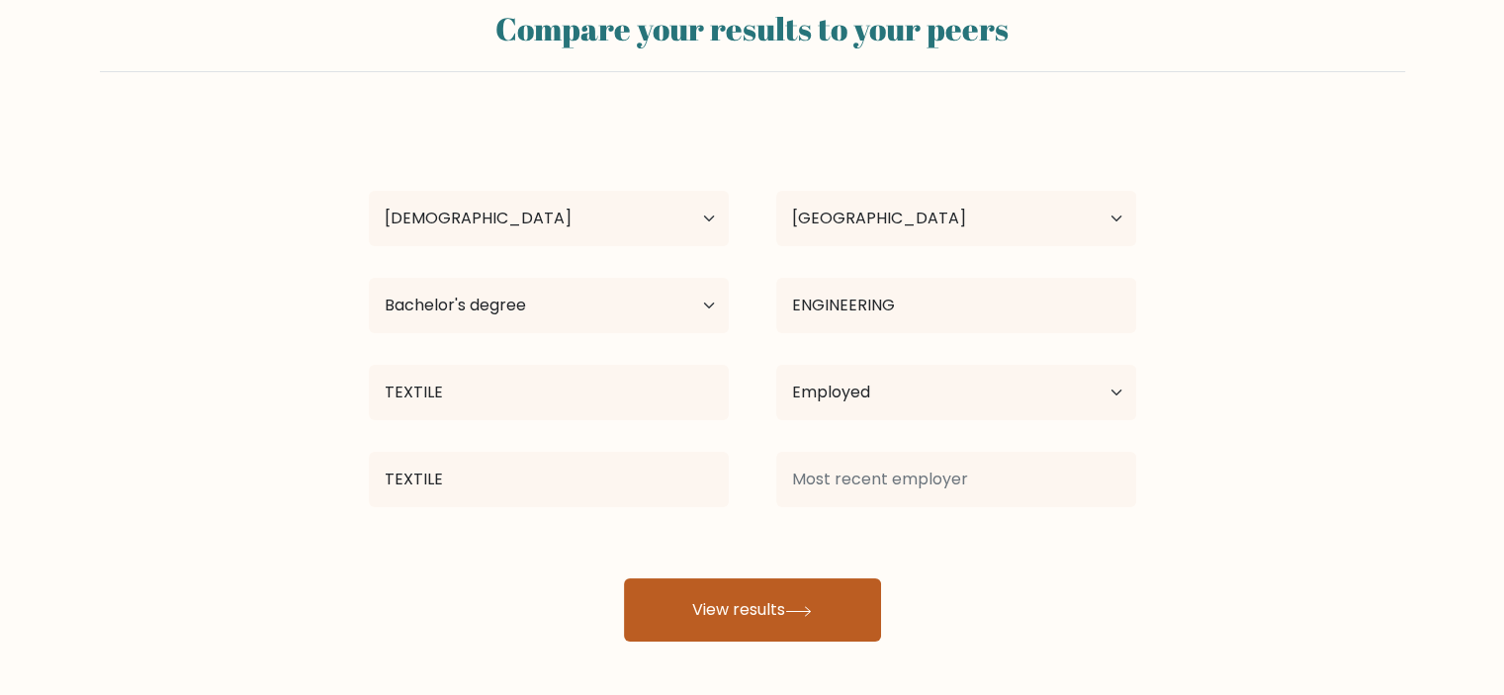
click at [748, 619] on button "View results" at bounding box center [752, 609] width 257 height 63
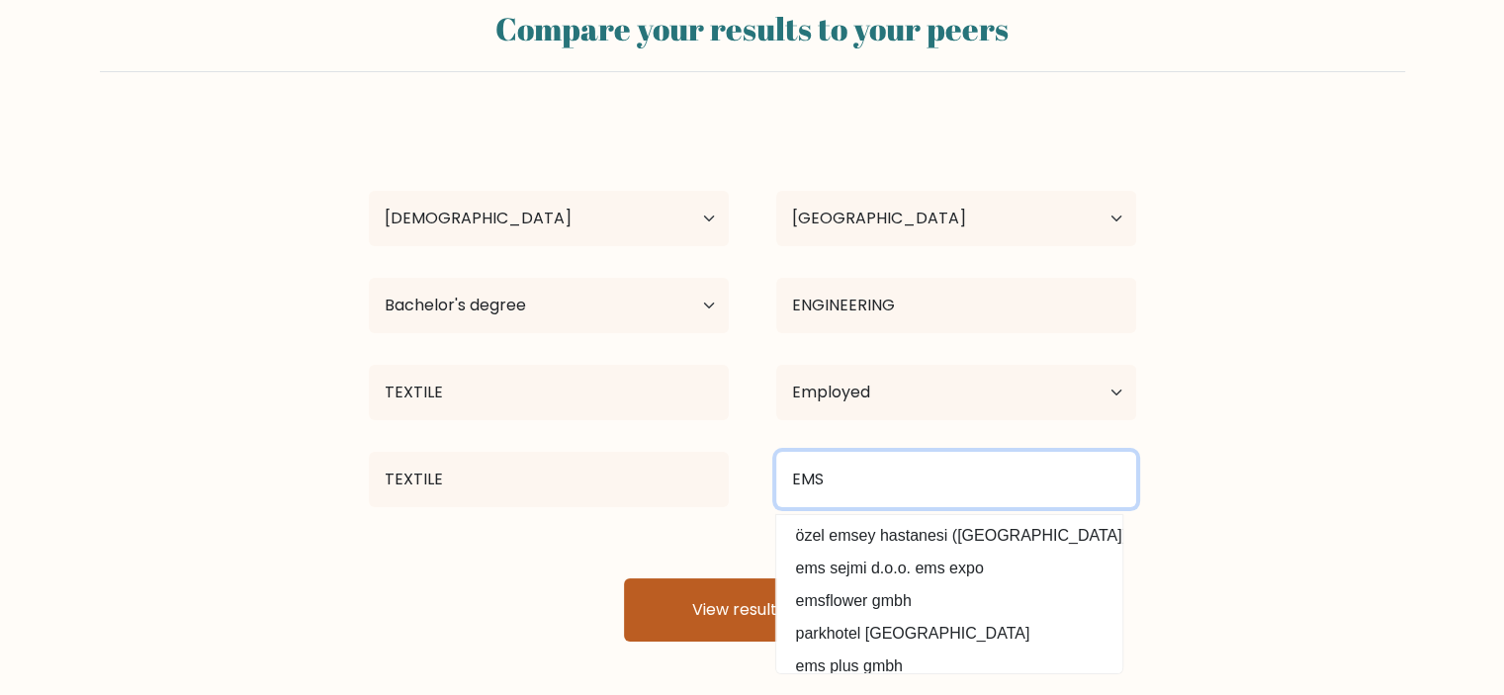
type input "EMS"
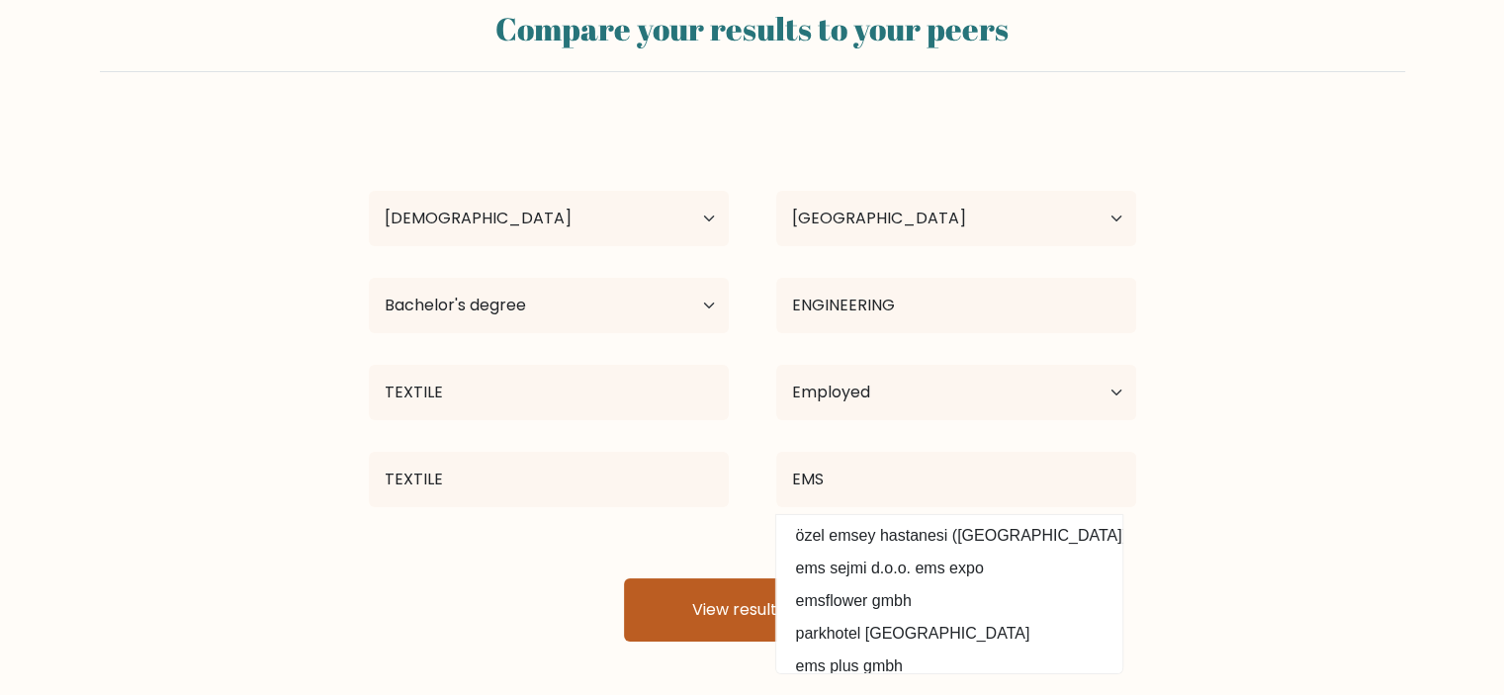
click at [720, 610] on button "View results" at bounding box center [752, 609] width 257 height 63
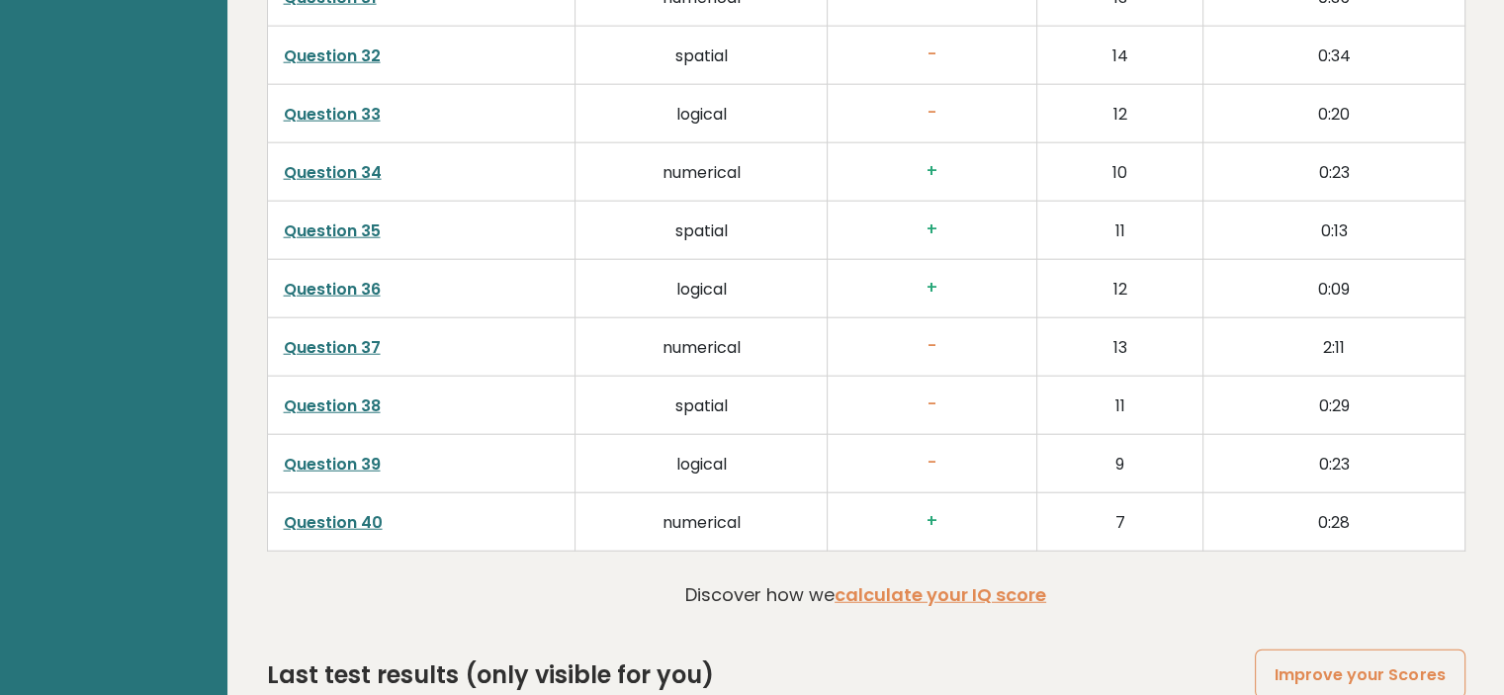
scroll to position [5077, 0]
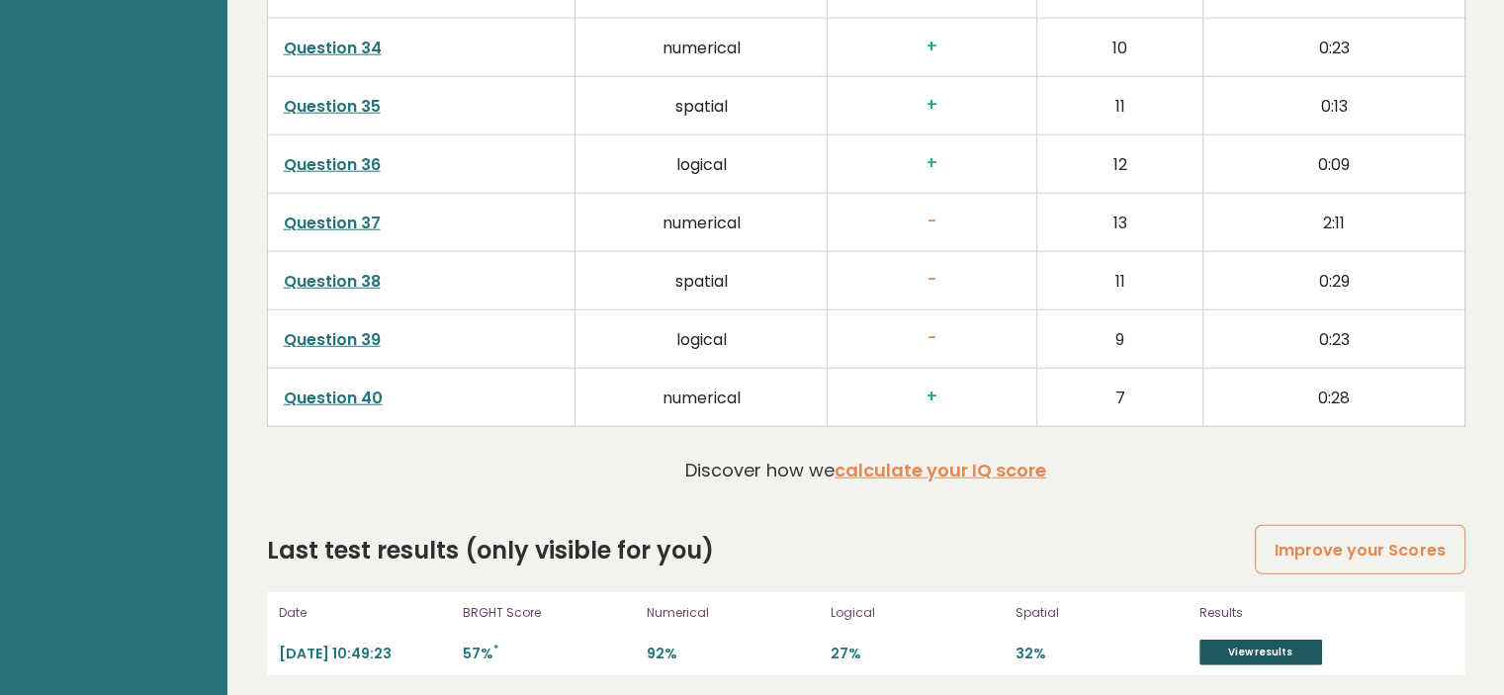
click at [1210, 650] on link "View results" at bounding box center [1260, 653] width 123 height 26
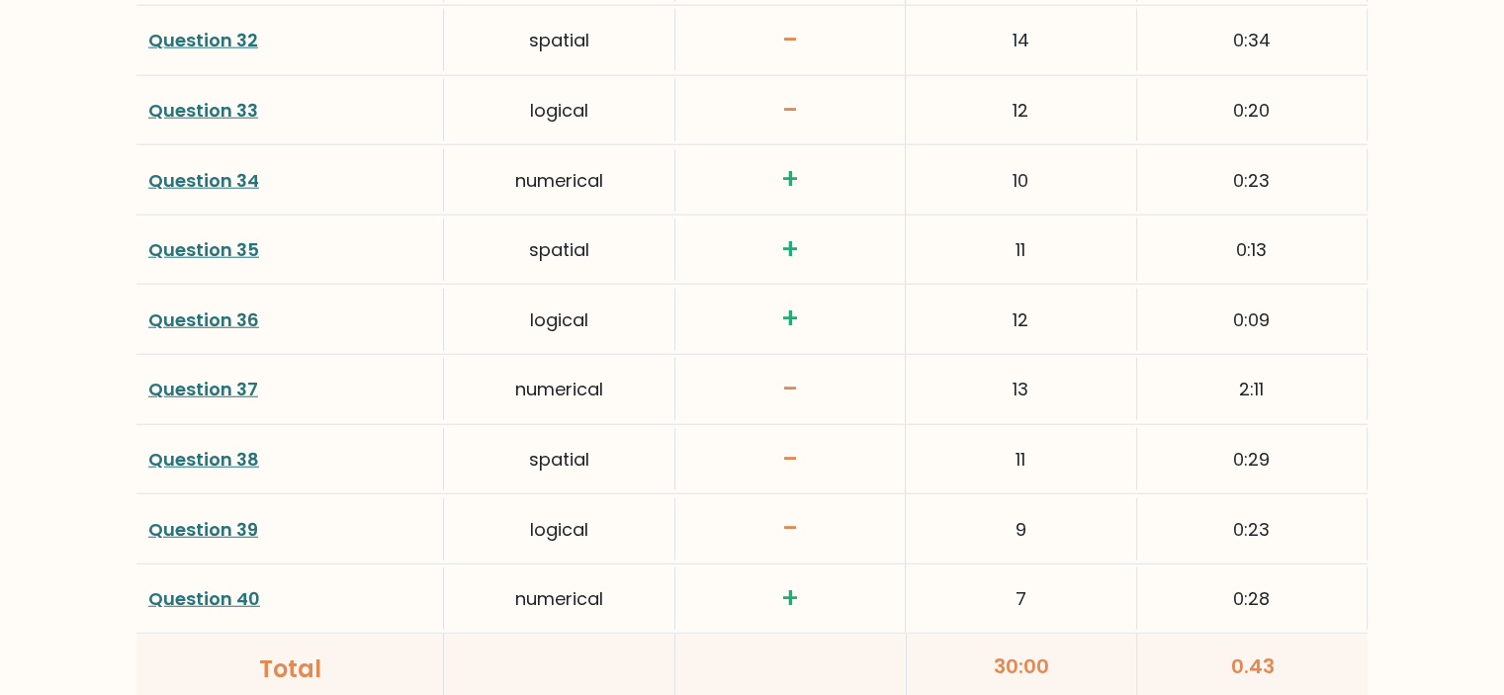
scroll to position [5257, 0]
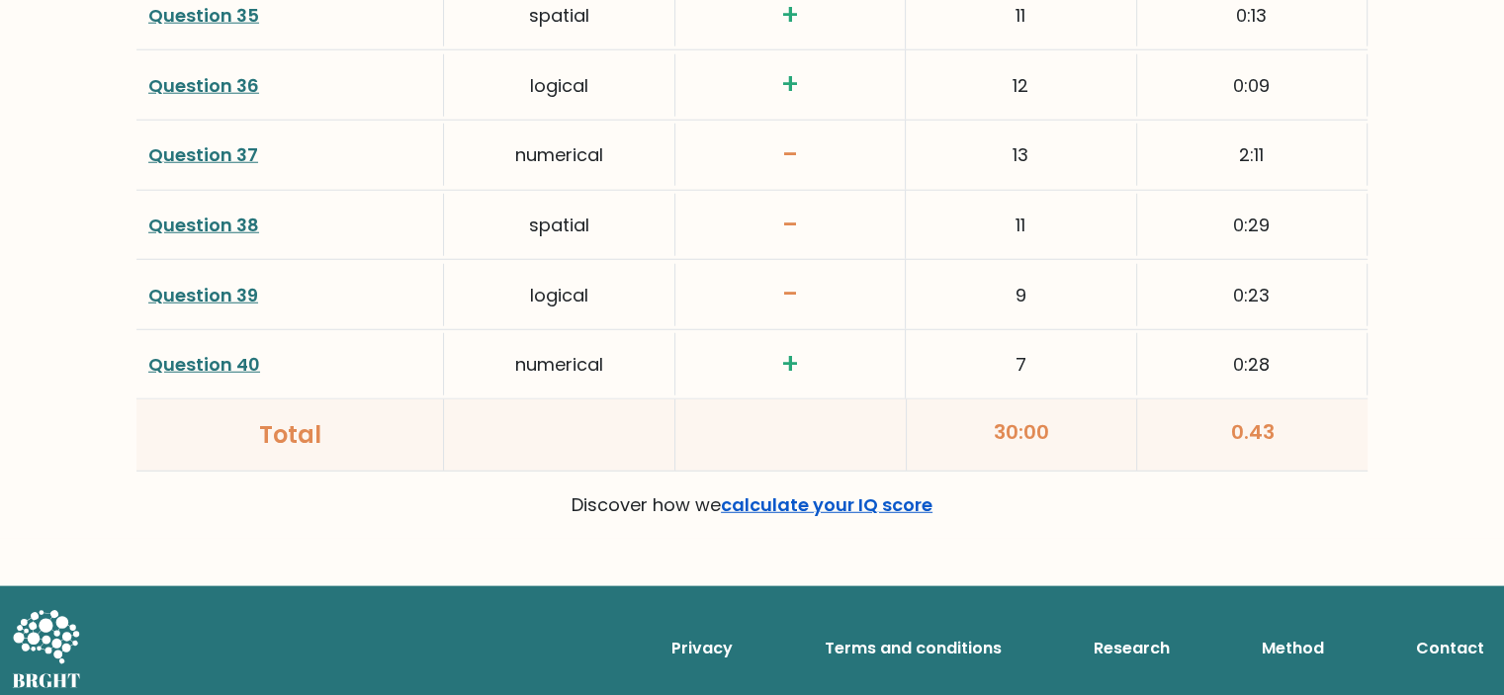
click at [776, 502] on link "calculate your IQ score" at bounding box center [827, 504] width 212 height 25
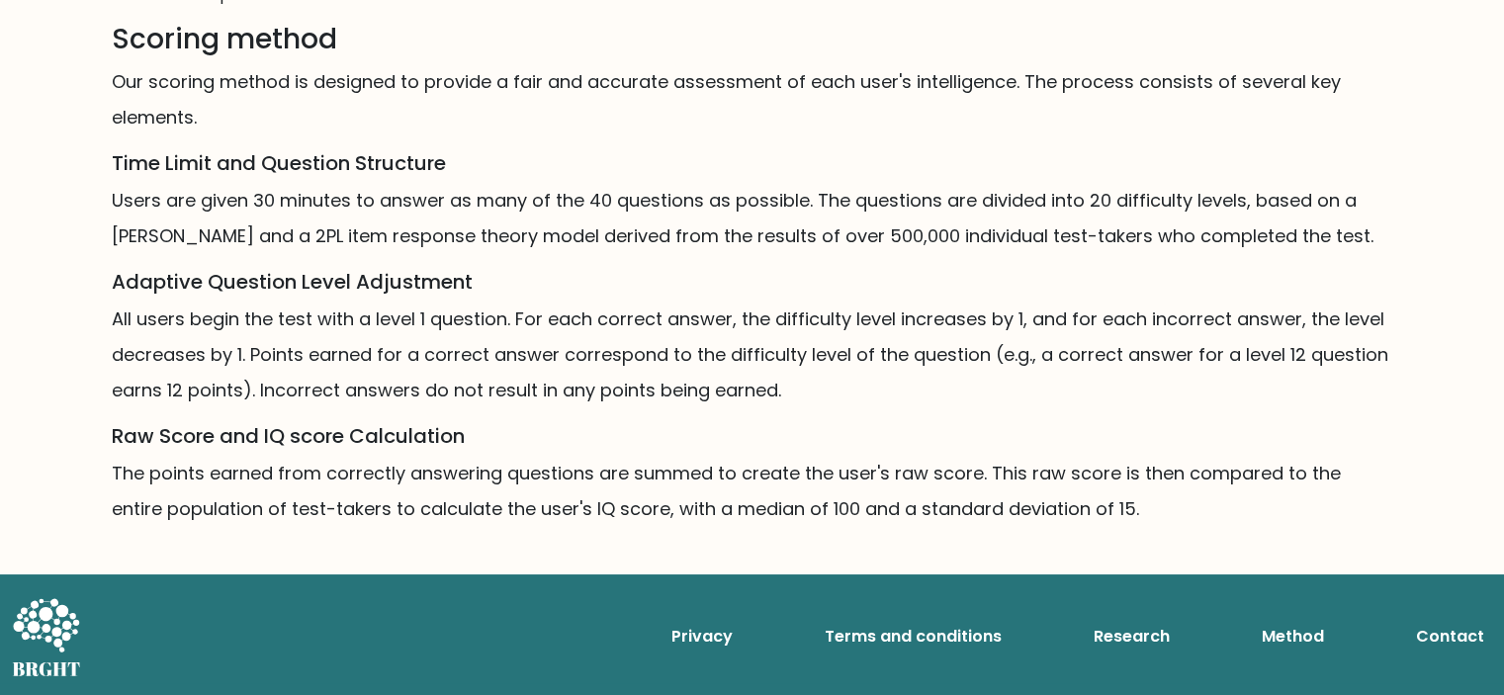
scroll to position [1197, 0]
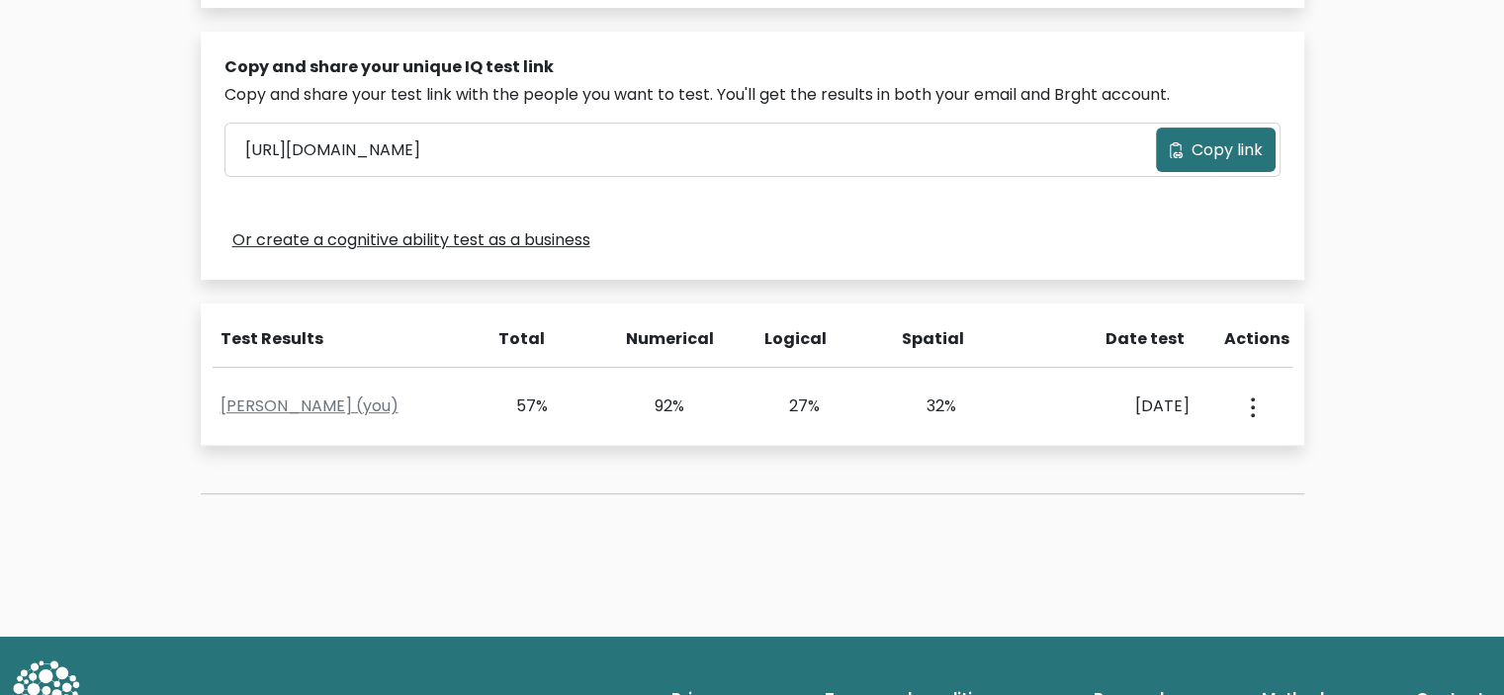
scroll to position [654, 0]
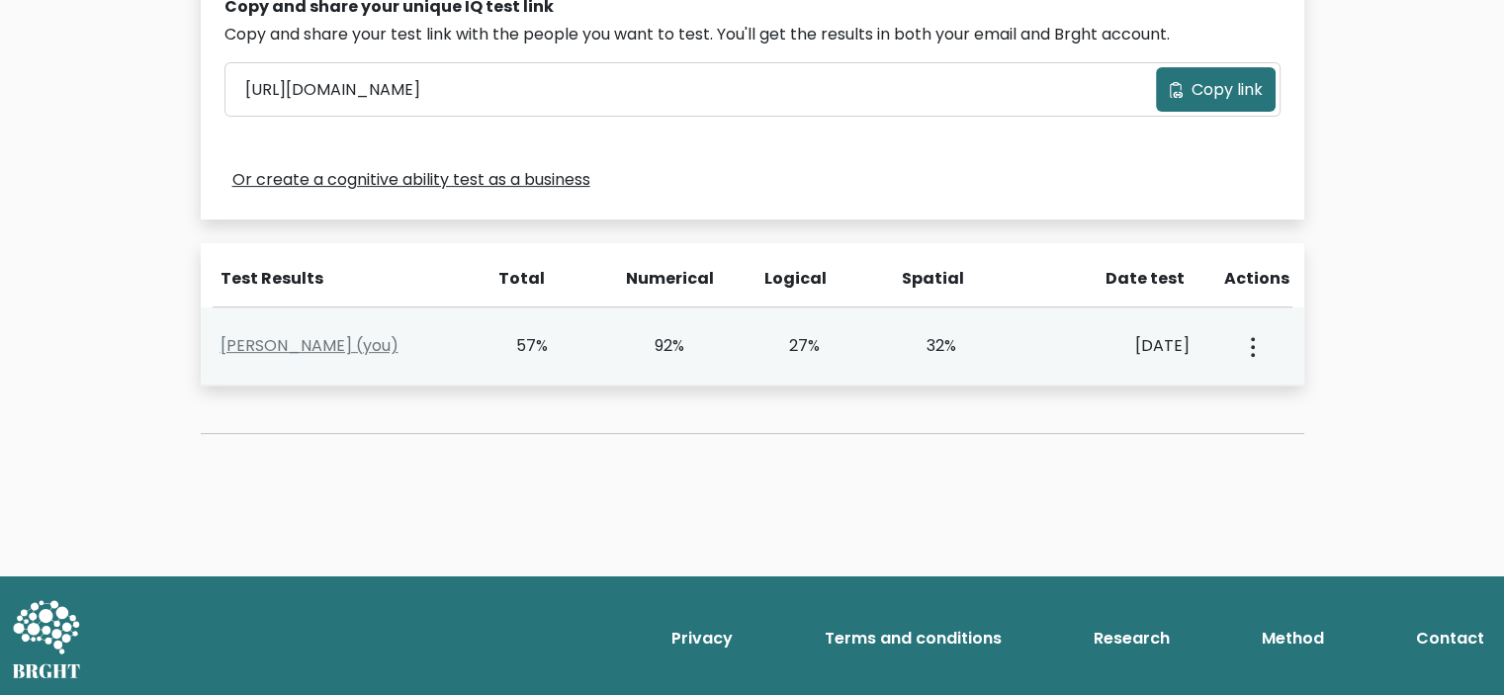
click at [1252, 358] on button "button" at bounding box center [1251, 345] width 16 height 61
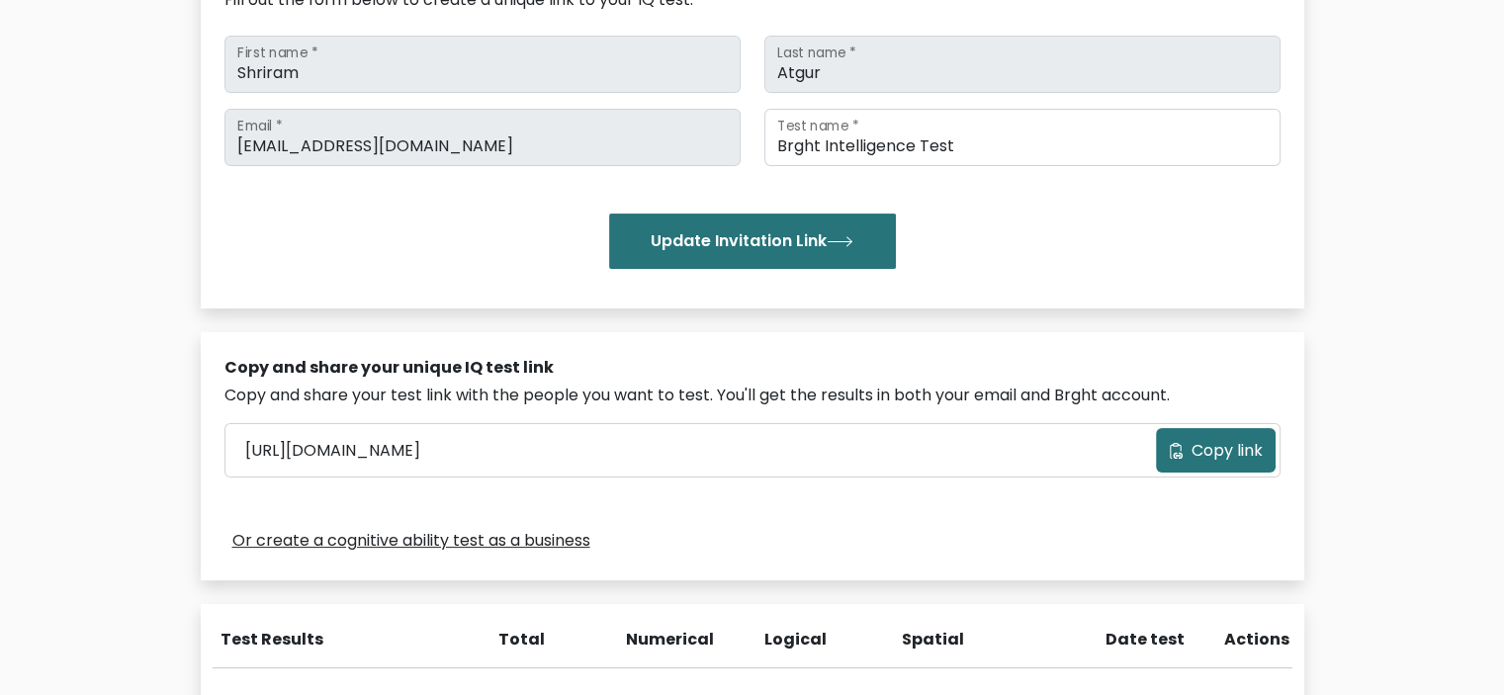
scroll to position [297, 0]
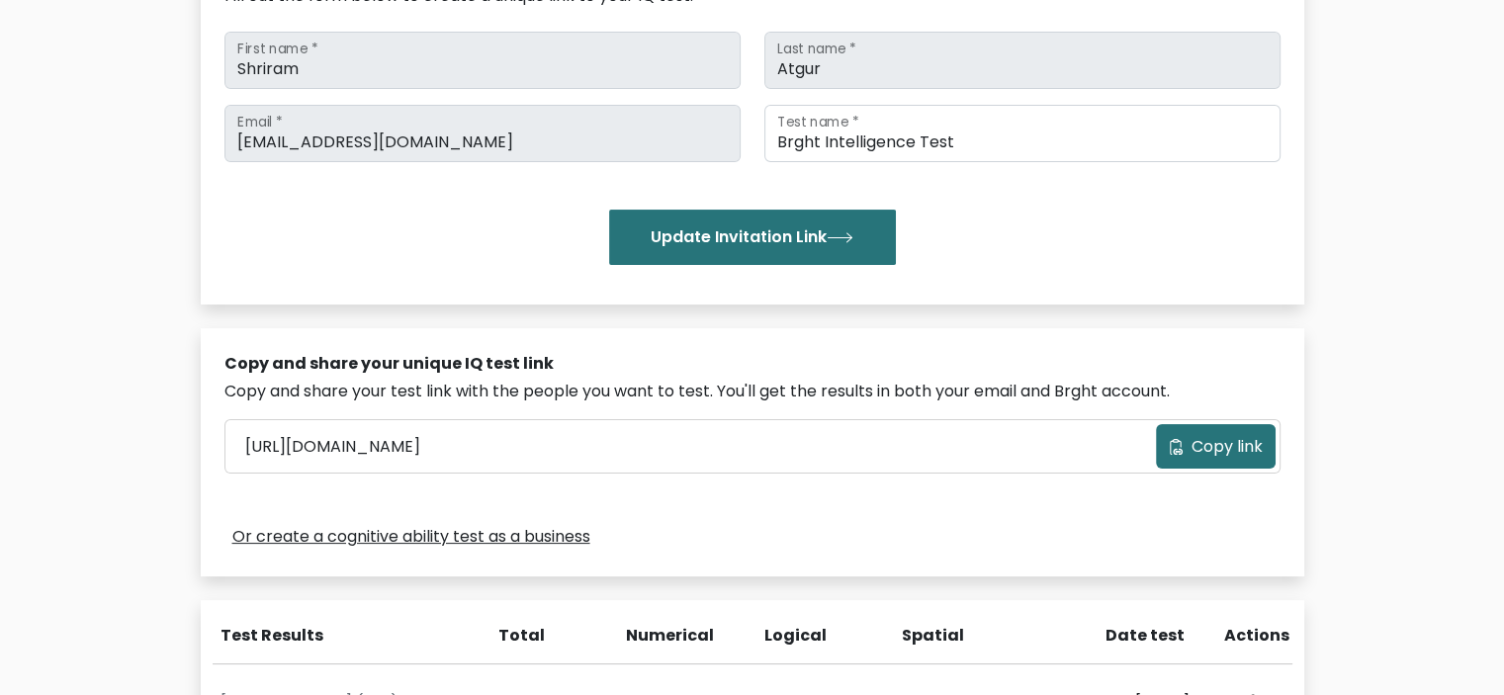
click at [1192, 458] on button "Copy link" at bounding box center [1216, 446] width 120 height 44
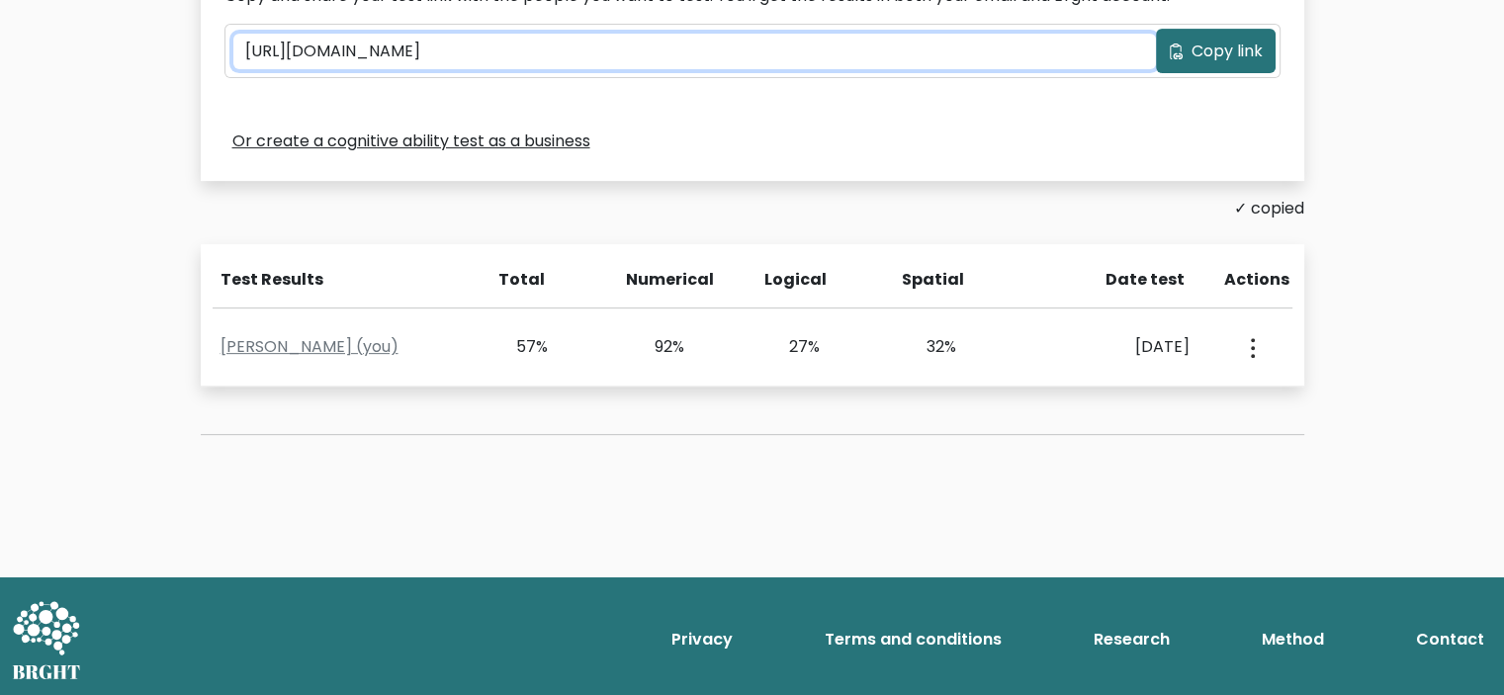
scroll to position [693, 0]
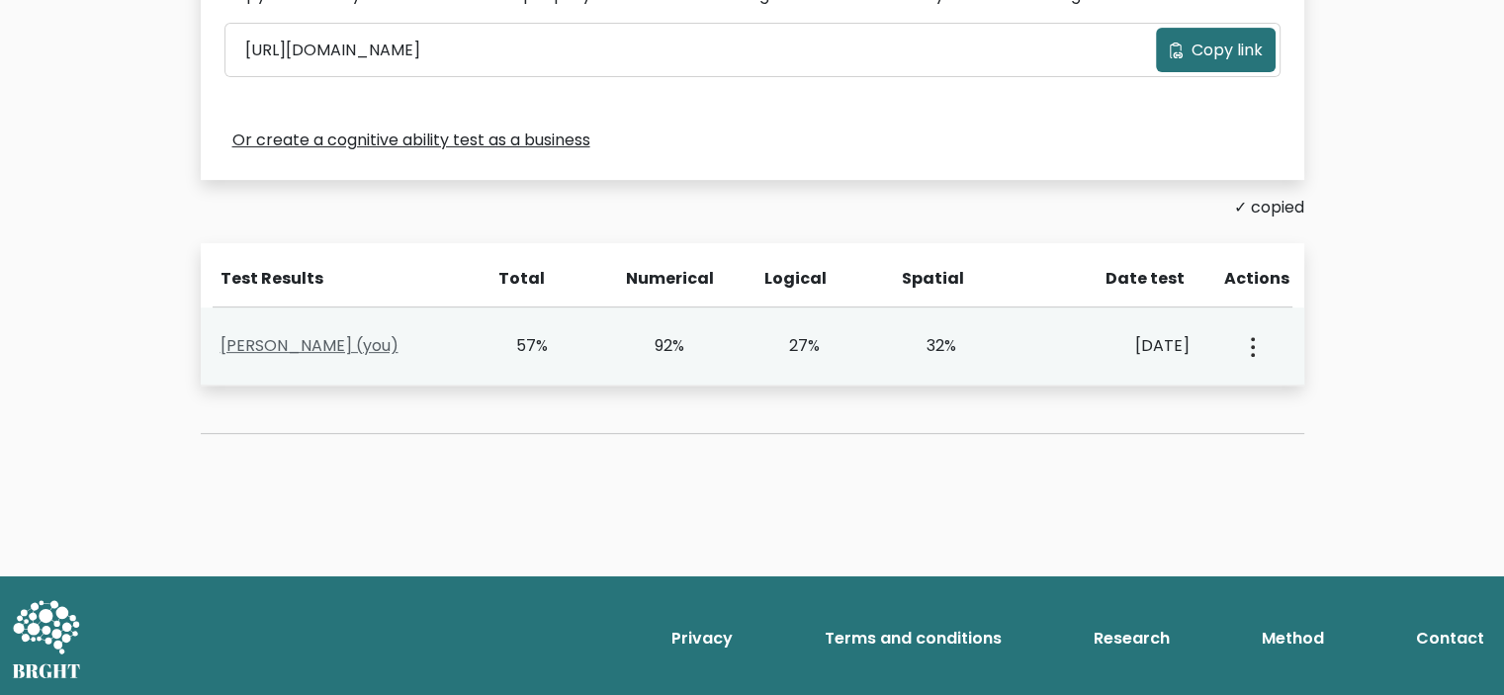
click at [310, 344] on link "Shriram Atgur (you)" at bounding box center [310, 345] width 178 height 23
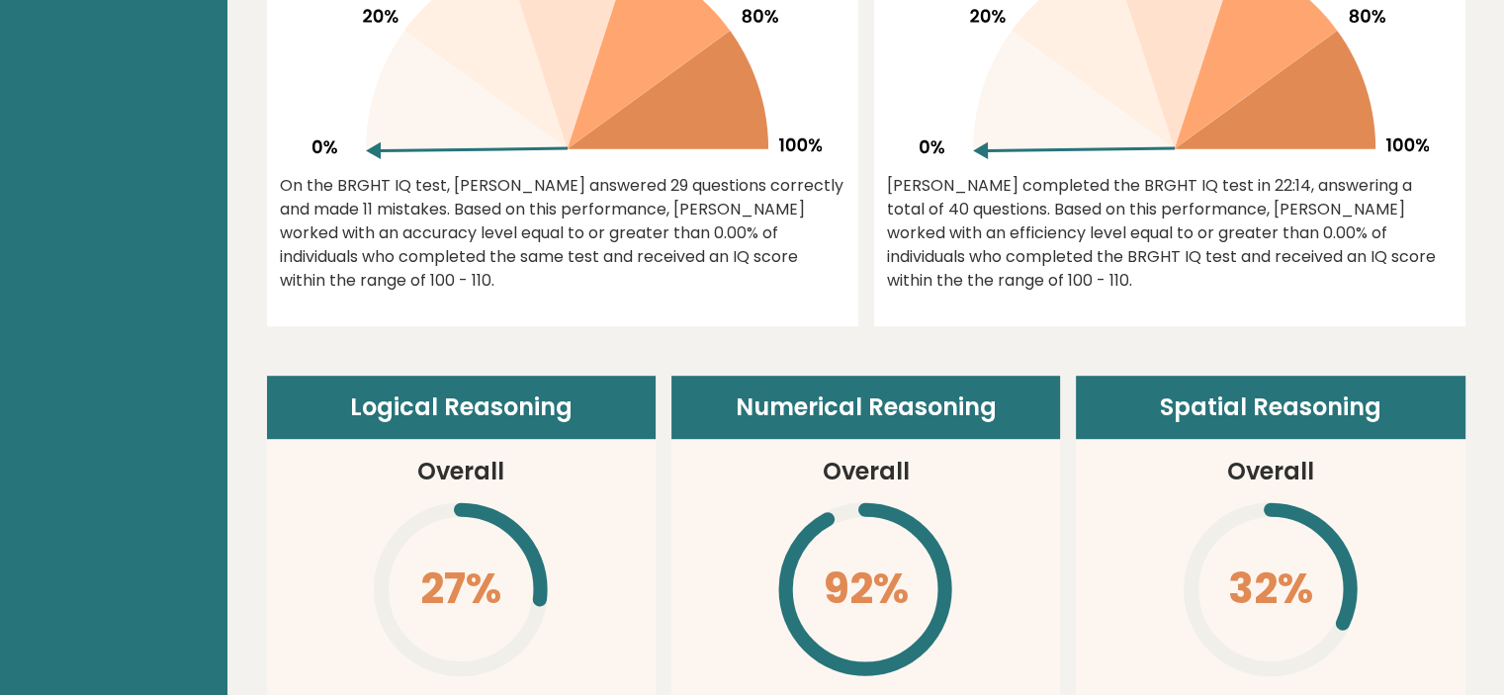
scroll to position [1088, 0]
